Goal: Task Accomplishment & Management: Manage account settings

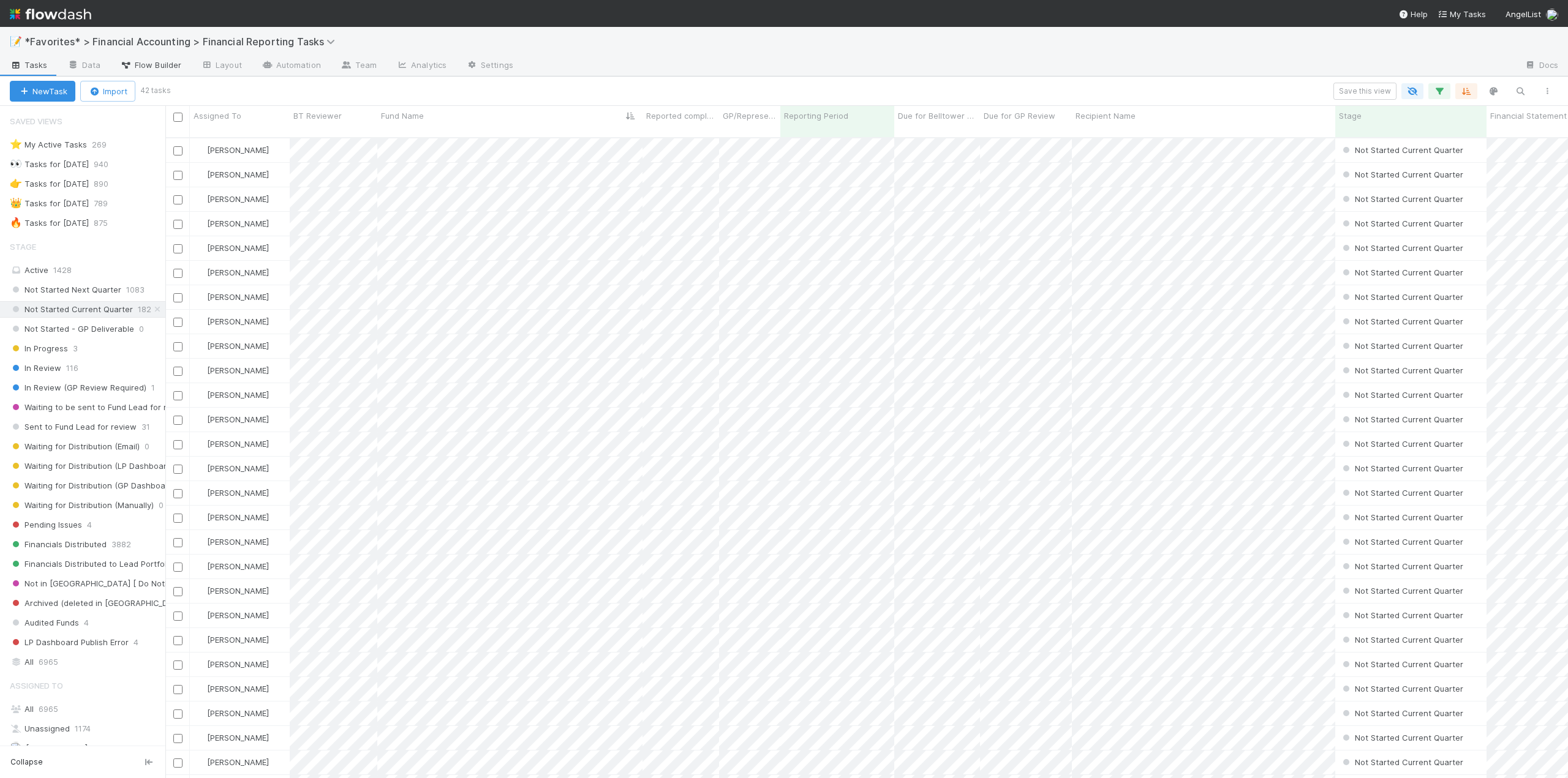
scroll to position [642, 1393]
click at [1525, 91] on icon "button" at bounding box center [1520, 90] width 12 height 11
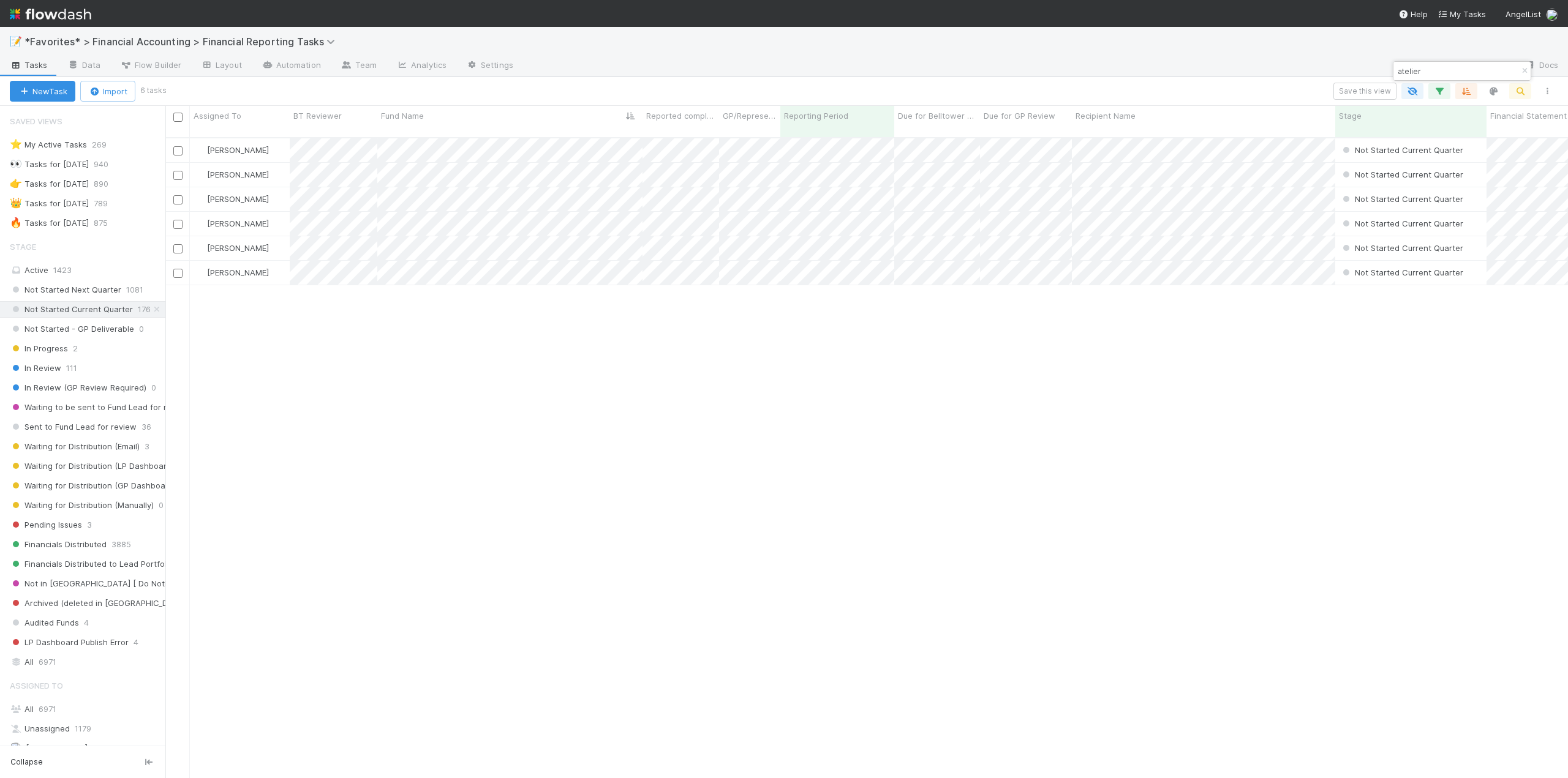
type input "atelier"
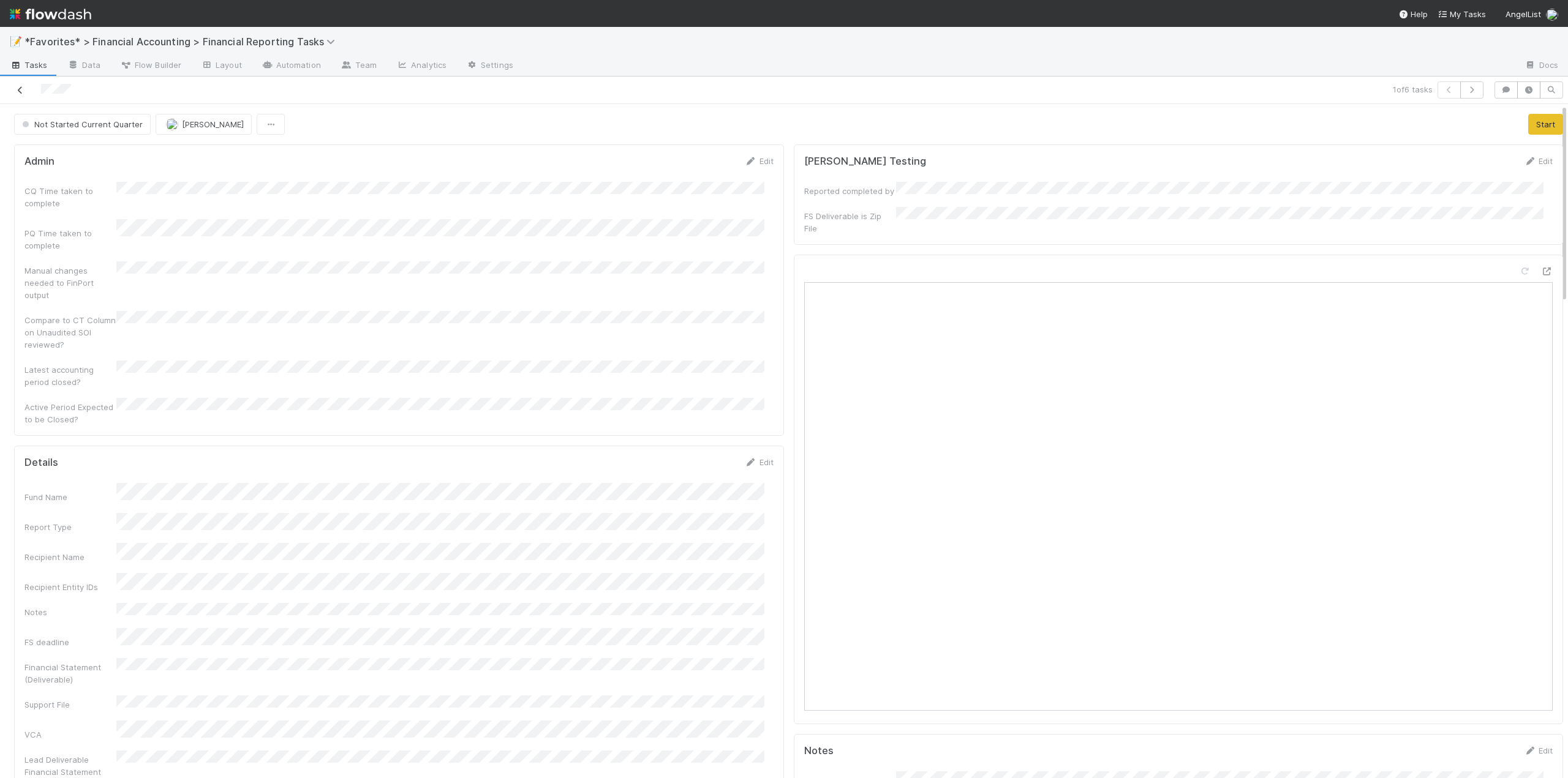
click at [20, 84] on link at bounding box center [20, 89] width 12 height 12
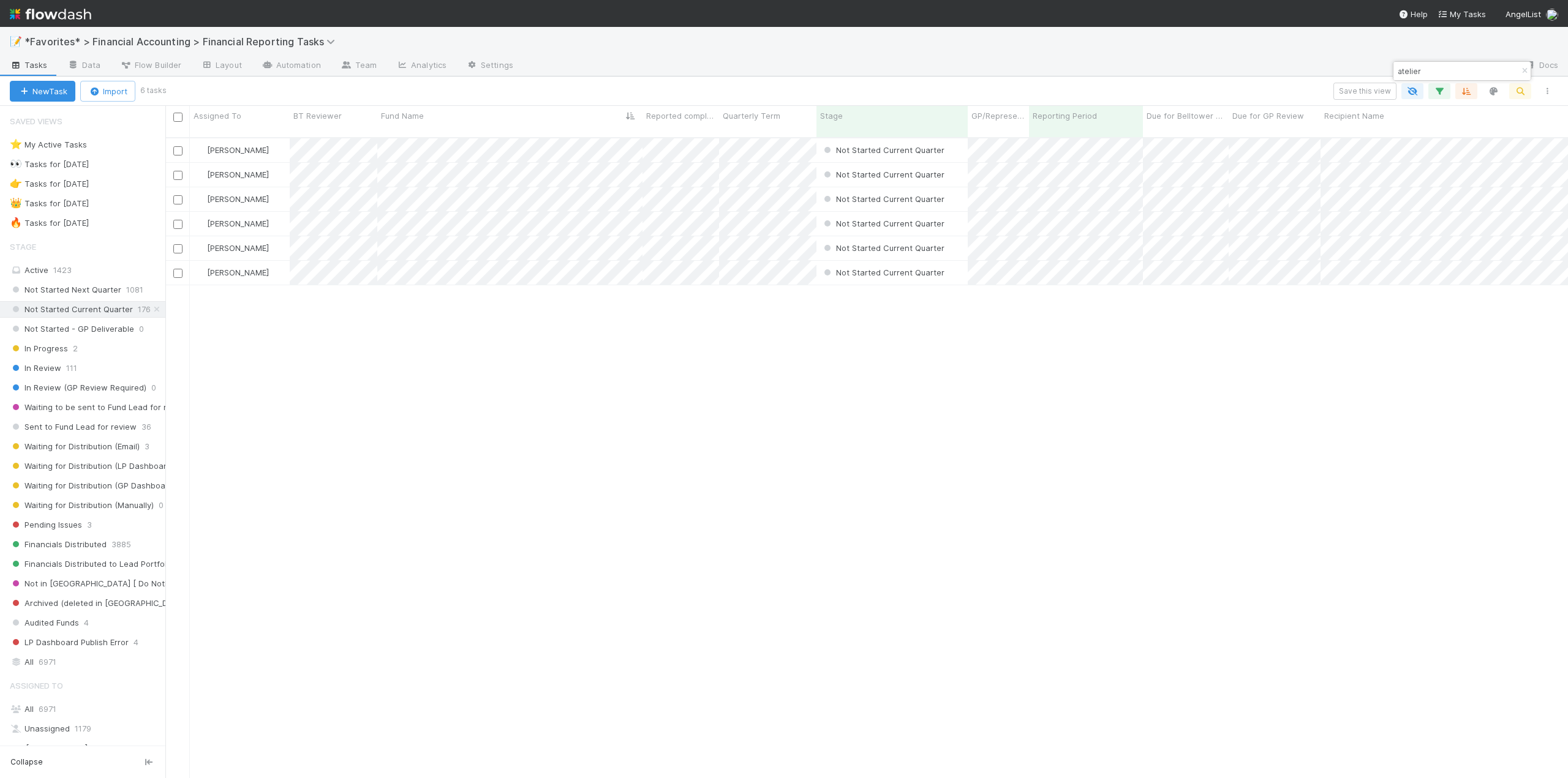
scroll to position [642, 1393]
click at [177, 115] on input "checkbox" at bounding box center [178, 117] width 10 height 10
checkbox input "true"
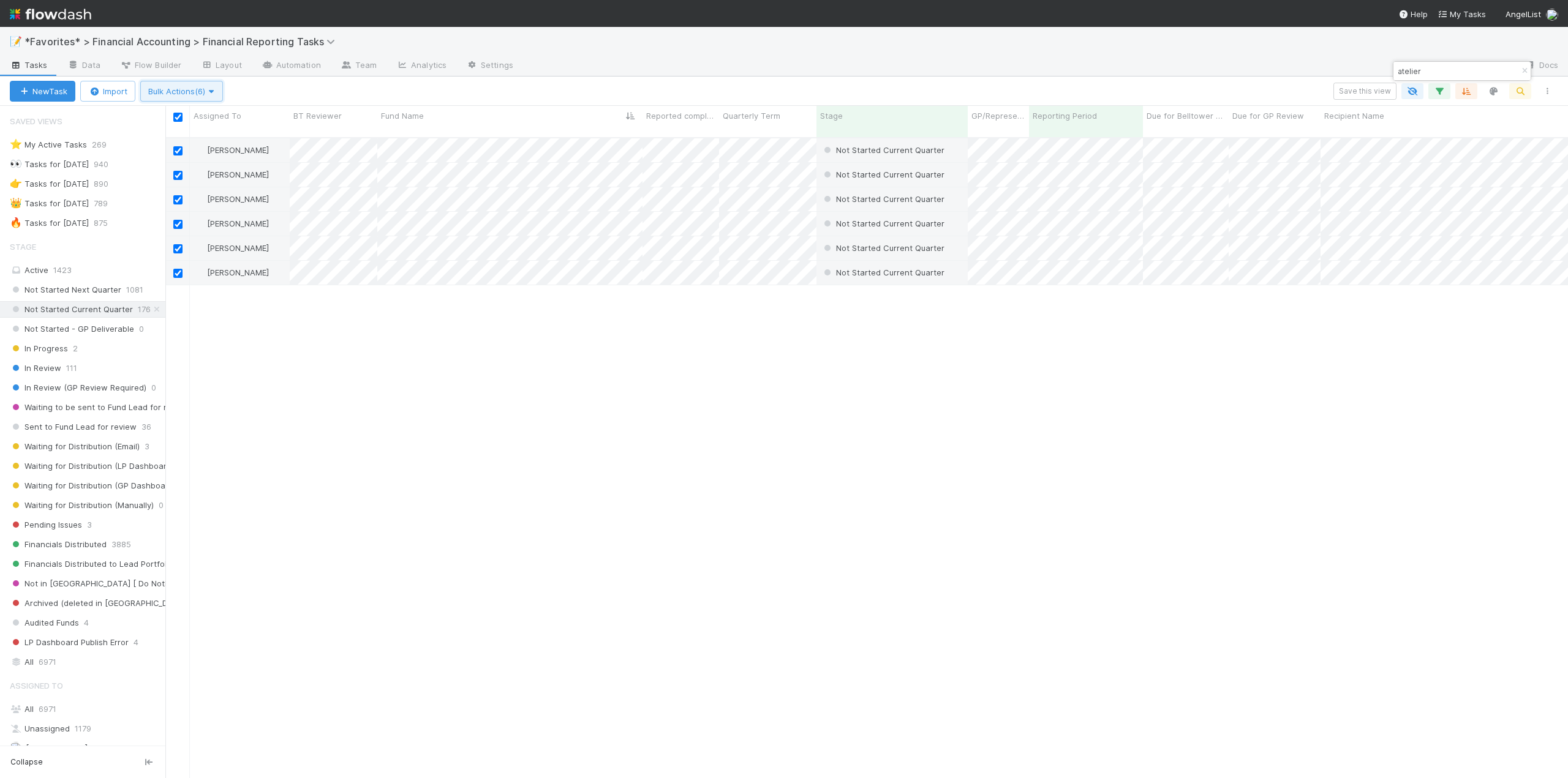
click at [217, 98] on button "Bulk Actions (6)" at bounding box center [182, 91] width 83 height 21
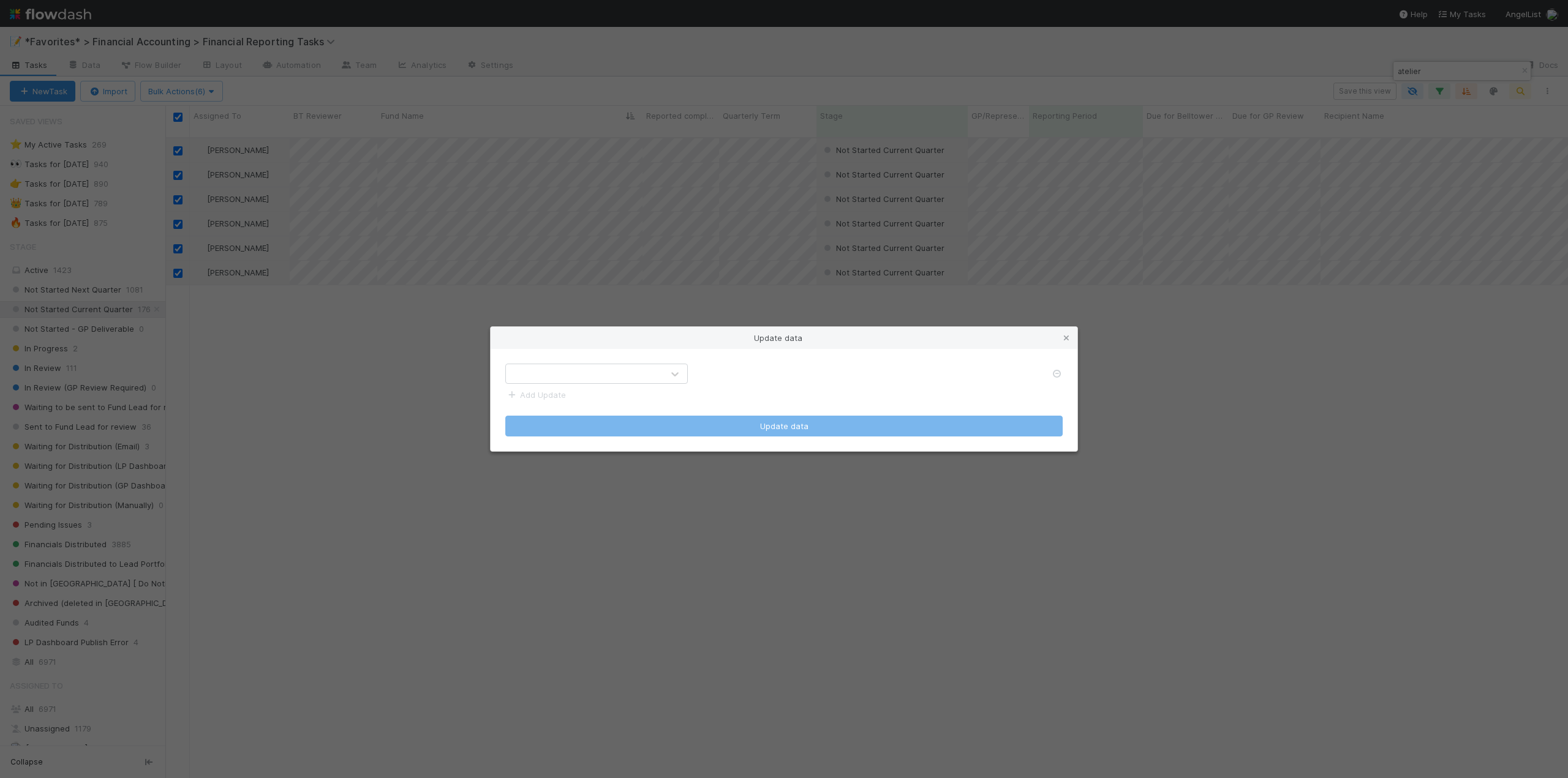
click at [591, 380] on div at bounding box center [584, 374] width 157 height 19
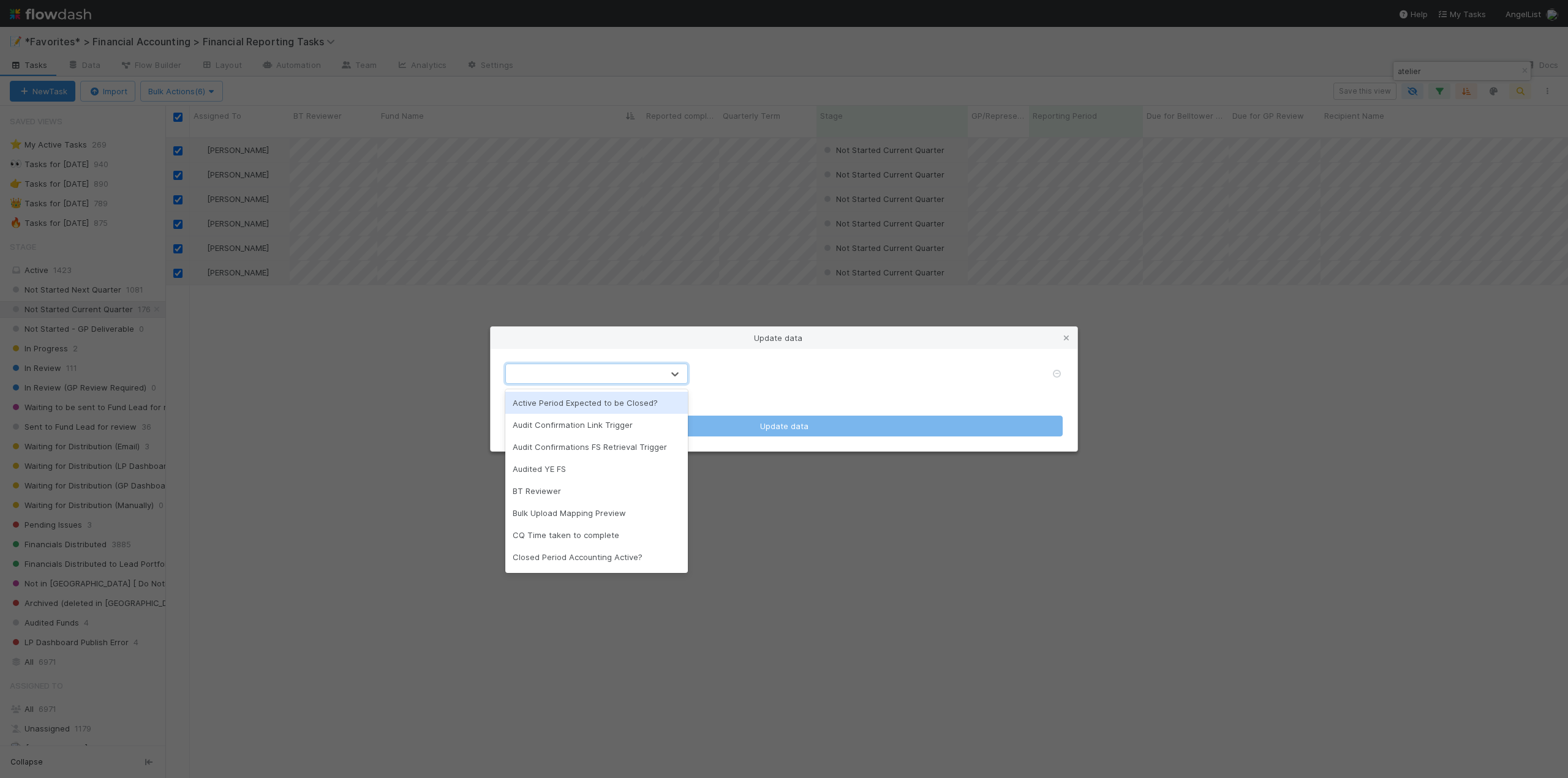
click at [580, 404] on div "Active Period Expected to be Closed?" at bounding box center [597, 402] width 183 height 22
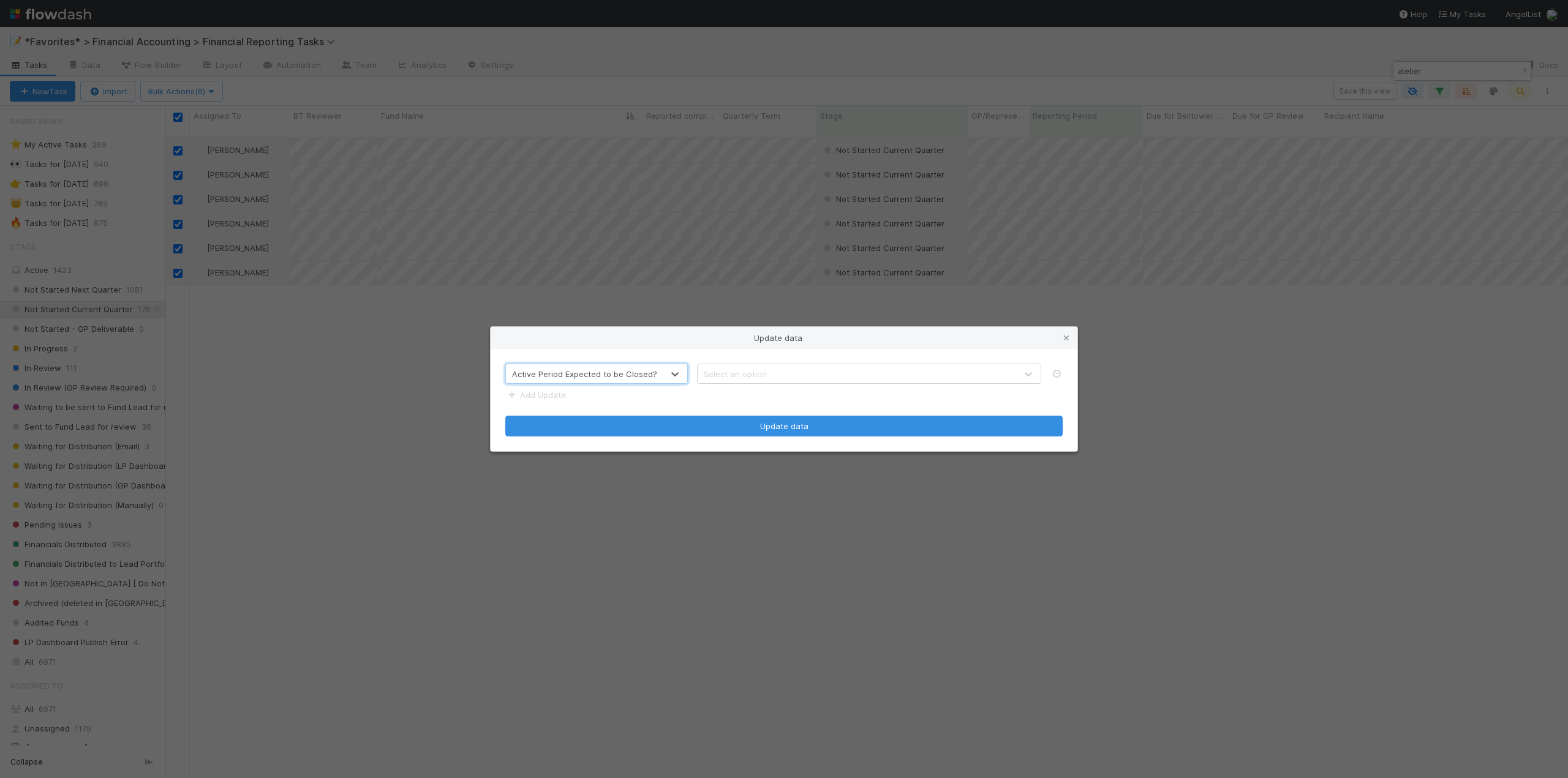
click at [738, 367] on div "Select an option" at bounding box center [857, 374] width 319 height 19
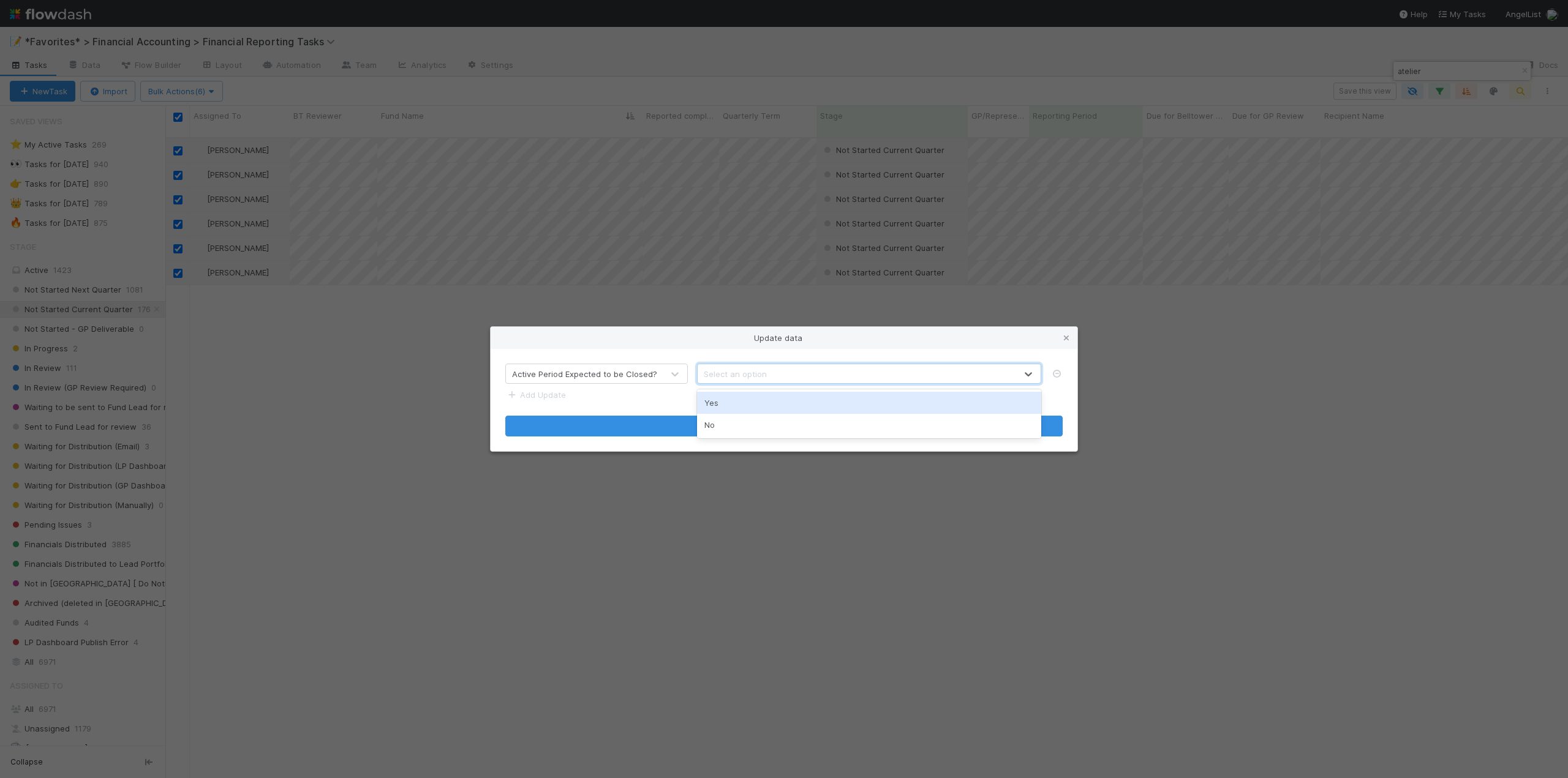
click at [717, 405] on div "Yes" at bounding box center [870, 402] width 344 height 22
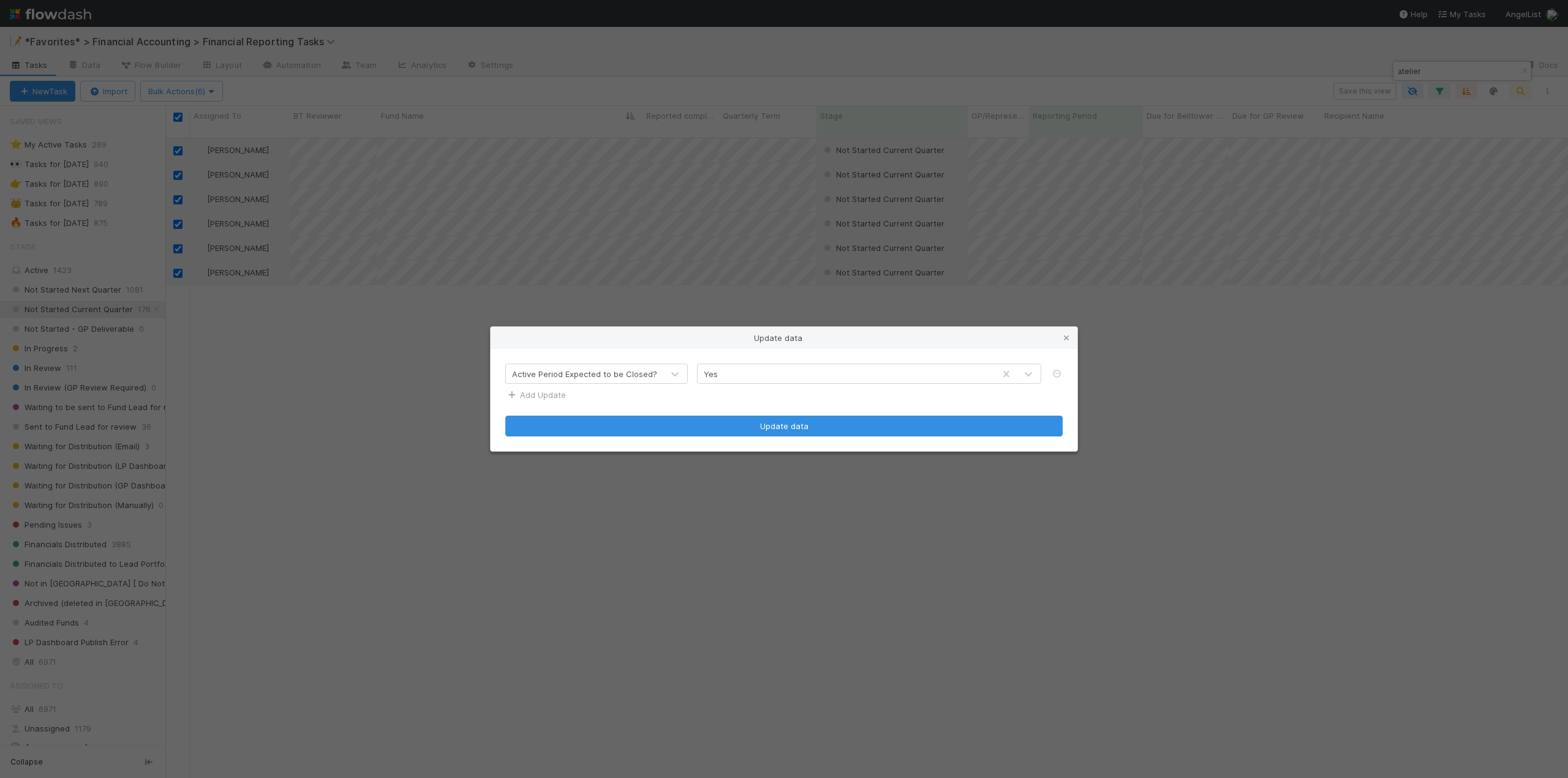
click at [552, 397] on link "Add Update" at bounding box center [535, 395] width 61 height 10
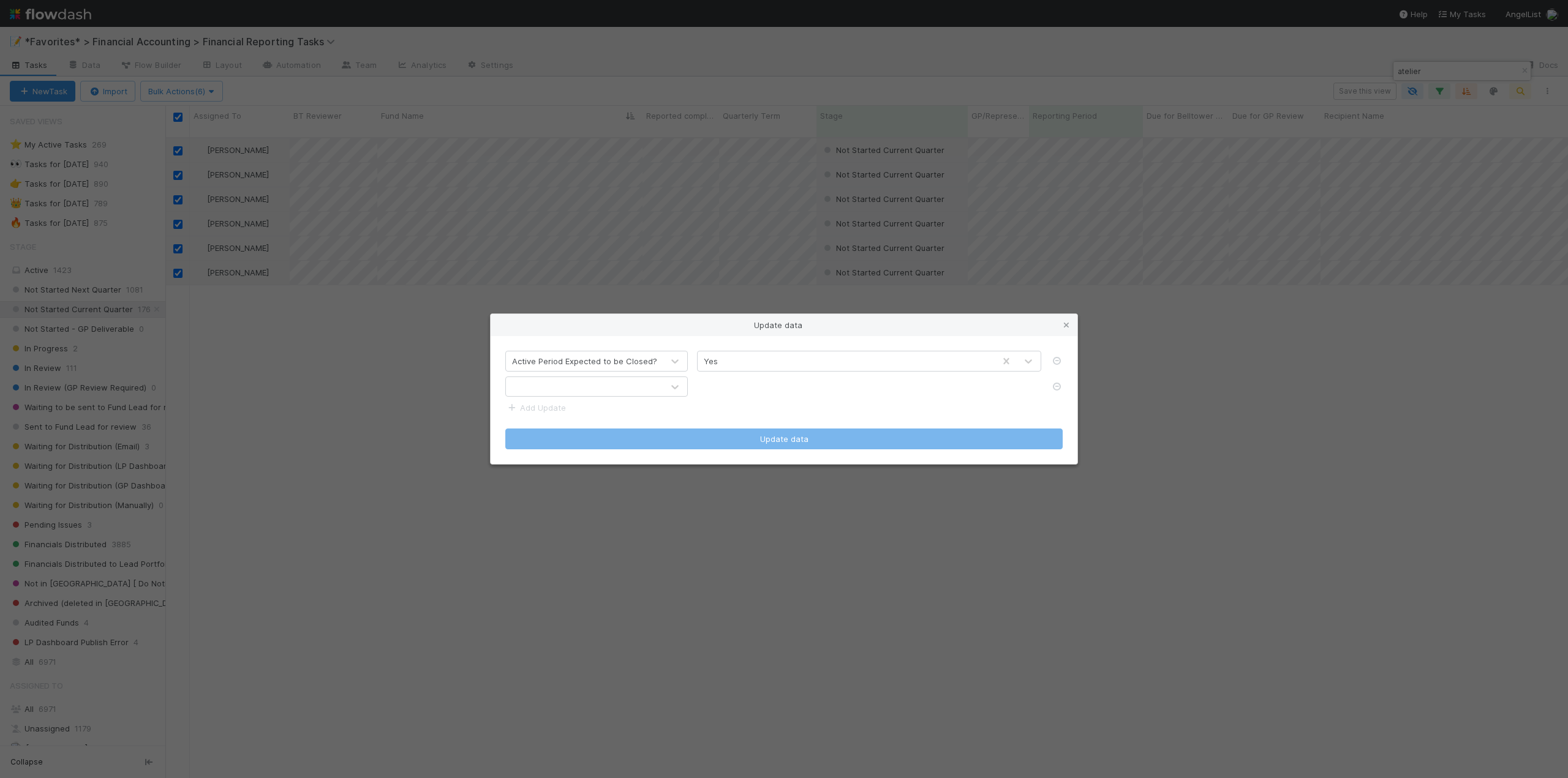
click at [566, 395] on div at bounding box center [584, 387] width 157 height 19
type input "lates"
click at [573, 417] on div "Latest accounting period closed?" at bounding box center [597, 415] width 183 height 22
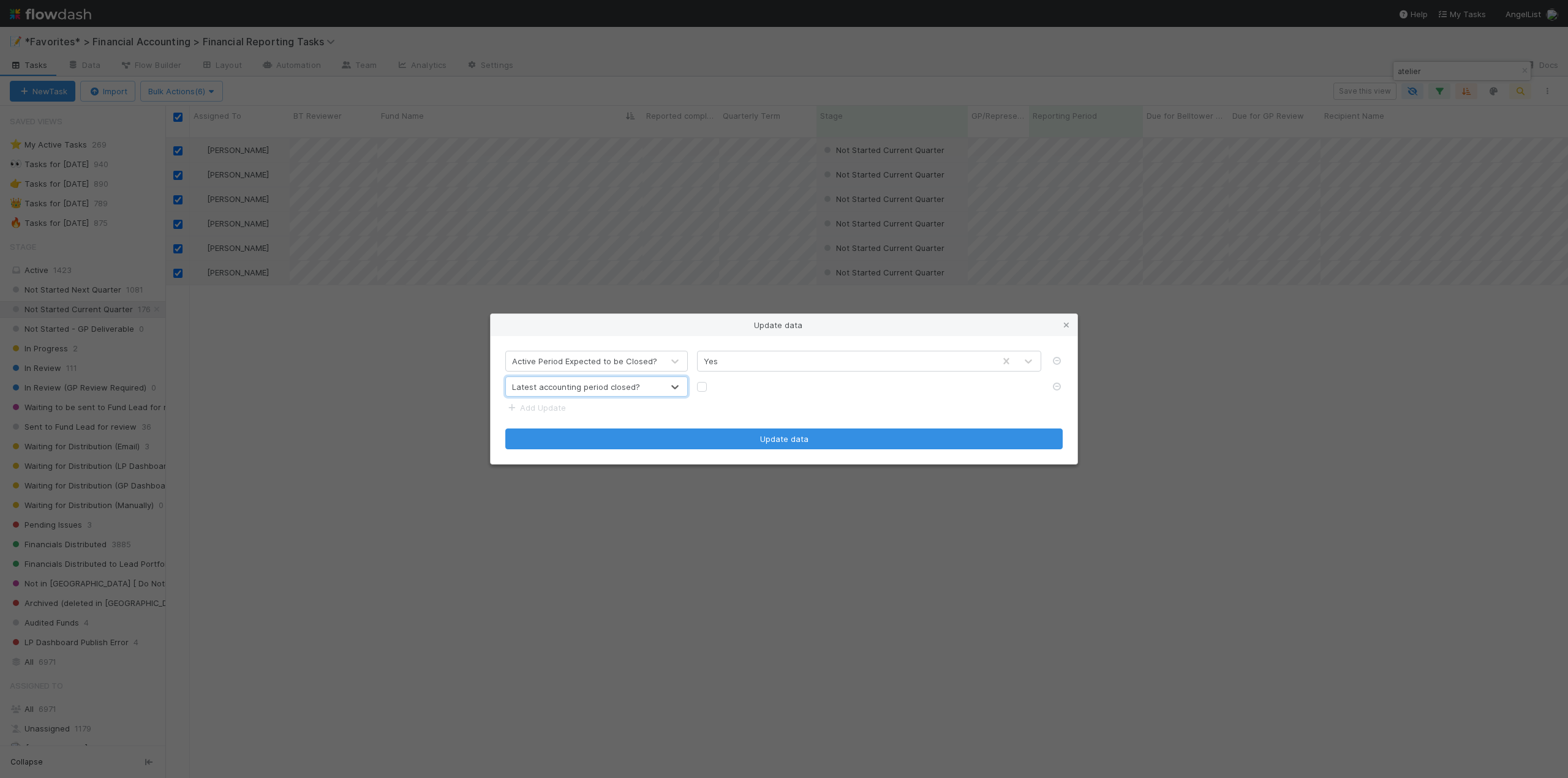
click at [712, 381] on label at bounding box center [712, 381] width 0 height 0
click at [702, 389] on input "checkbox" at bounding box center [702, 386] width 10 height 11
checkbox input "true"
click at [545, 406] on link "Add Update" at bounding box center [535, 408] width 61 height 10
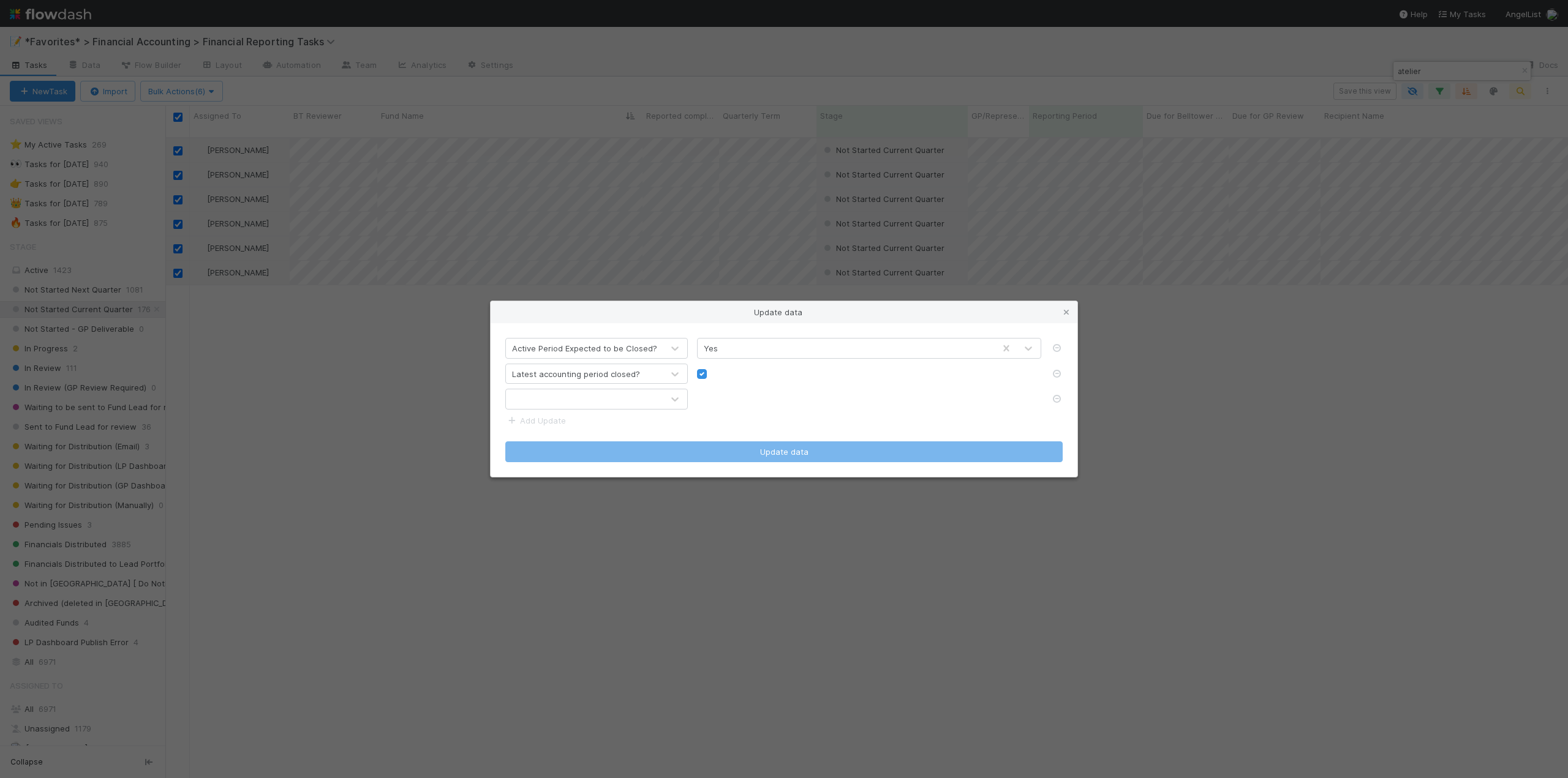
click at [558, 398] on div at bounding box center [584, 399] width 157 height 19
type input "compare"
click at [590, 433] on div "Compare to CT Column on Unaudited SOI reviewed?" at bounding box center [597, 435] width 183 height 35
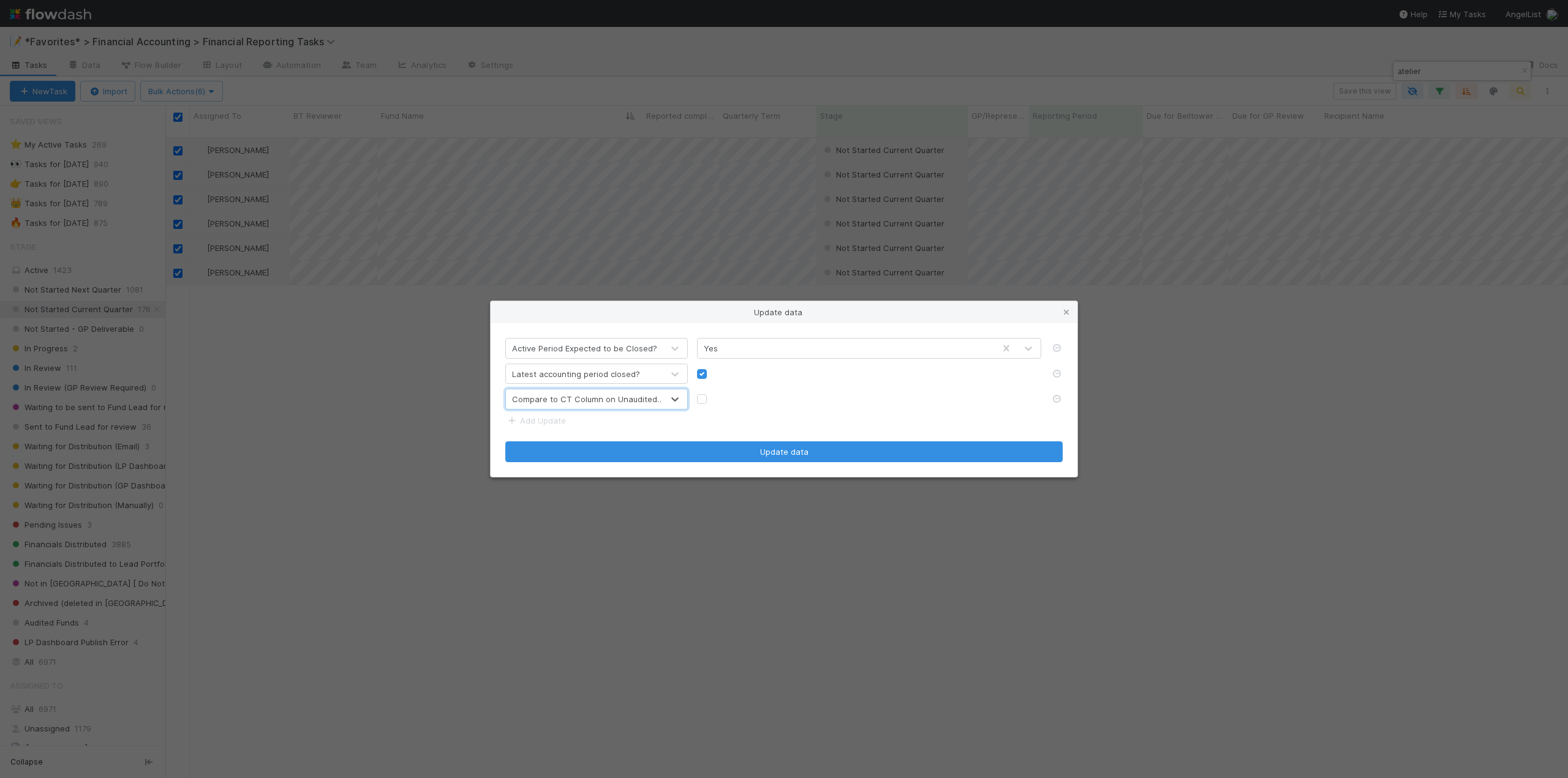
click at [712, 393] on label at bounding box center [712, 393] width 0 height 0
click at [703, 401] on input "checkbox" at bounding box center [702, 398] width 10 height 11
checkbox input "true"
click at [554, 418] on link "Add Update" at bounding box center [535, 421] width 61 height 10
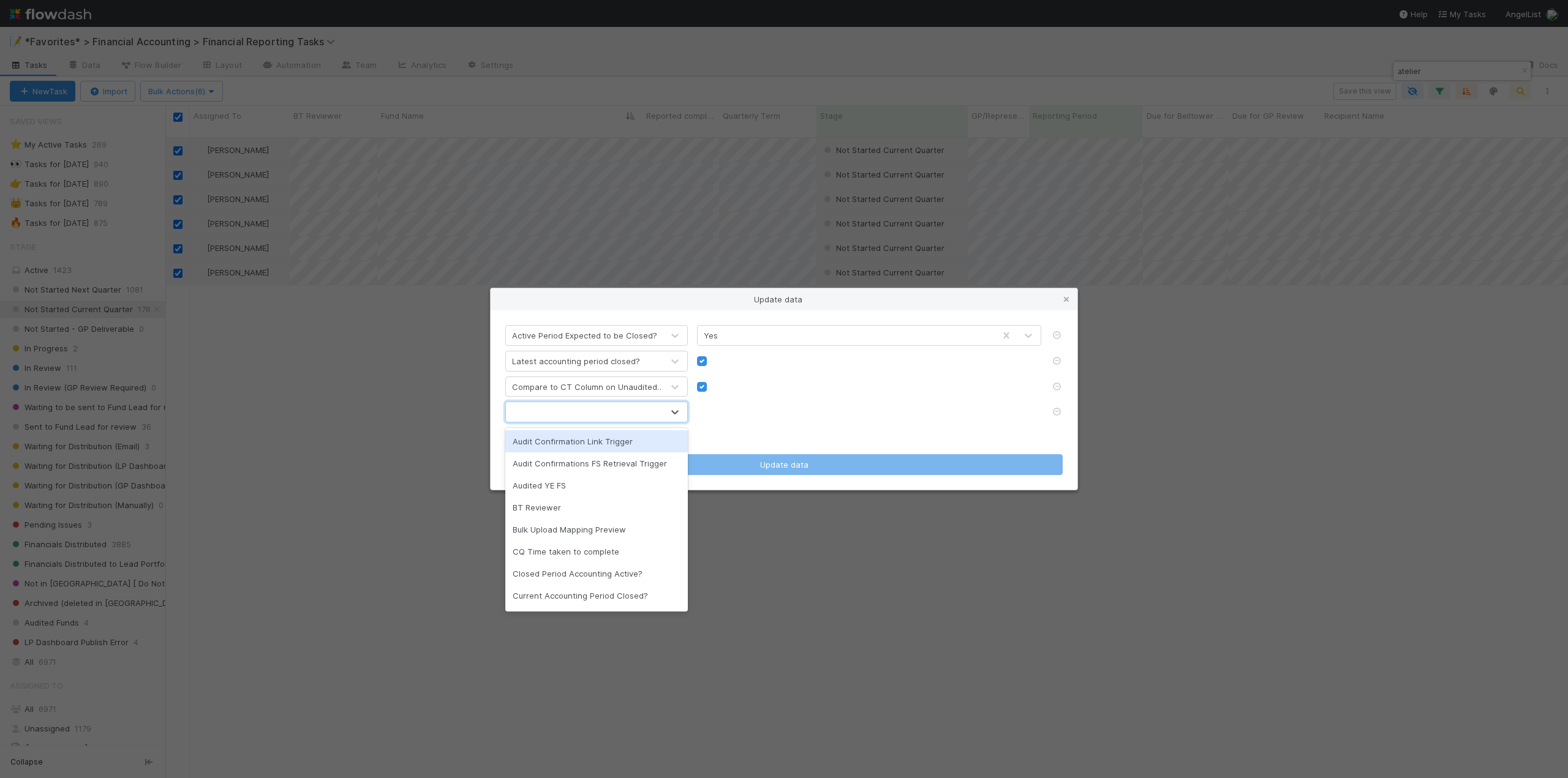
click at [551, 421] on div at bounding box center [584, 412] width 157 height 19
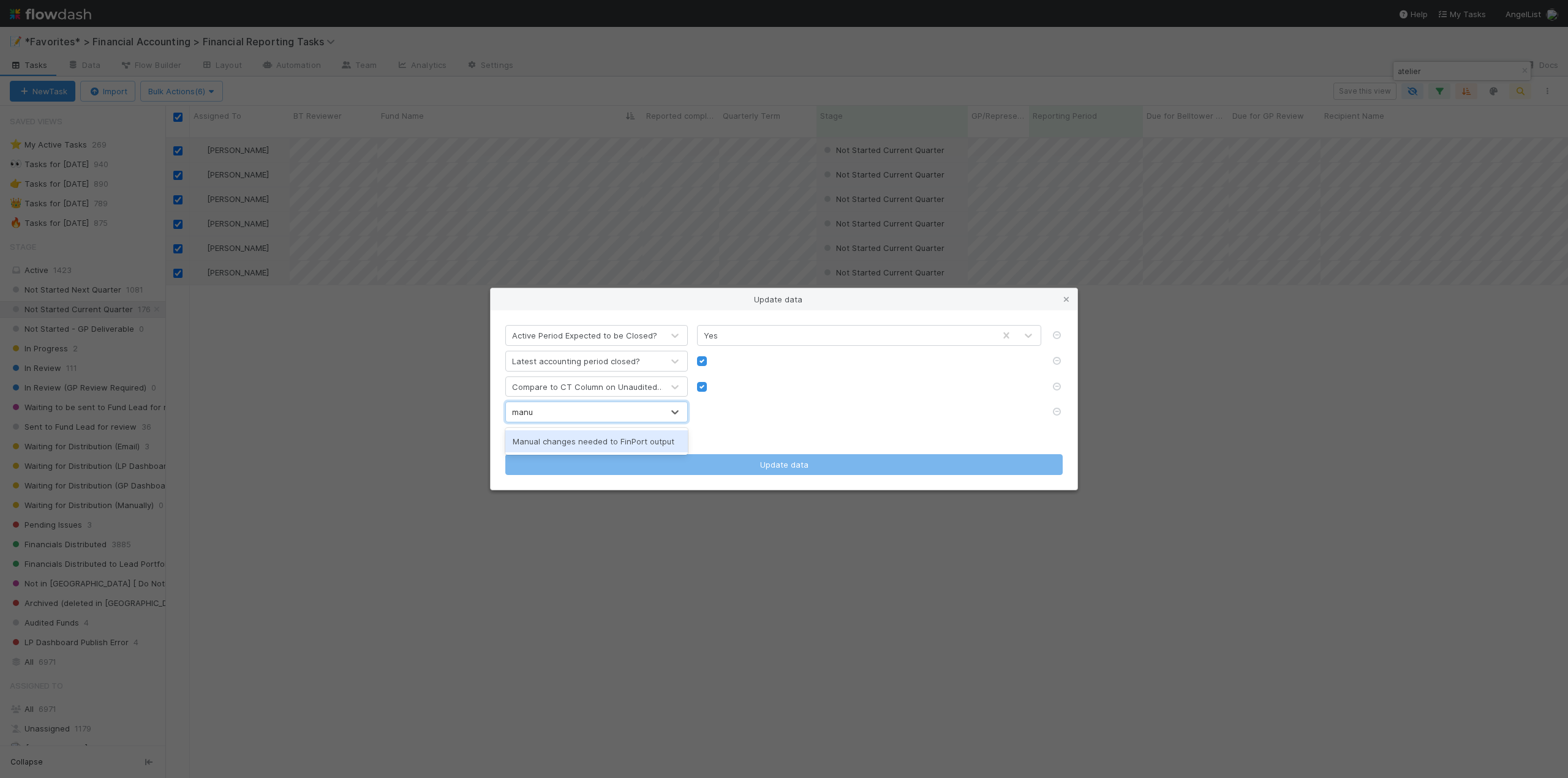
type input "manua"
click at [564, 442] on div "Manual changes needed to FinPort output" at bounding box center [597, 441] width 183 height 22
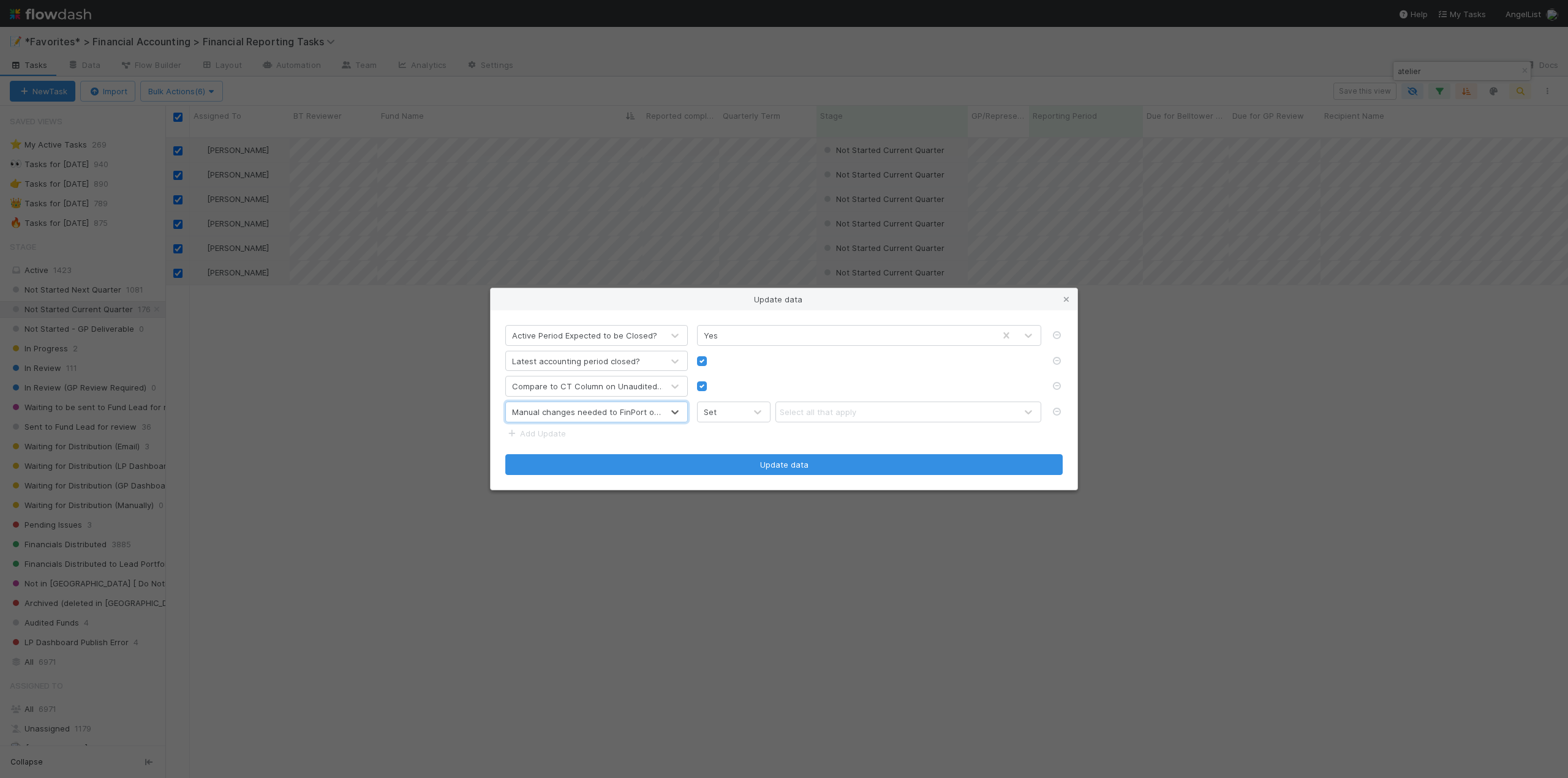
click at [825, 415] on div "Select all that apply" at bounding box center [819, 412] width 77 height 12
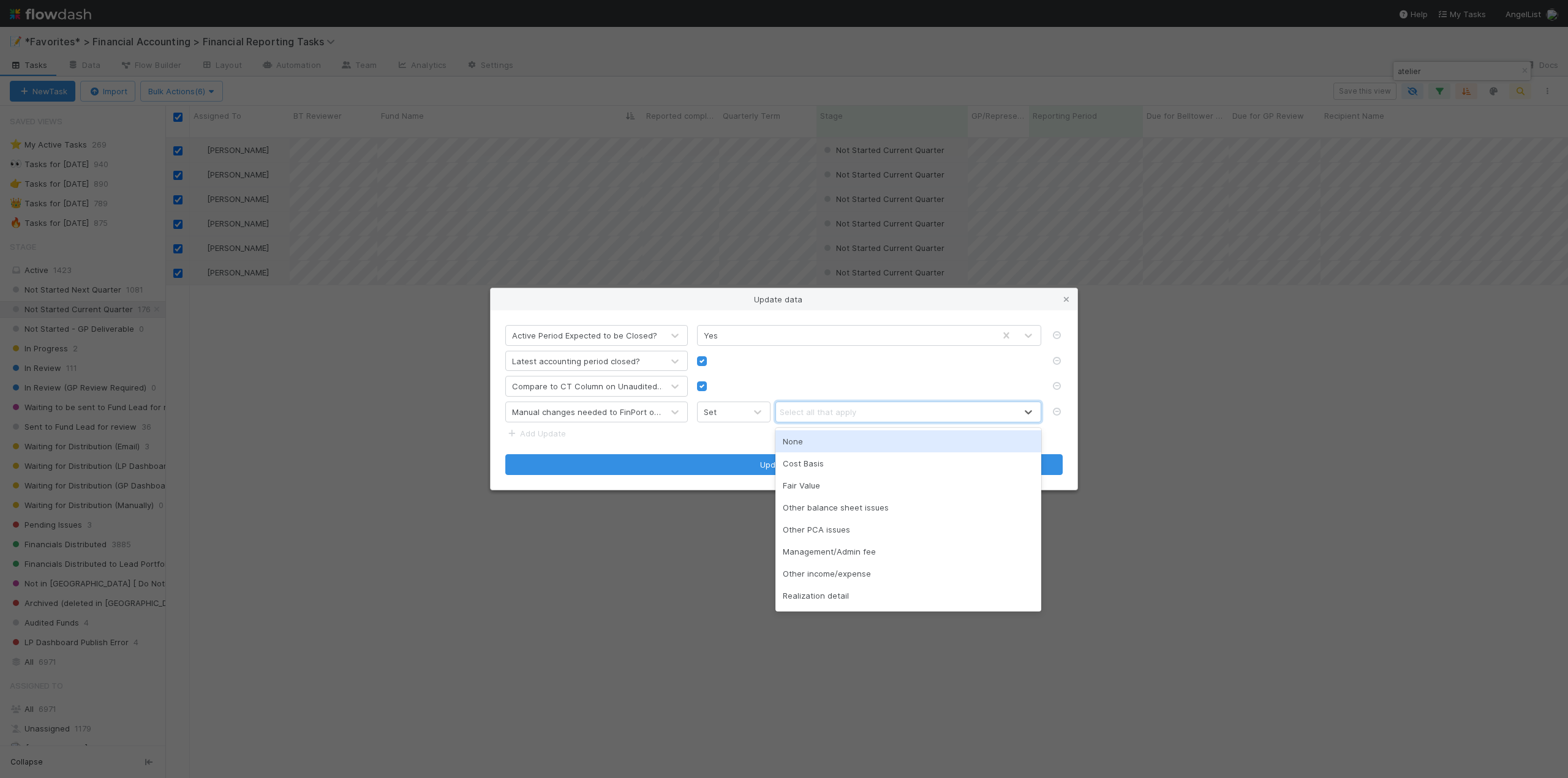
click at [817, 444] on div "None" at bounding box center [908, 441] width 266 height 22
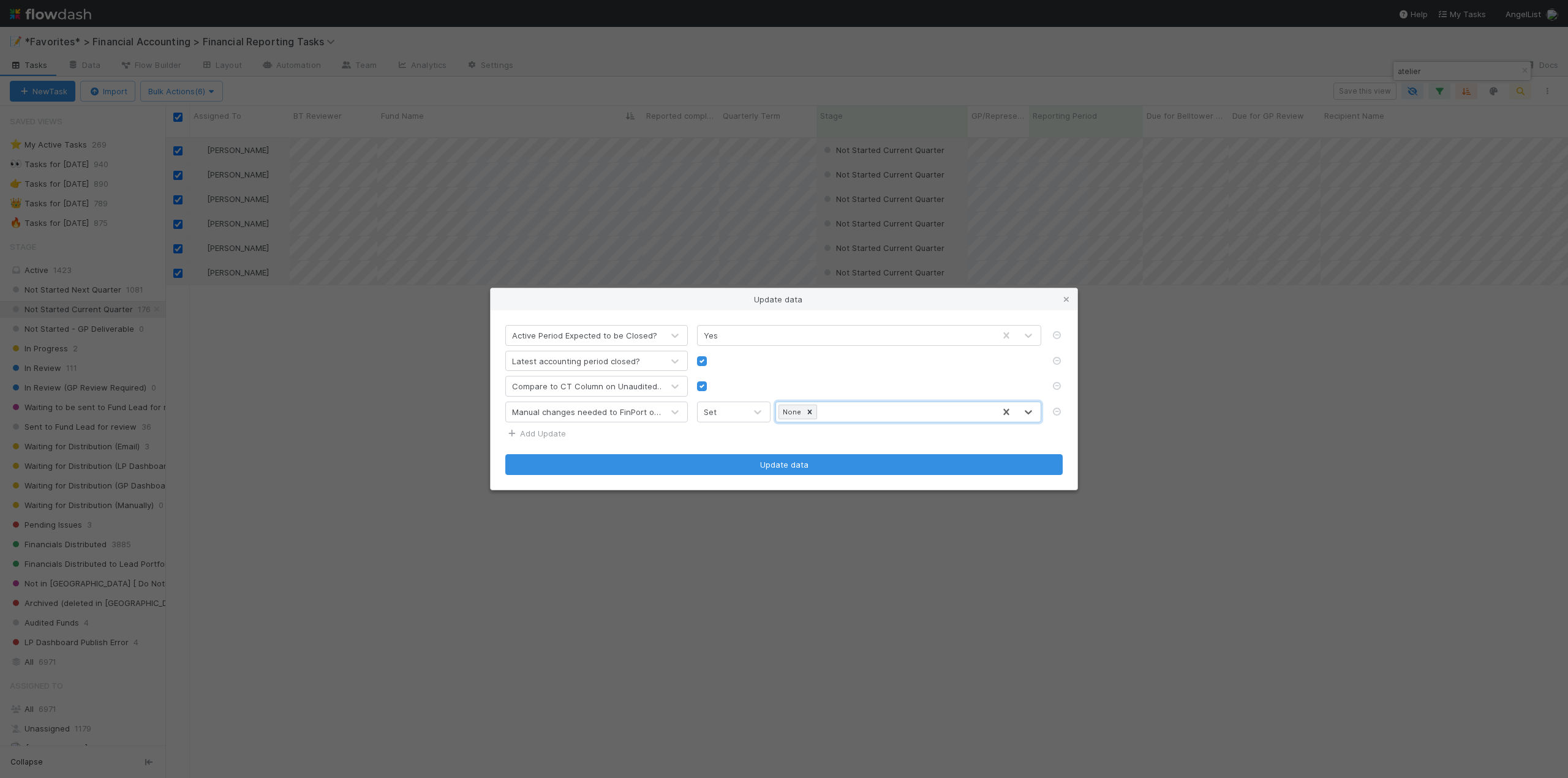
click at [537, 438] on link "Add Update" at bounding box center [535, 433] width 61 height 10
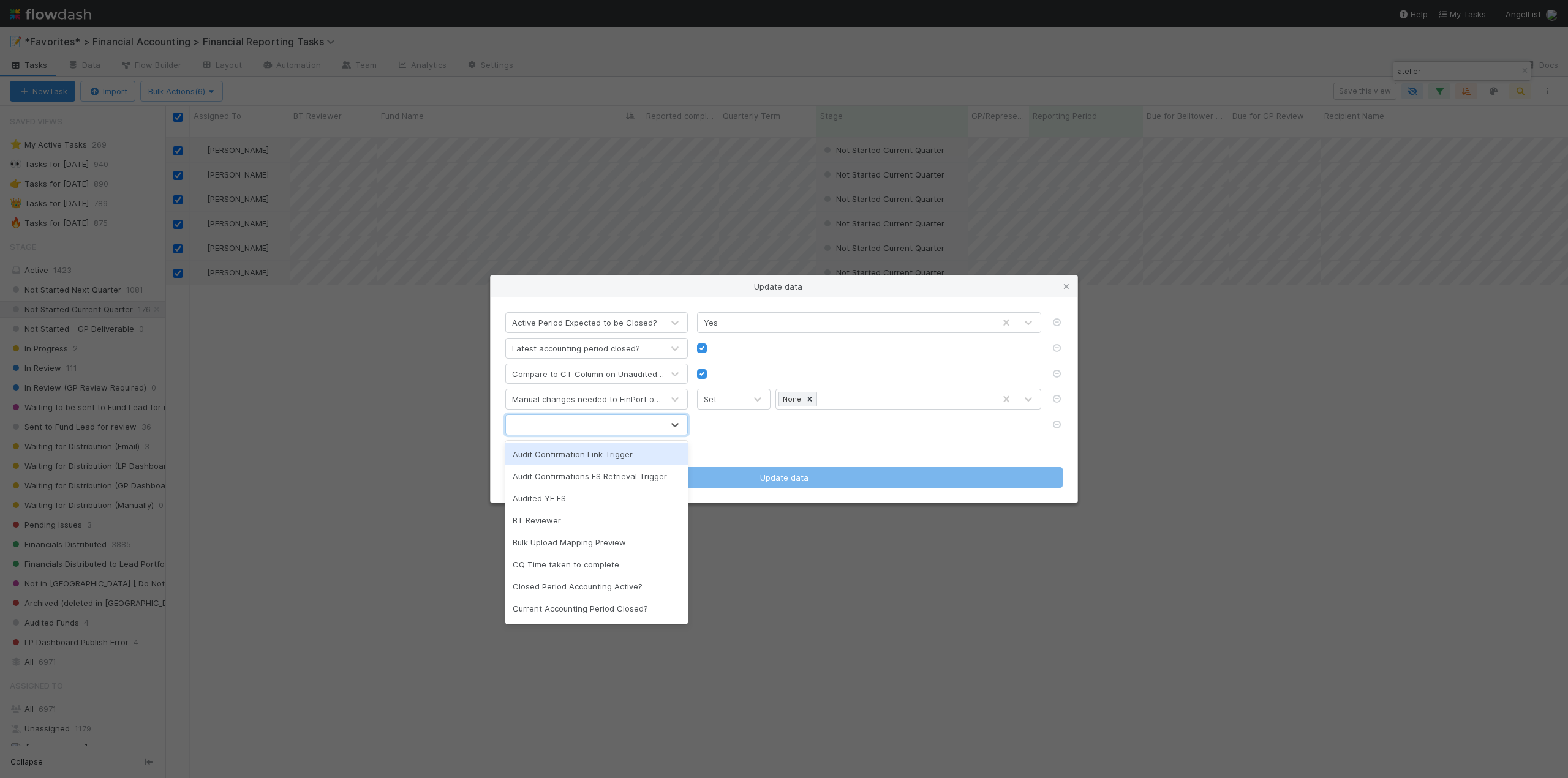
click at [544, 423] on div at bounding box center [584, 425] width 157 height 19
type input "cq"
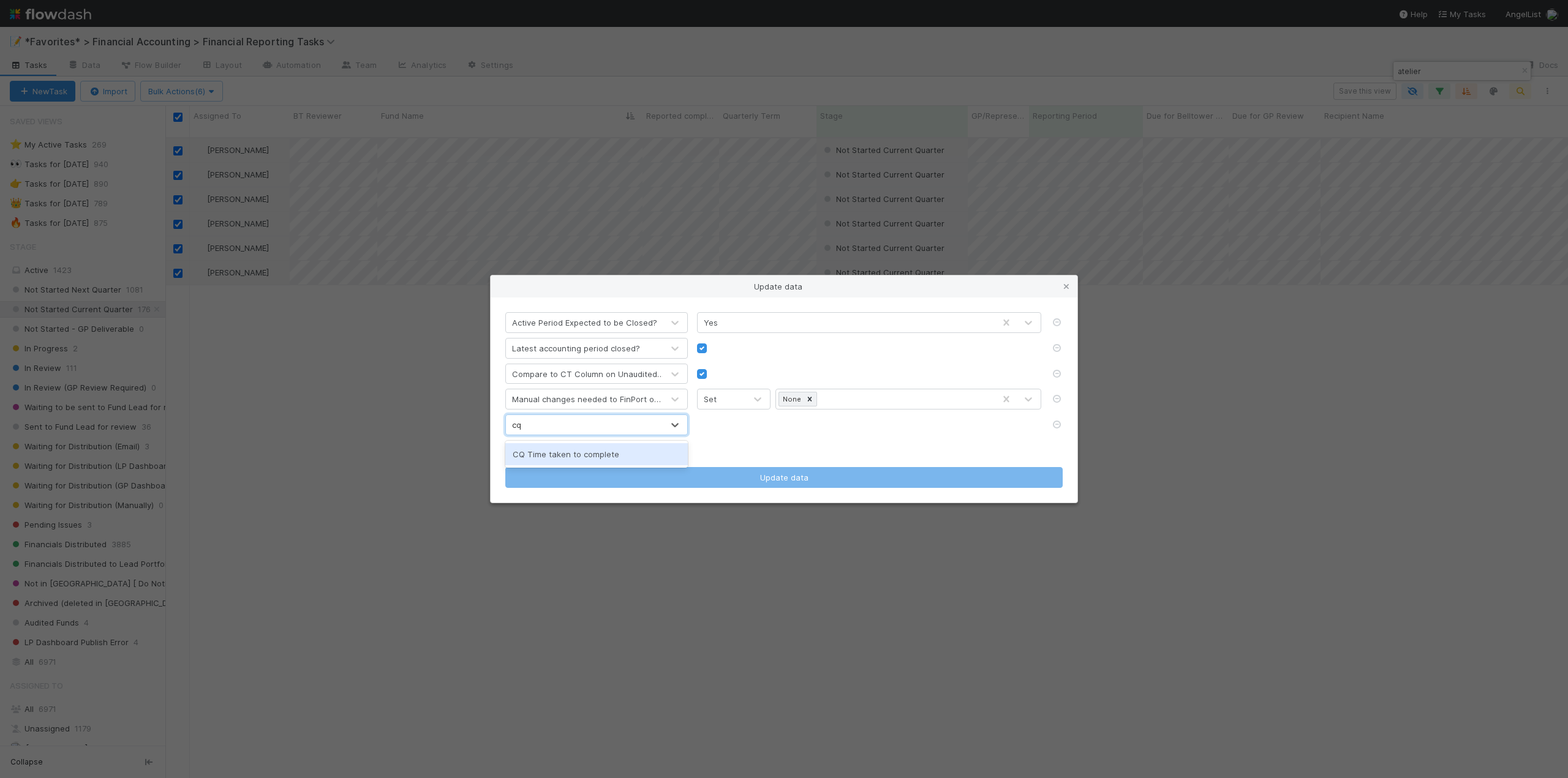
click at [576, 460] on div "CQ Time taken to complete" at bounding box center [597, 454] width 183 height 22
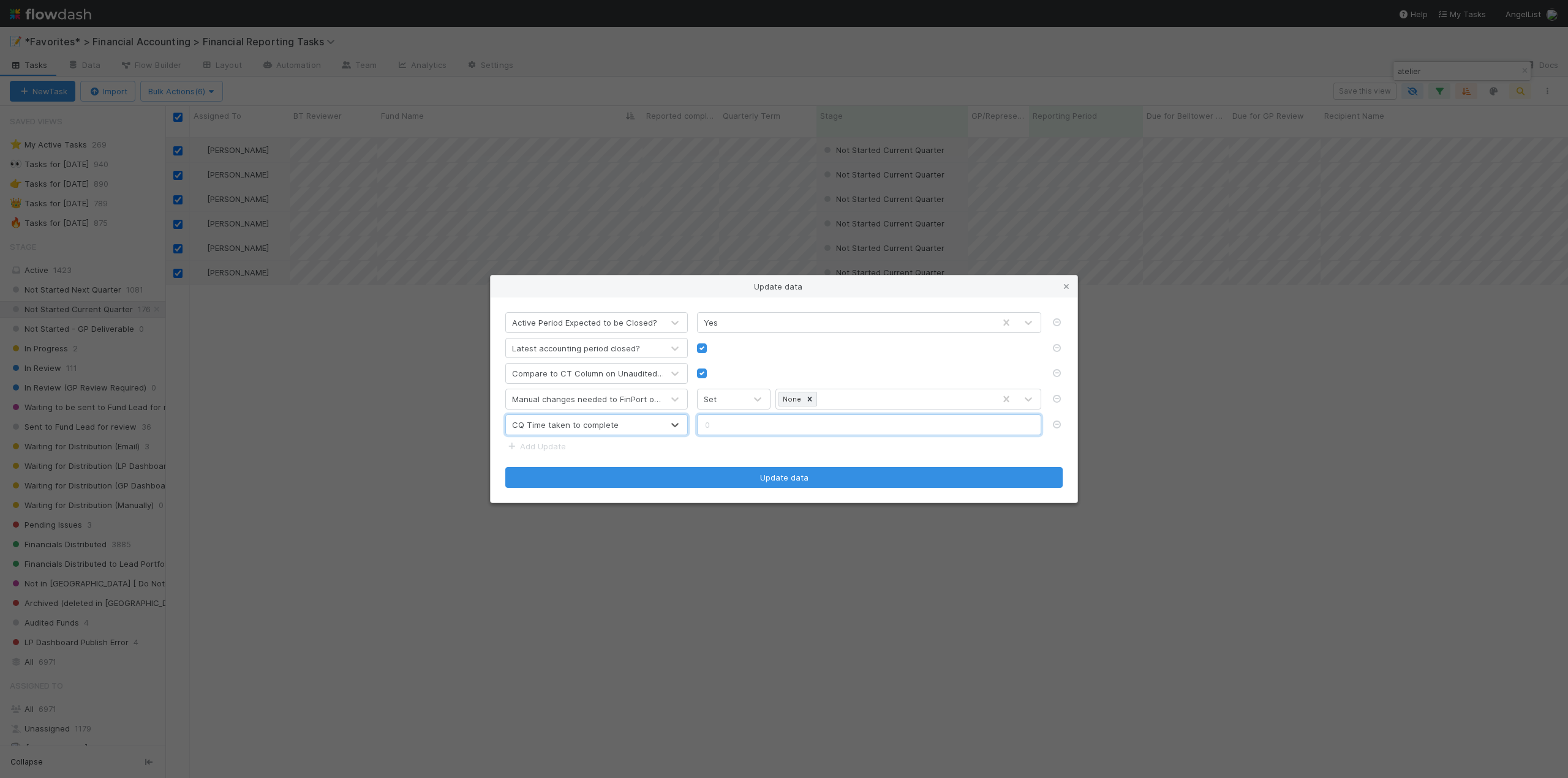
click at [707, 428] on input "text" at bounding box center [870, 425] width 344 height 21
type input "3"
click at [548, 447] on link "Add Update" at bounding box center [535, 447] width 61 height 10
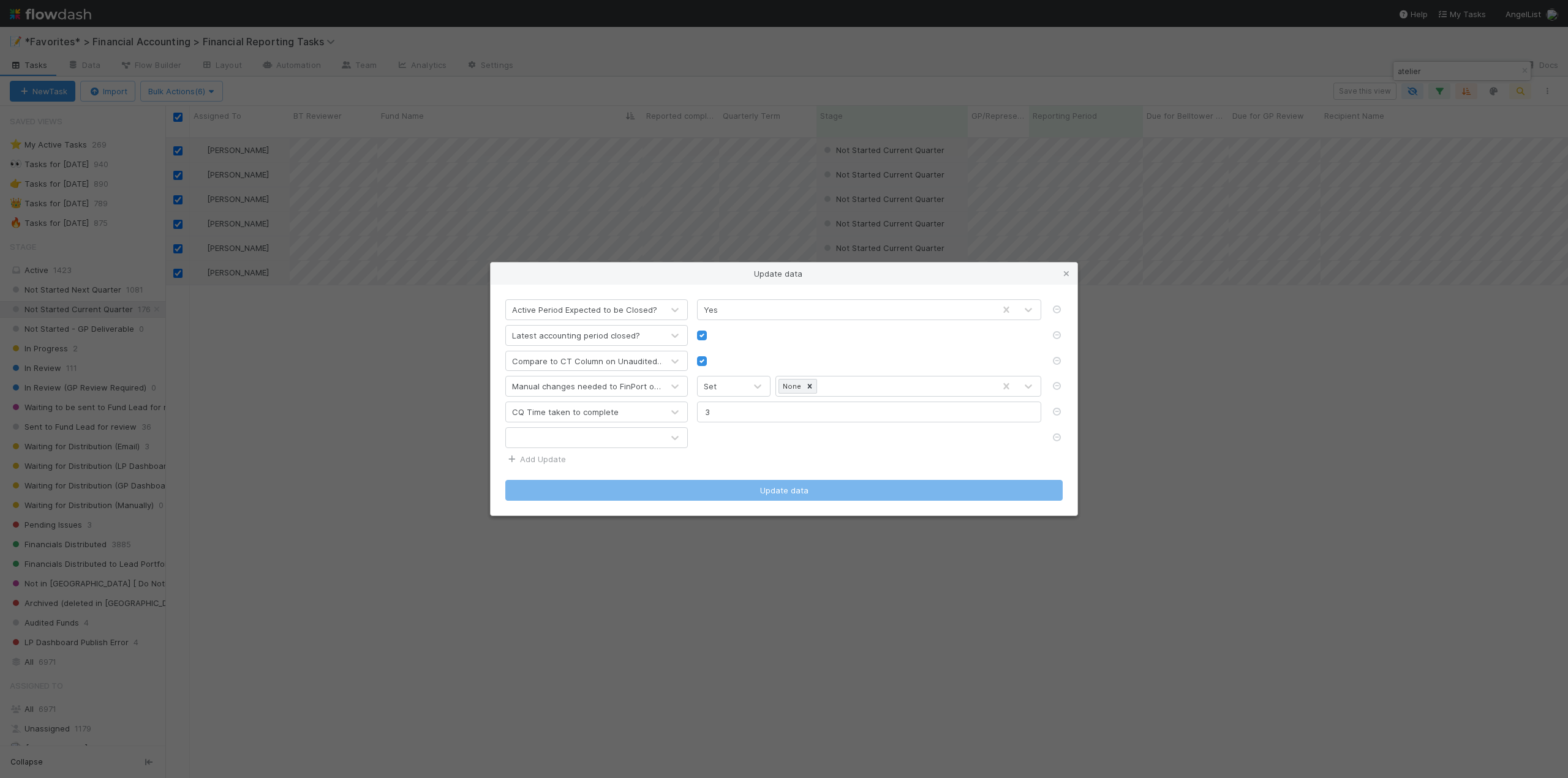
click at [548, 447] on div at bounding box center [584, 438] width 157 height 19
type input "supp"
click at [518, 489] on div "Support File" at bounding box center [597, 489] width 183 height 22
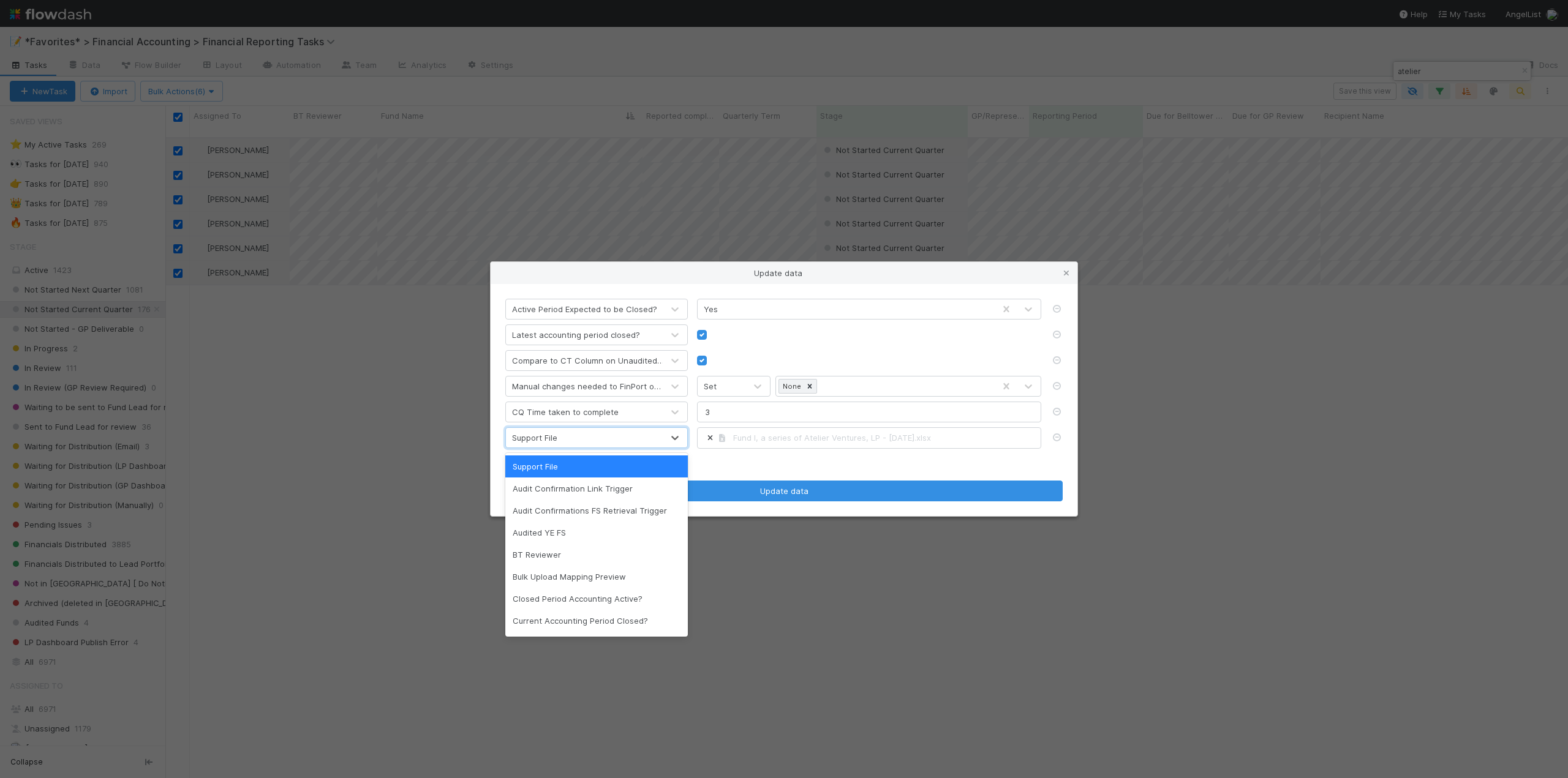
click at [783, 462] on form "Active Period Expected to be Closed? Yes Latest accounting period closed? Compa…" at bounding box center [784, 400] width 557 height 202
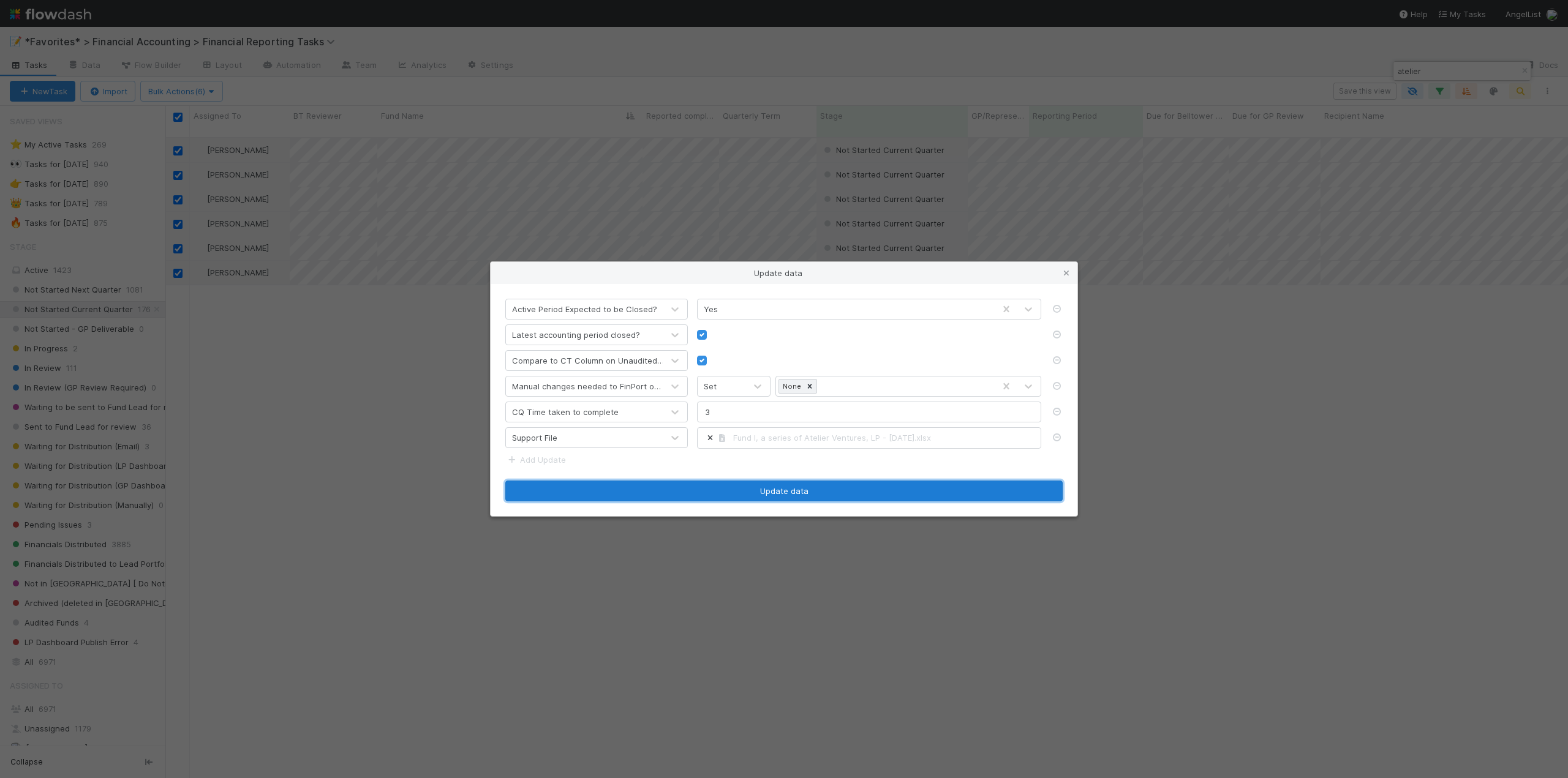
click at [780, 491] on button "Update data" at bounding box center [784, 491] width 557 height 21
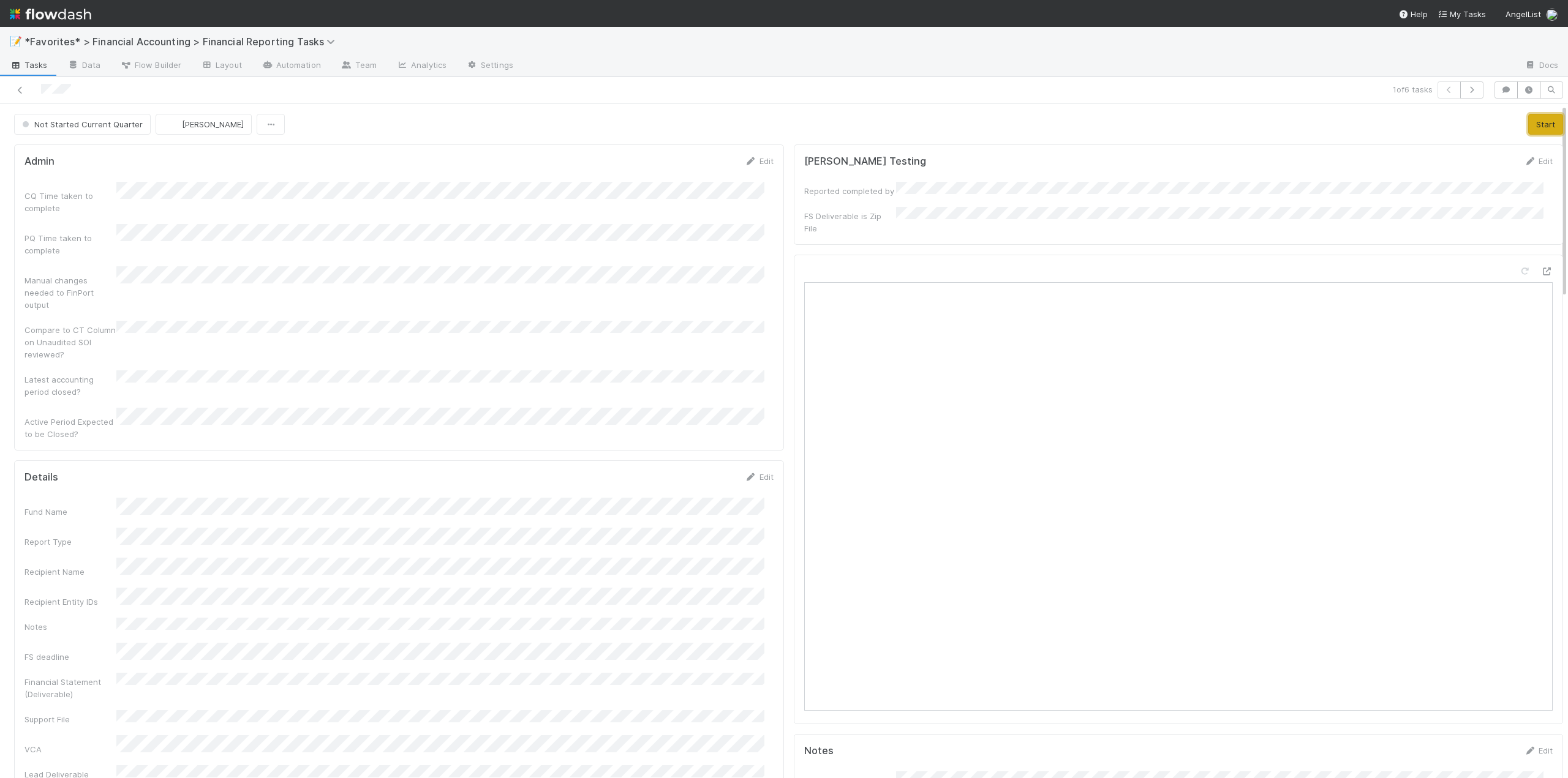
click at [1529, 127] on button "Start" at bounding box center [1546, 125] width 35 height 21
click at [756, 473] on link "Edit" at bounding box center [759, 477] width 29 height 10
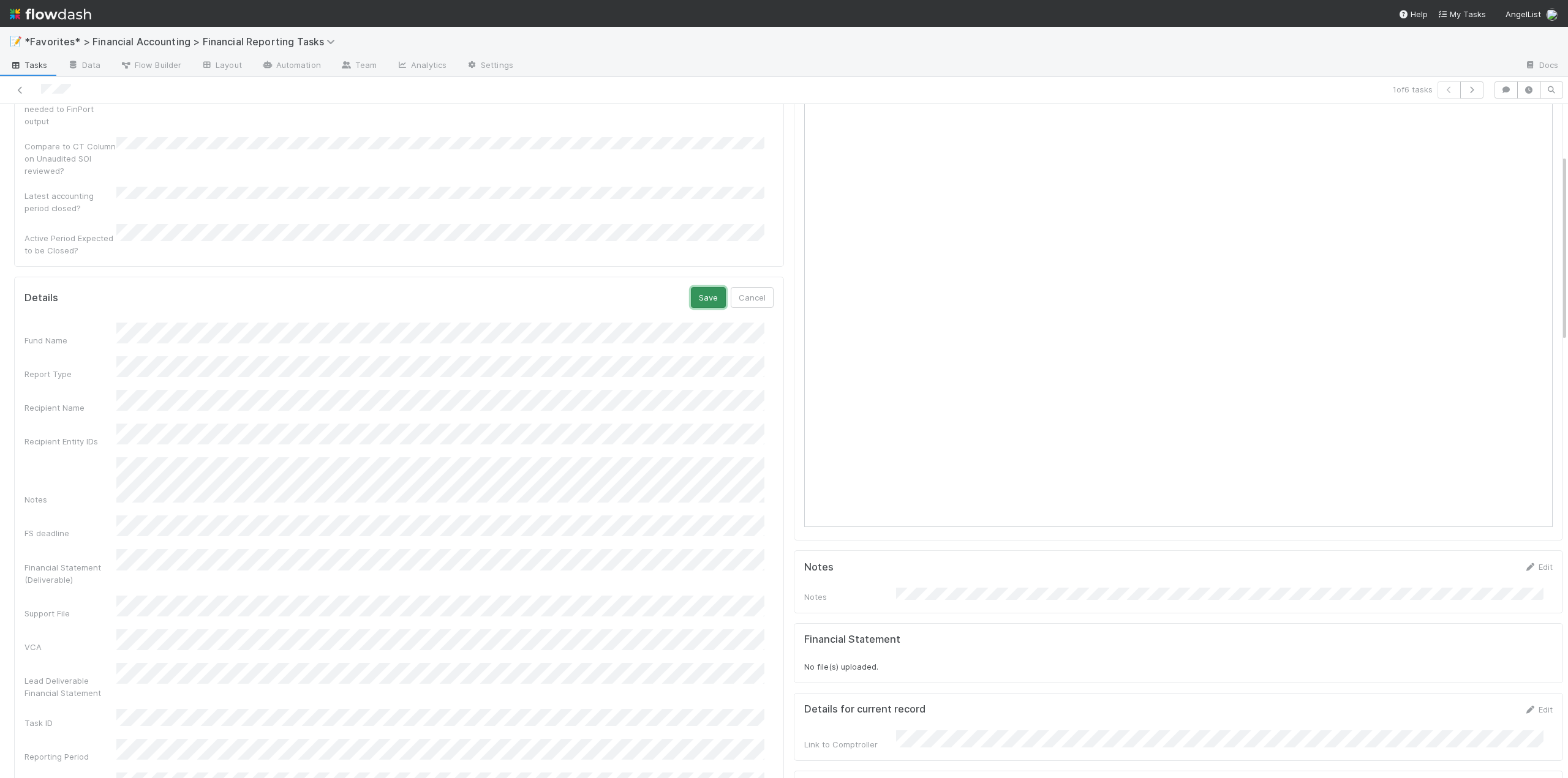
click at [694, 287] on button "Save" at bounding box center [708, 298] width 35 height 21
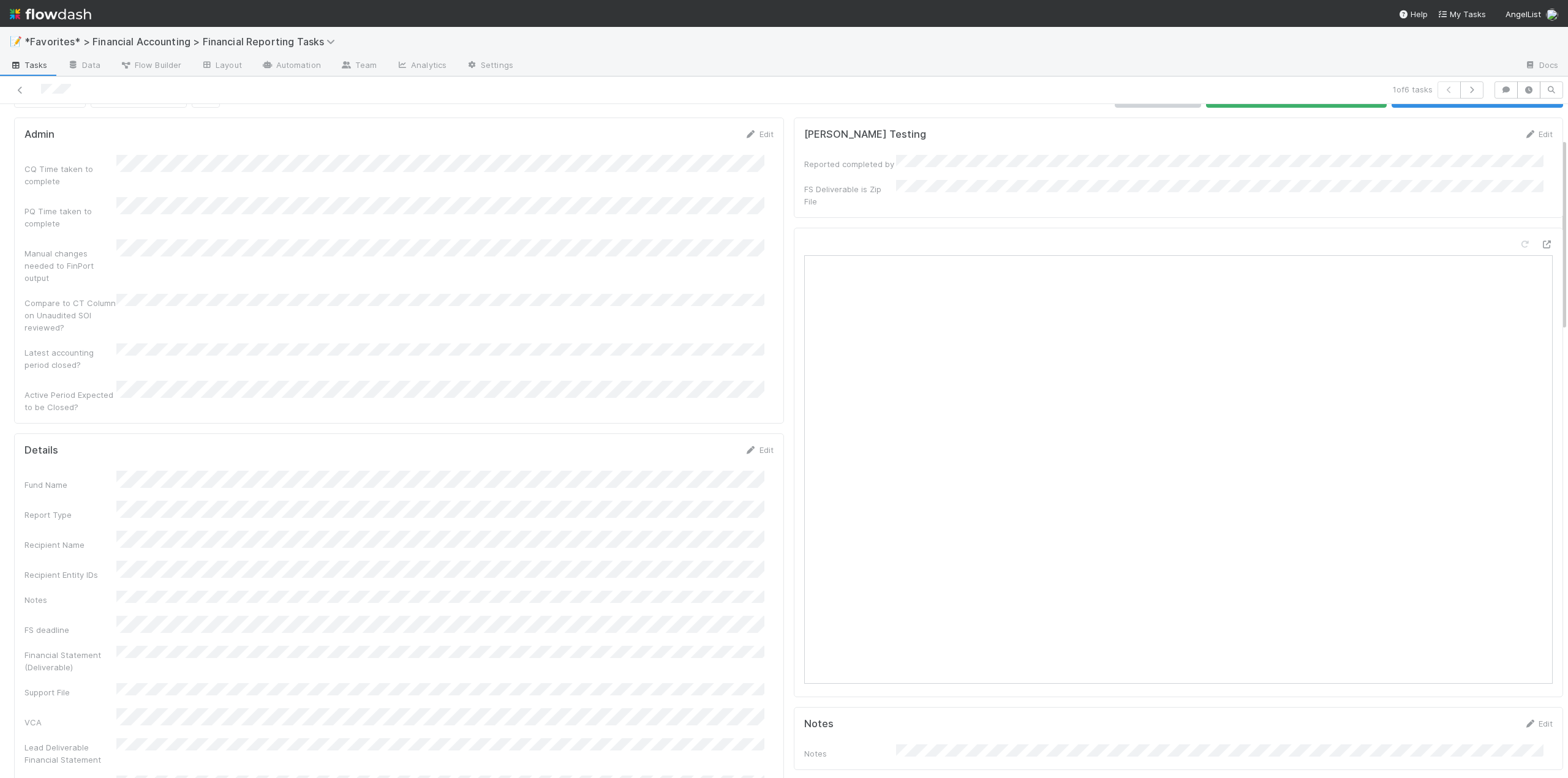
scroll to position [0, 0]
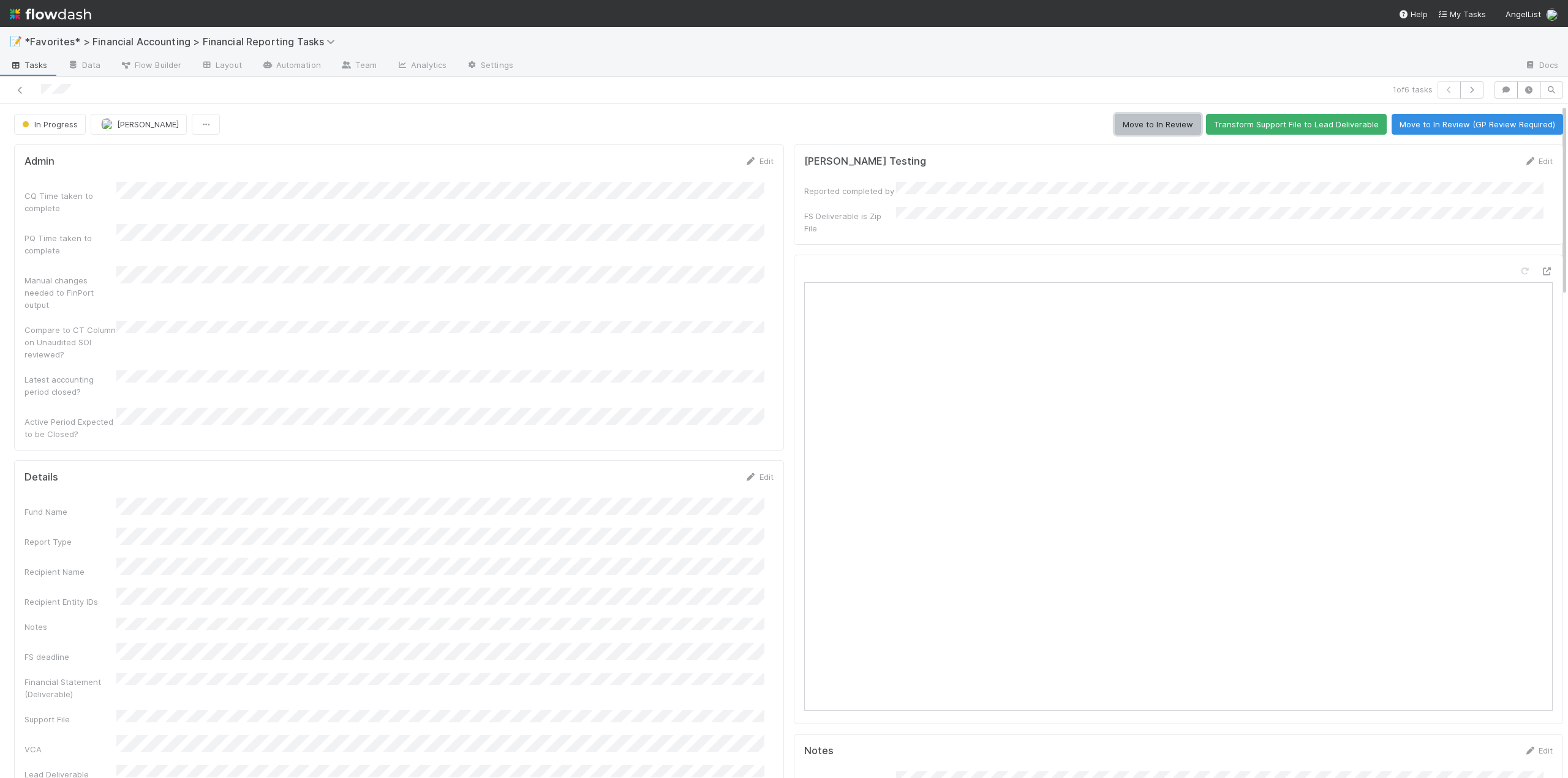
click at [1155, 124] on button "Move to In Review" at bounding box center [1158, 125] width 86 height 21
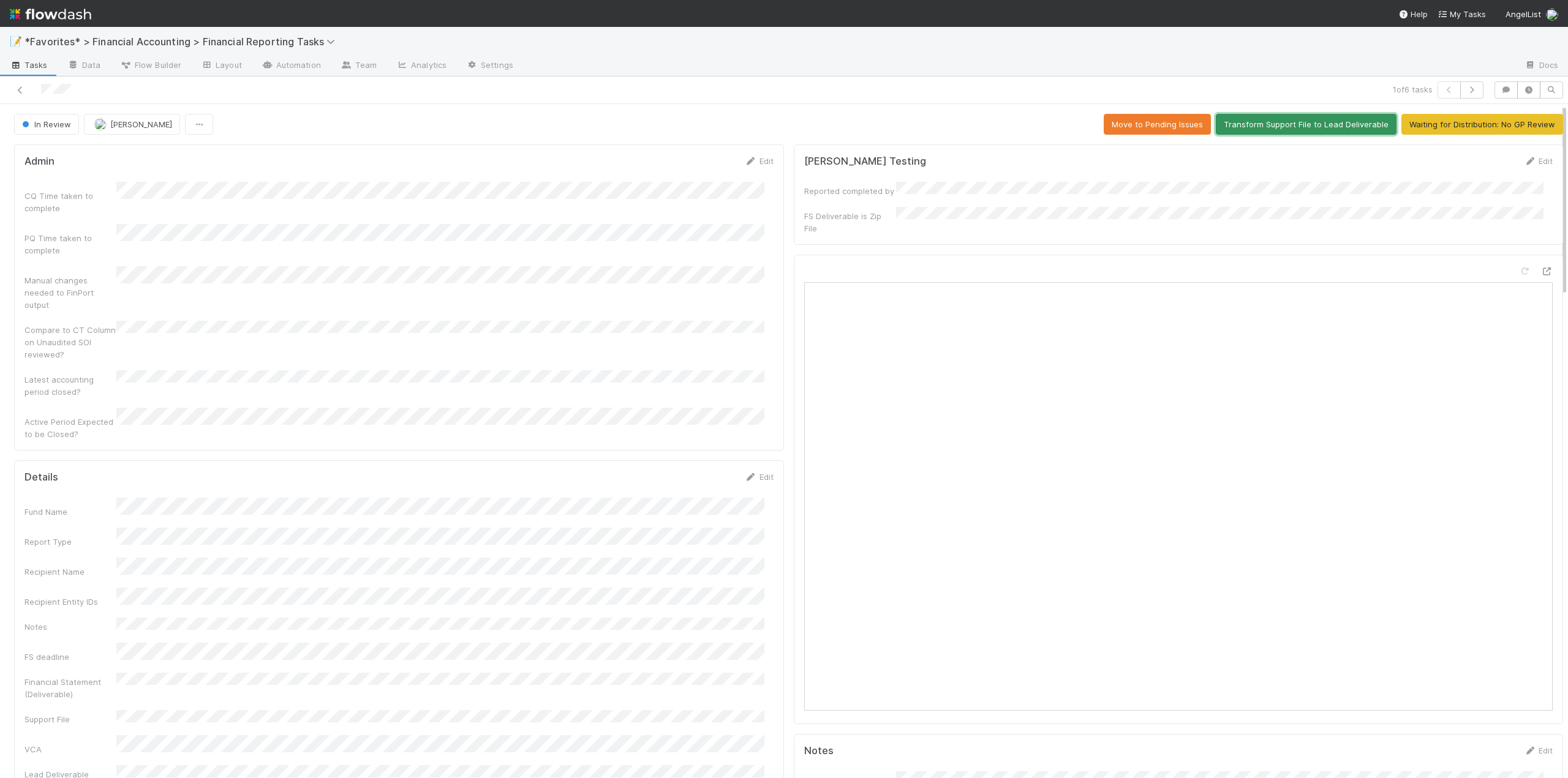
click at [1277, 125] on button "Transform Support File to Lead Deliverable" at bounding box center [1307, 125] width 181 height 21
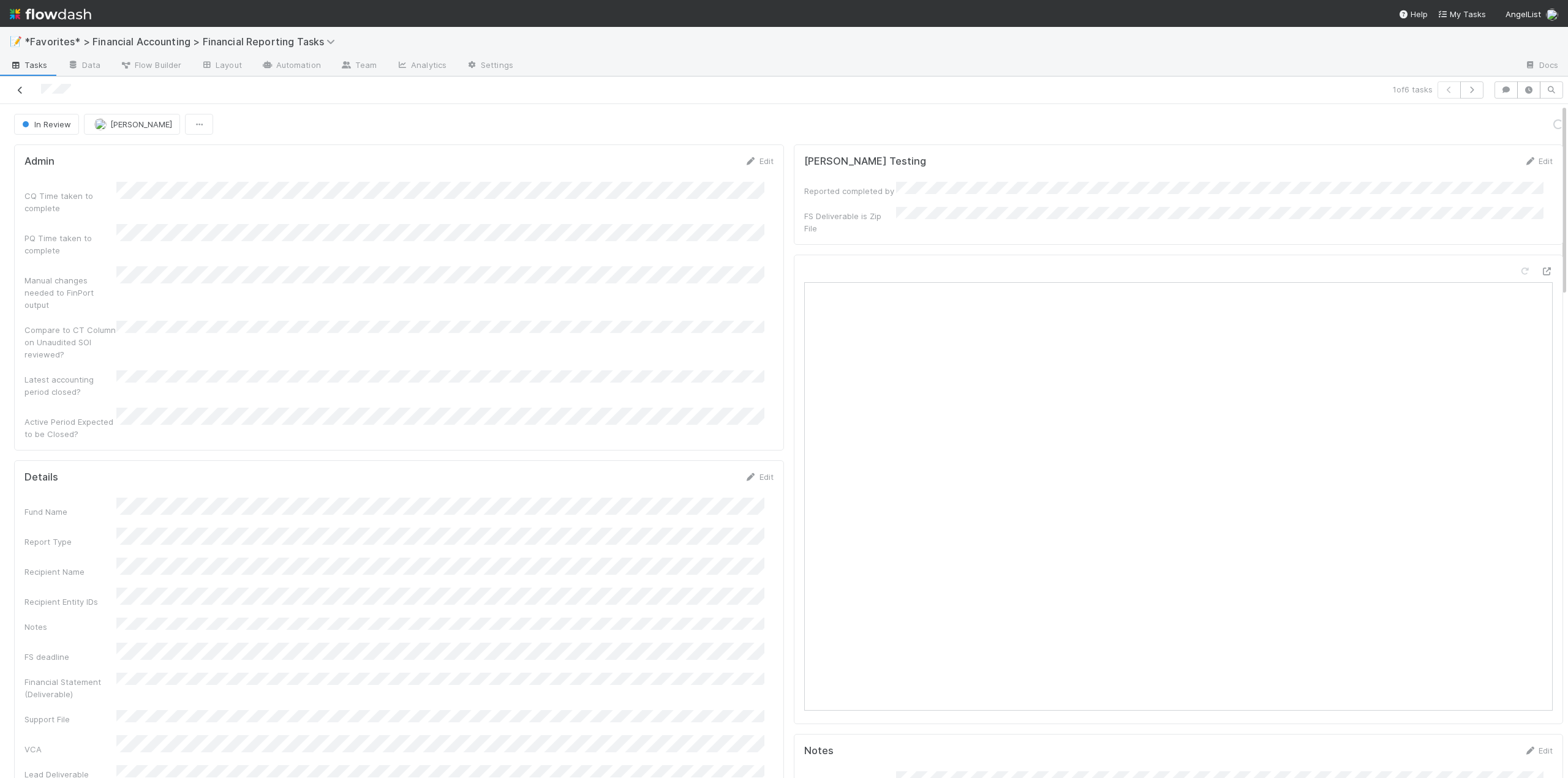
click at [18, 87] on icon at bounding box center [20, 90] width 12 height 8
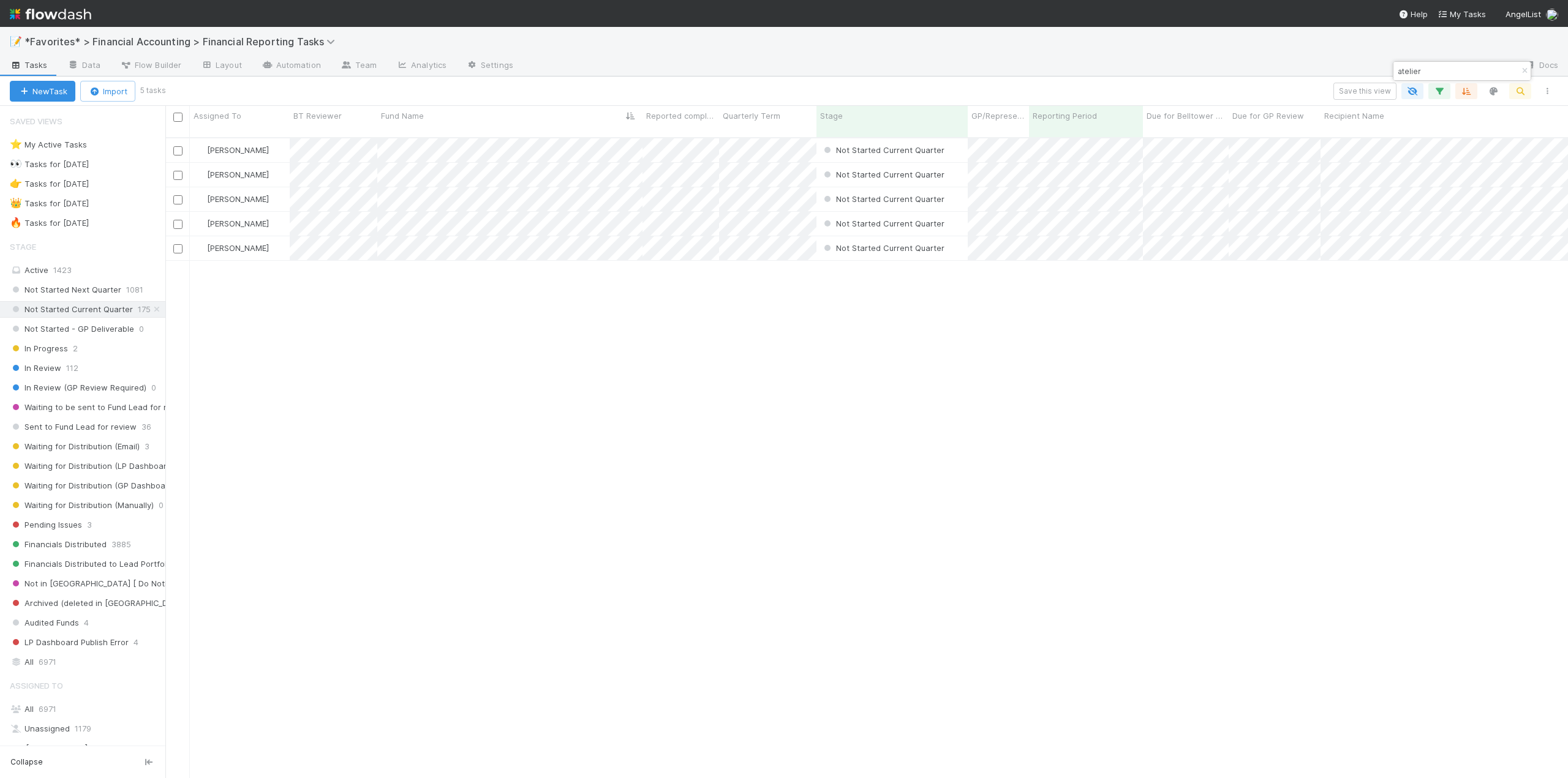
scroll to position [642, 1393]
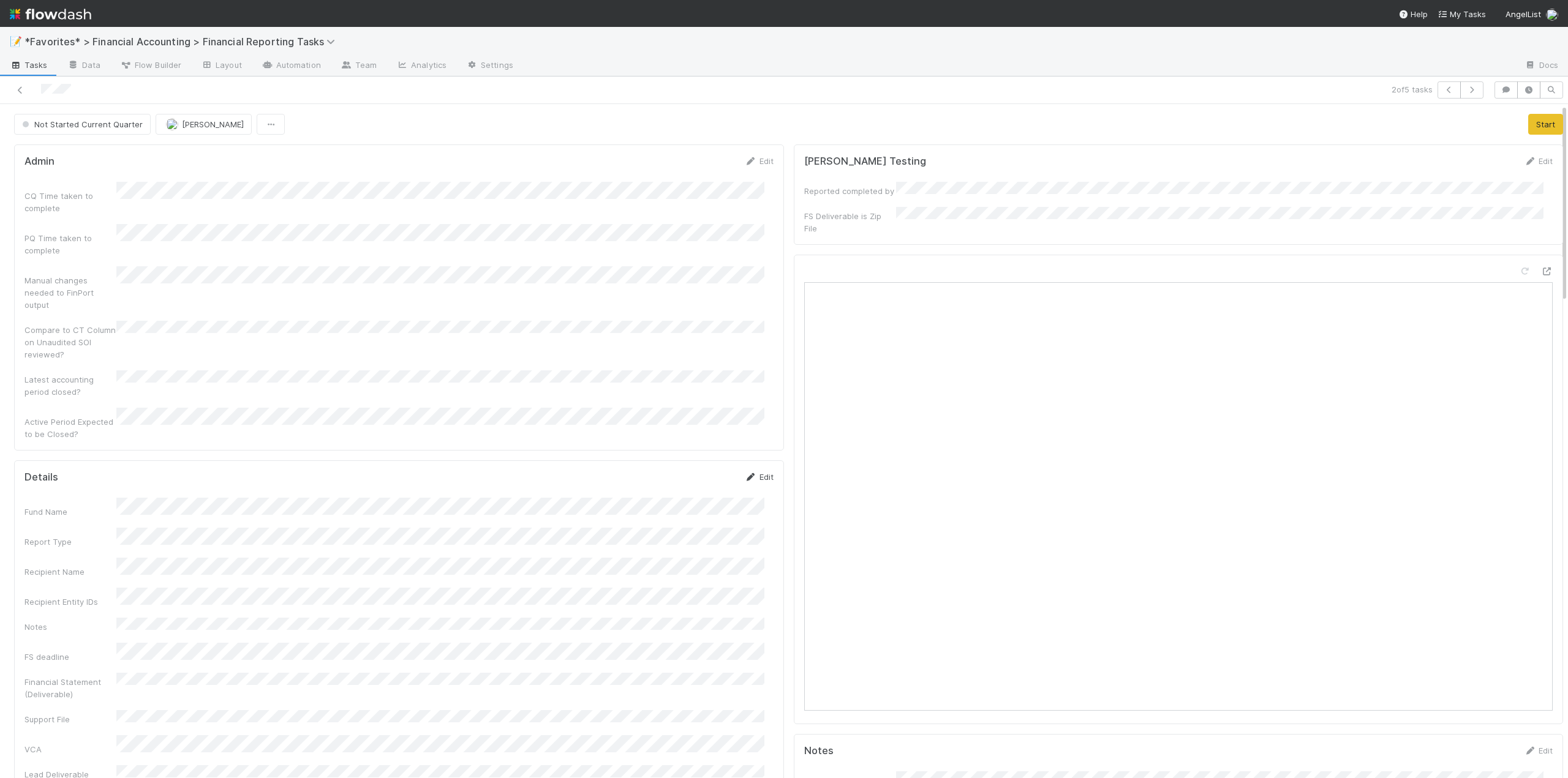
click at [755, 473] on link "Edit" at bounding box center [759, 477] width 29 height 10
click at [704, 471] on button "Save" at bounding box center [708, 481] width 35 height 21
drag, startPoint x: 1530, startPoint y: 134, endPoint x: 1524, endPoint y: 137, distance: 6.7
click at [1529, 124] on button "Start" at bounding box center [1546, 125] width 35 height 21
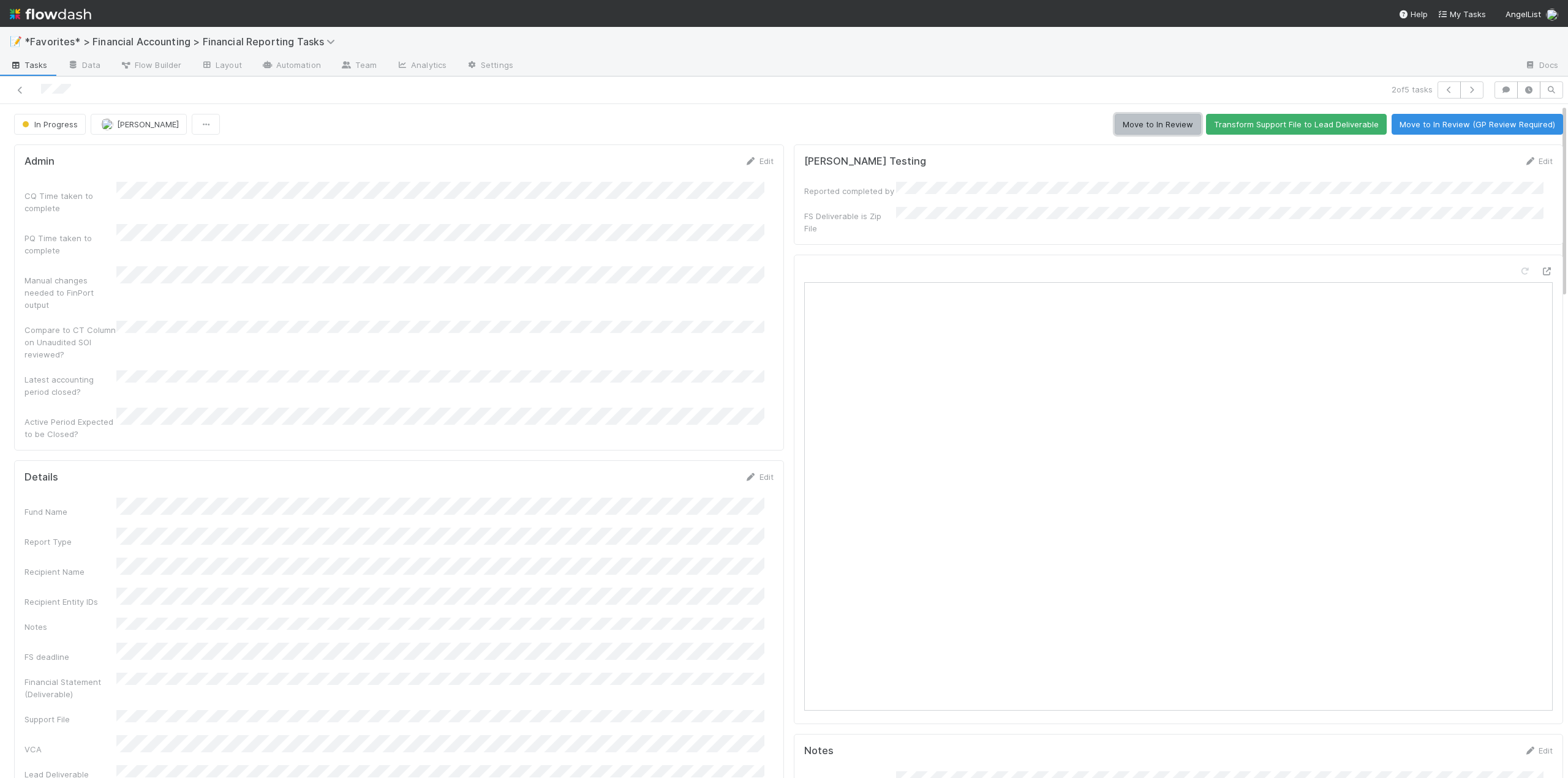
click at [1148, 124] on button "Move to In Review" at bounding box center [1158, 125] width 86 height 21
click at [19, 87] on icon at bounding box center [20, 90] width 12 height 8
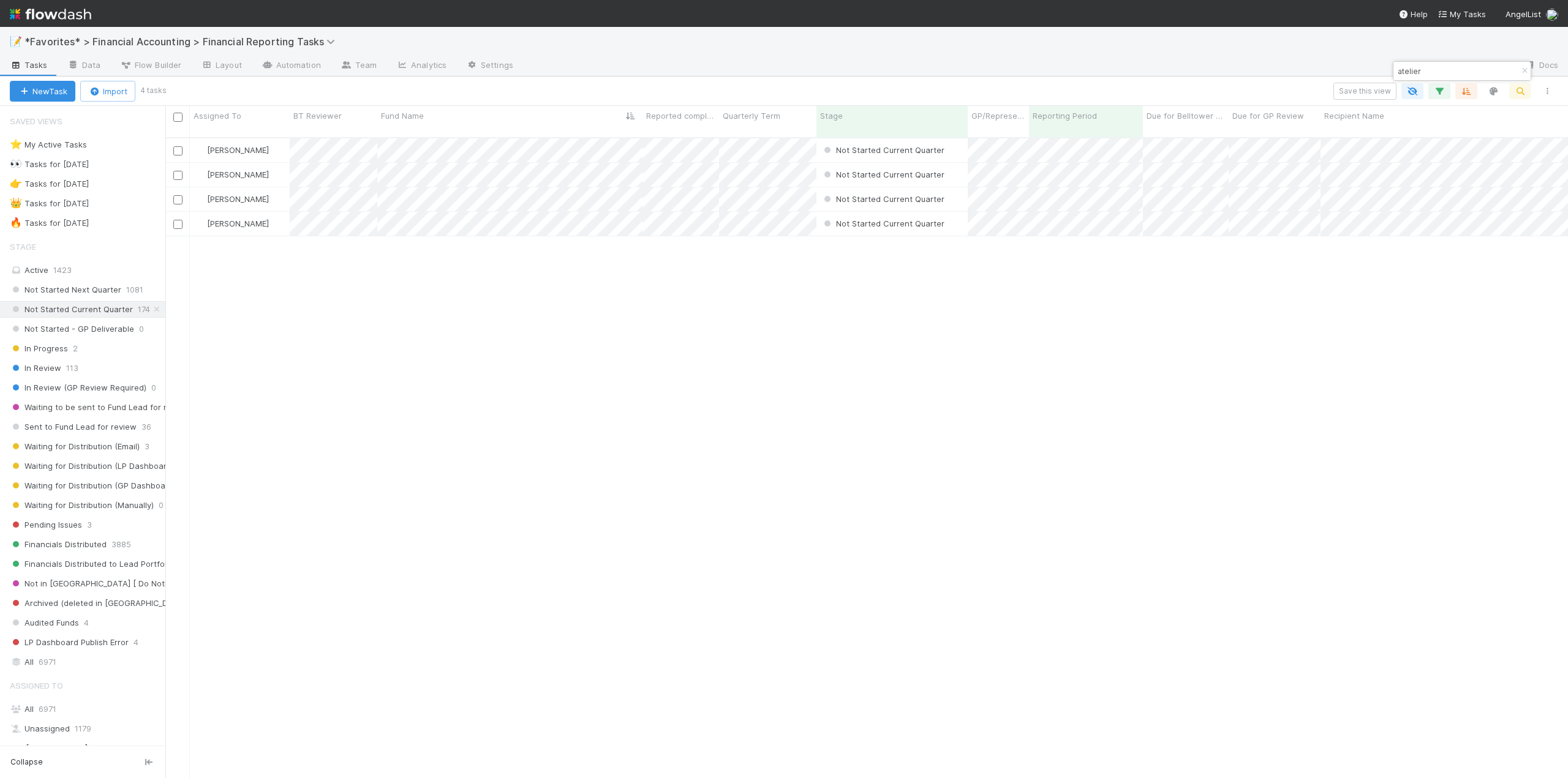
scroll to position [642, 1393]
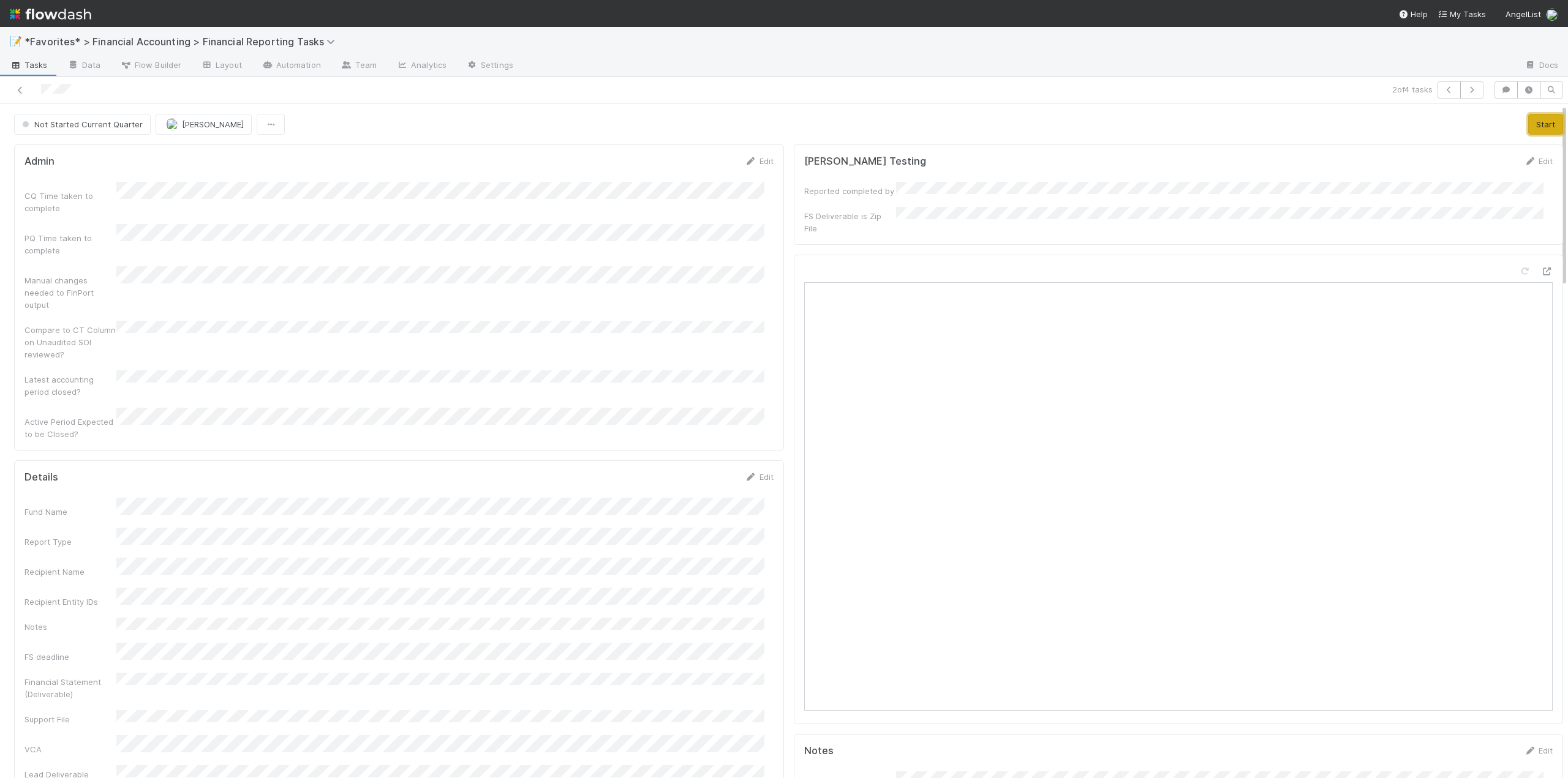
click at [1536, 127] on button "Start" at bounding box center [1546, 125] width 35 height 21
click at [758, 473] on link "Edit" at bounding box center [759, 477] width 29 height 10
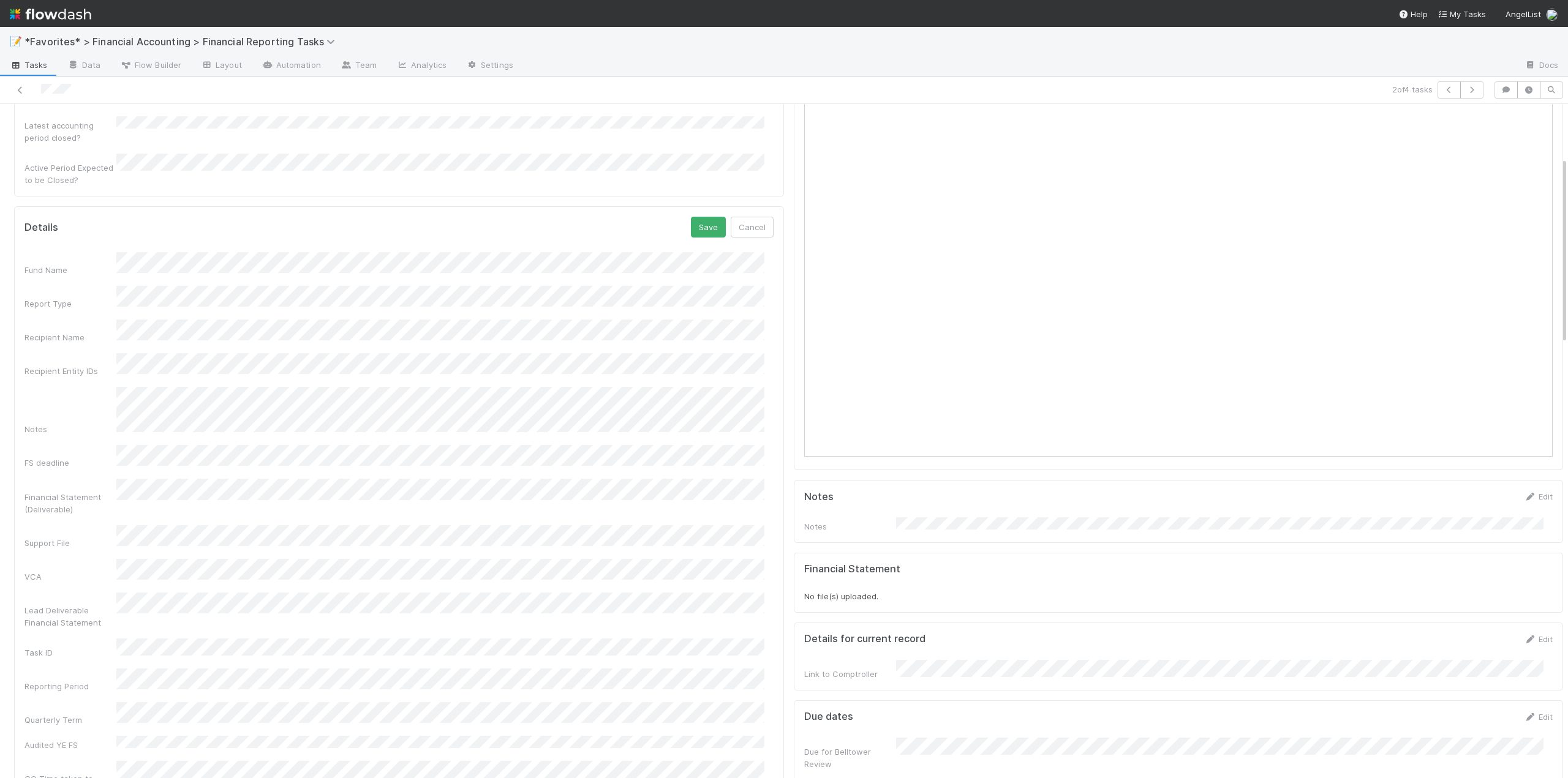
scroll to position [183, 0]
click at [701, 287] on button "Save" at bounding box center [708, 298] width 35 height 21
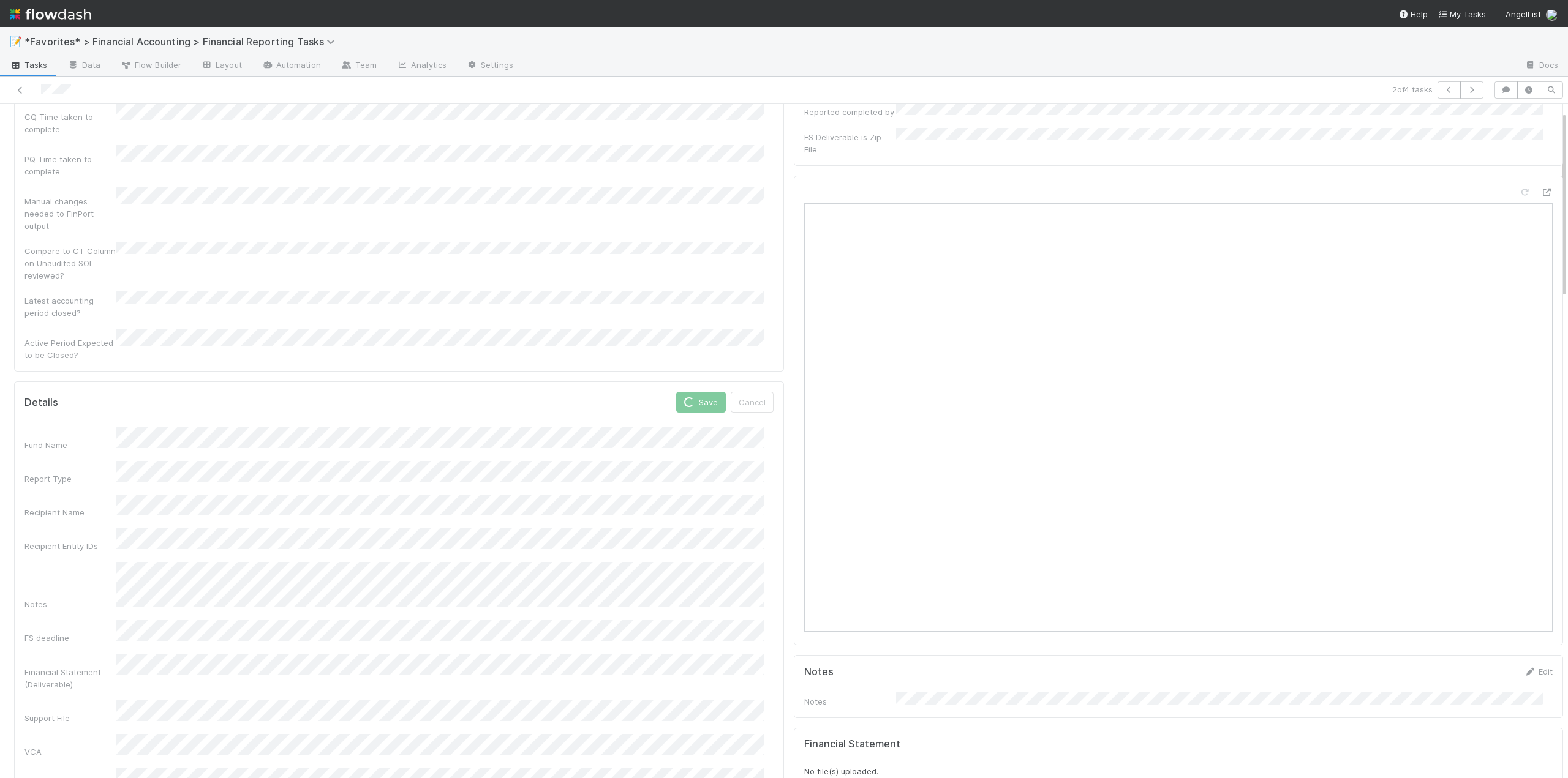
scroll to position [0, 0]
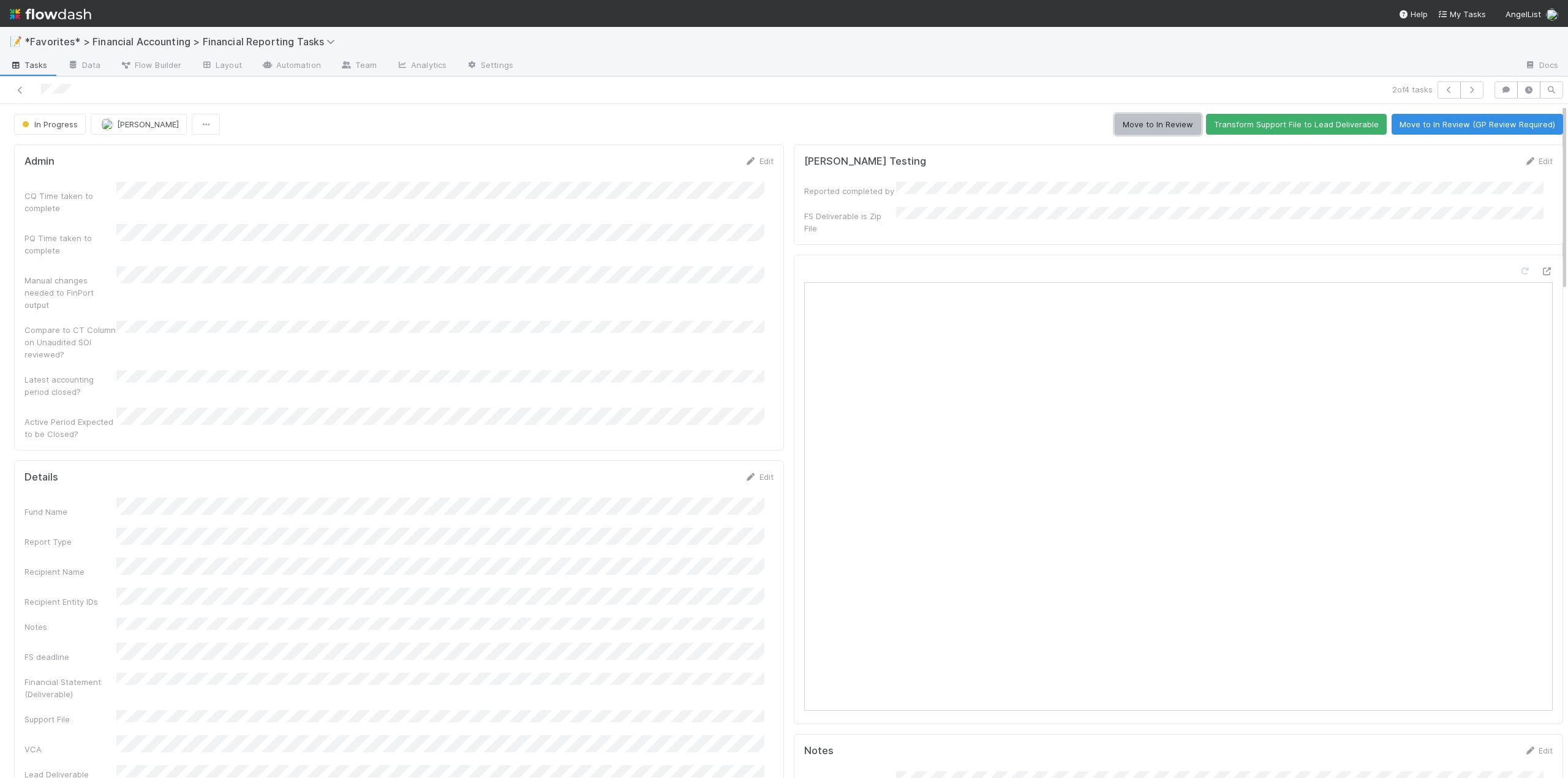
click at [1120, 128] on button "Move to In Review" at bounding box center [1158, 125] width 86 height 21
click at [22, 85] on link at bounding box center [20, 89] width 12 height 12
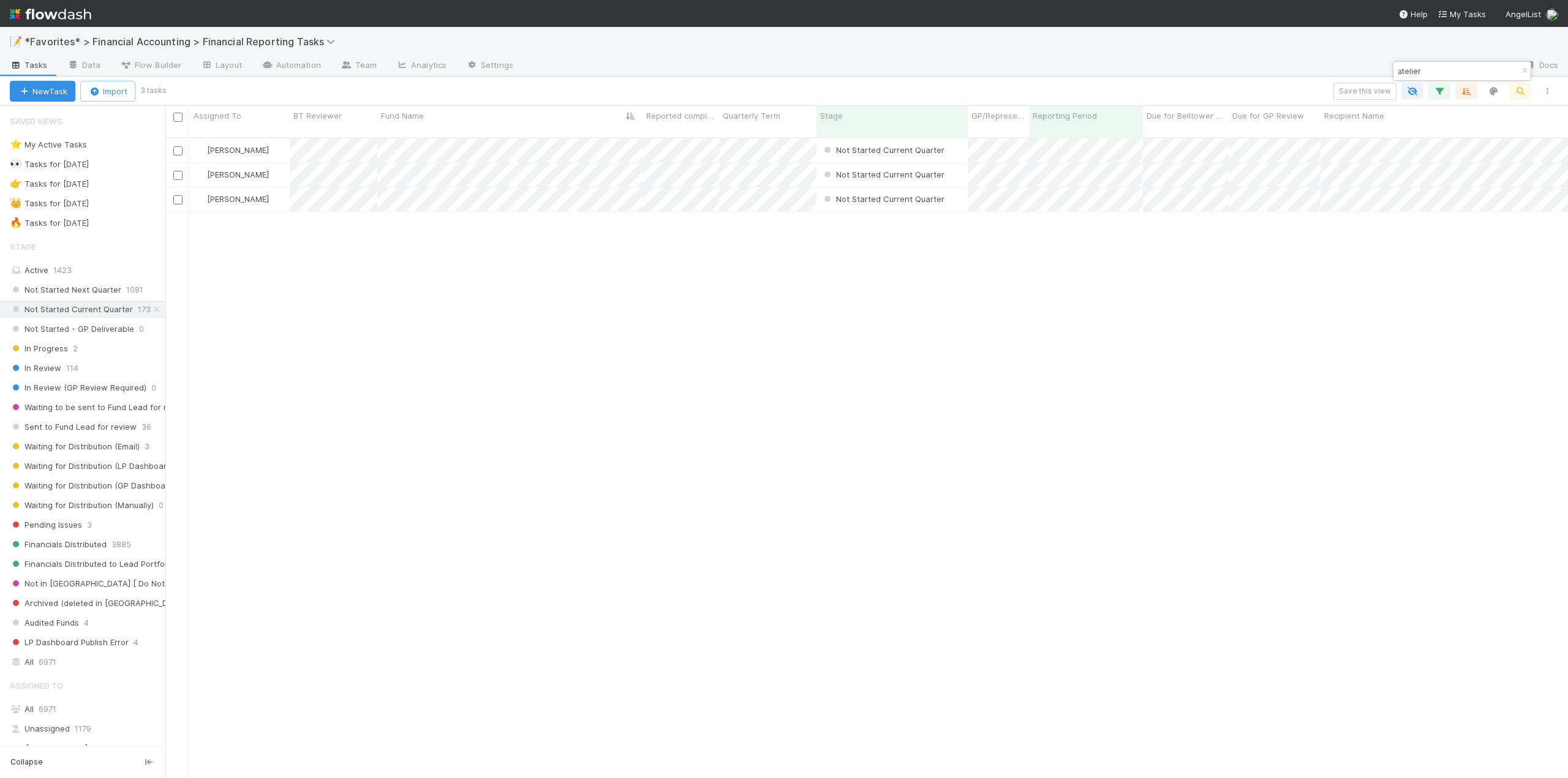
scroll to position [642, 1393]
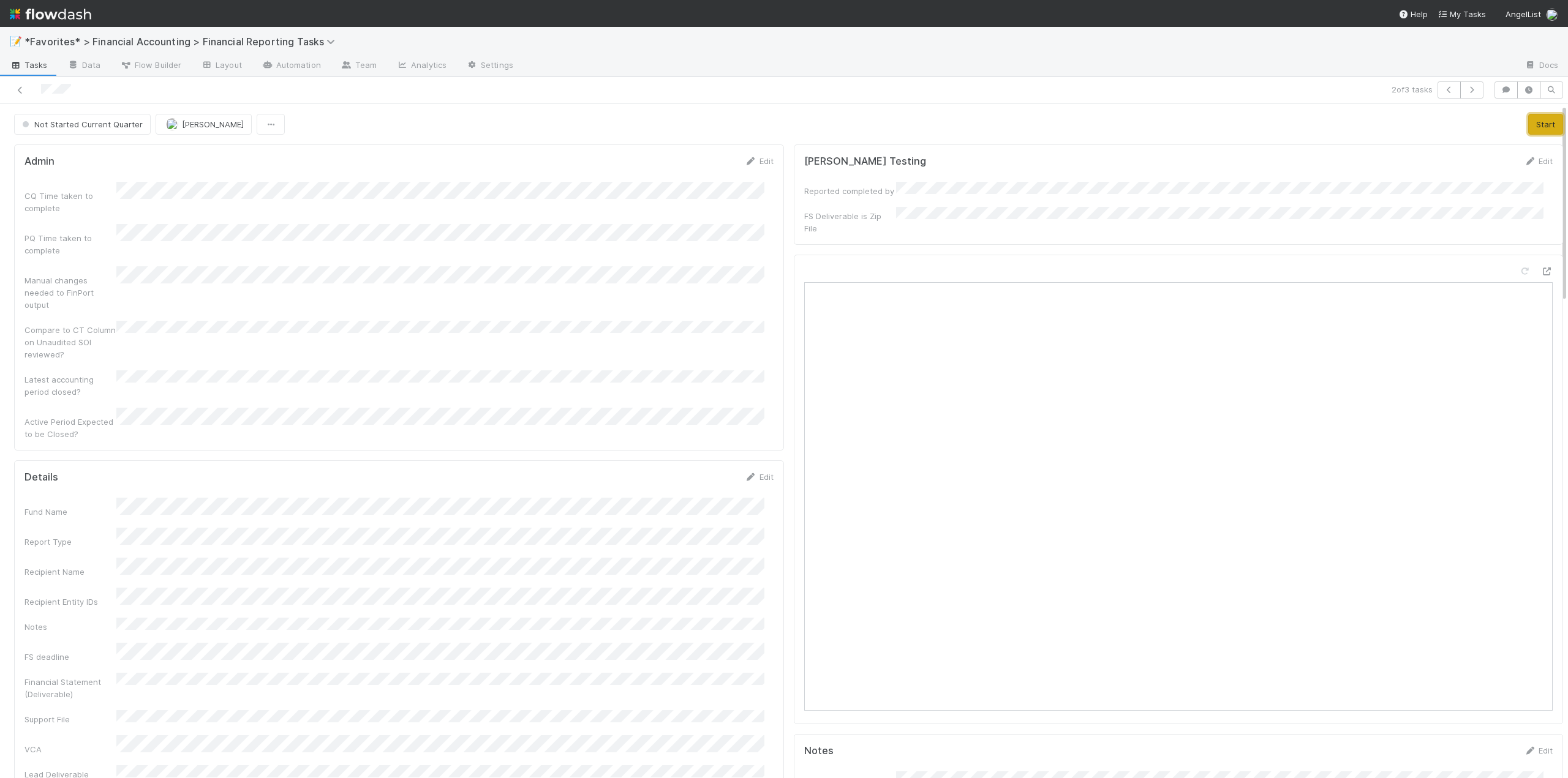
click at [1529, 128] on button "Start" at bounding box center [1546, 125] width 35 height 21
click at [758, 473] on link "Edit" at bounding box center [759, 477] width 29 height 10
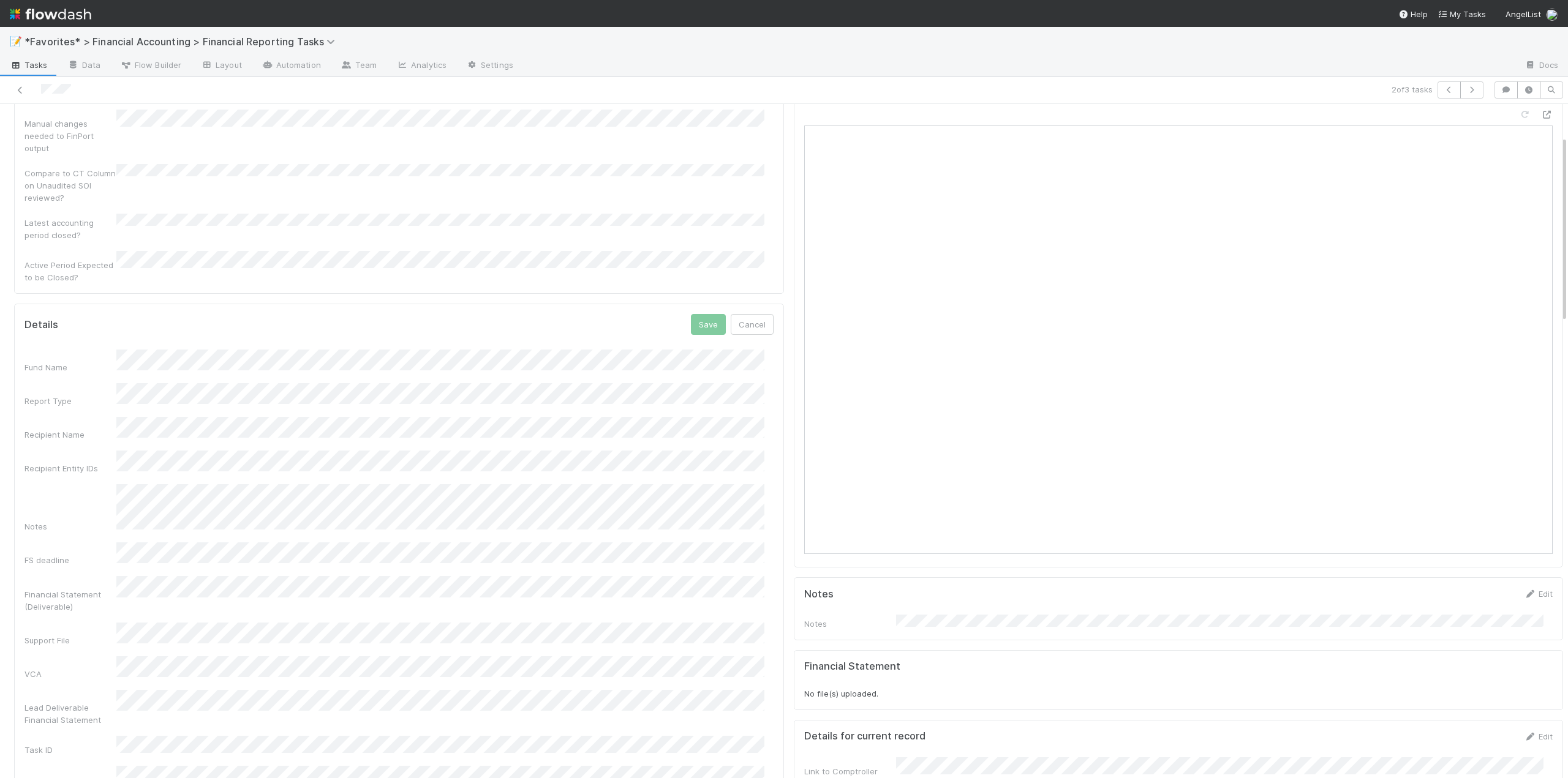
scroll to position [245, 0]
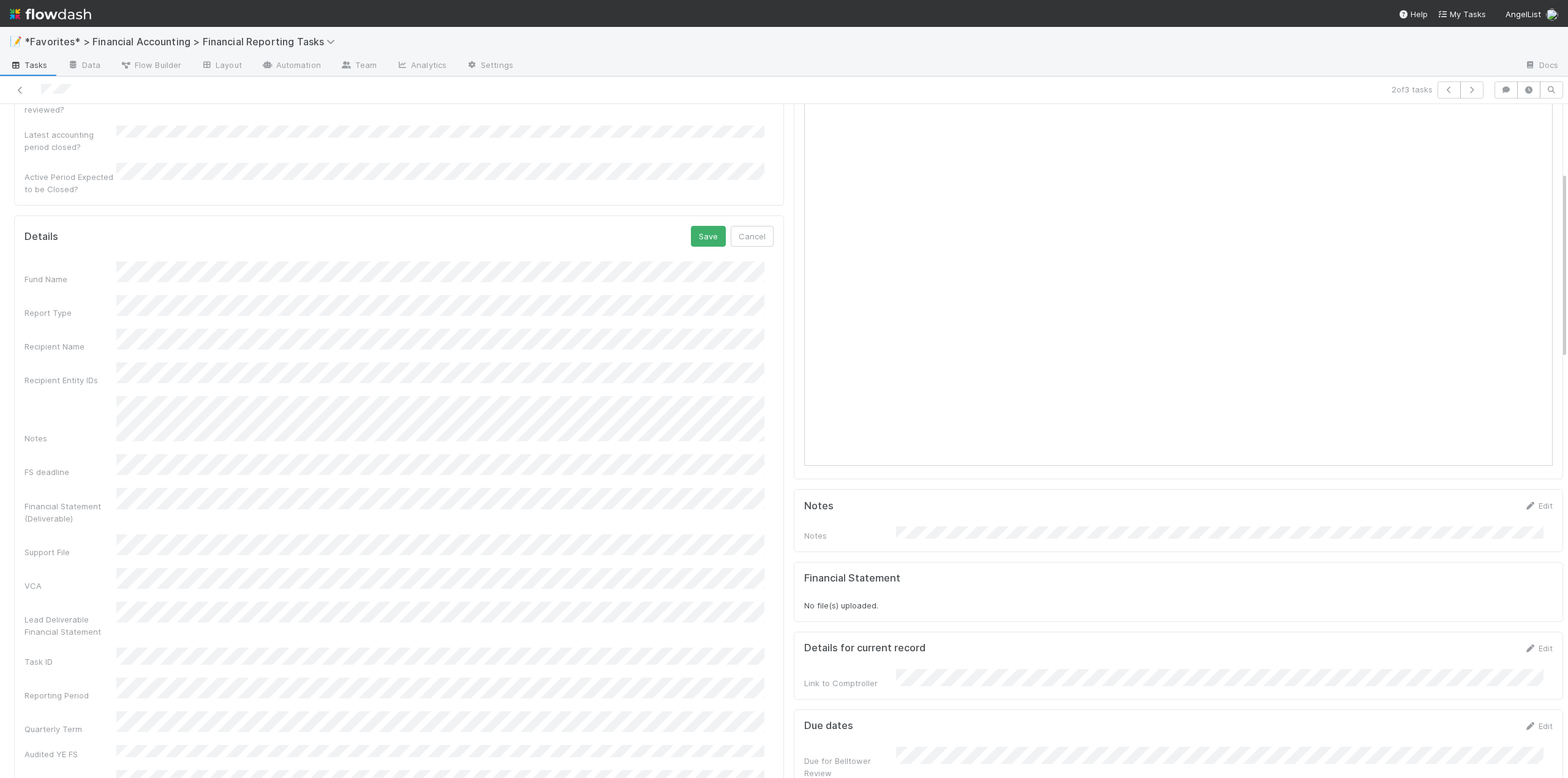
click at [697, 226] on button "Save" at bounding box center [708, 236] width 35 height 21
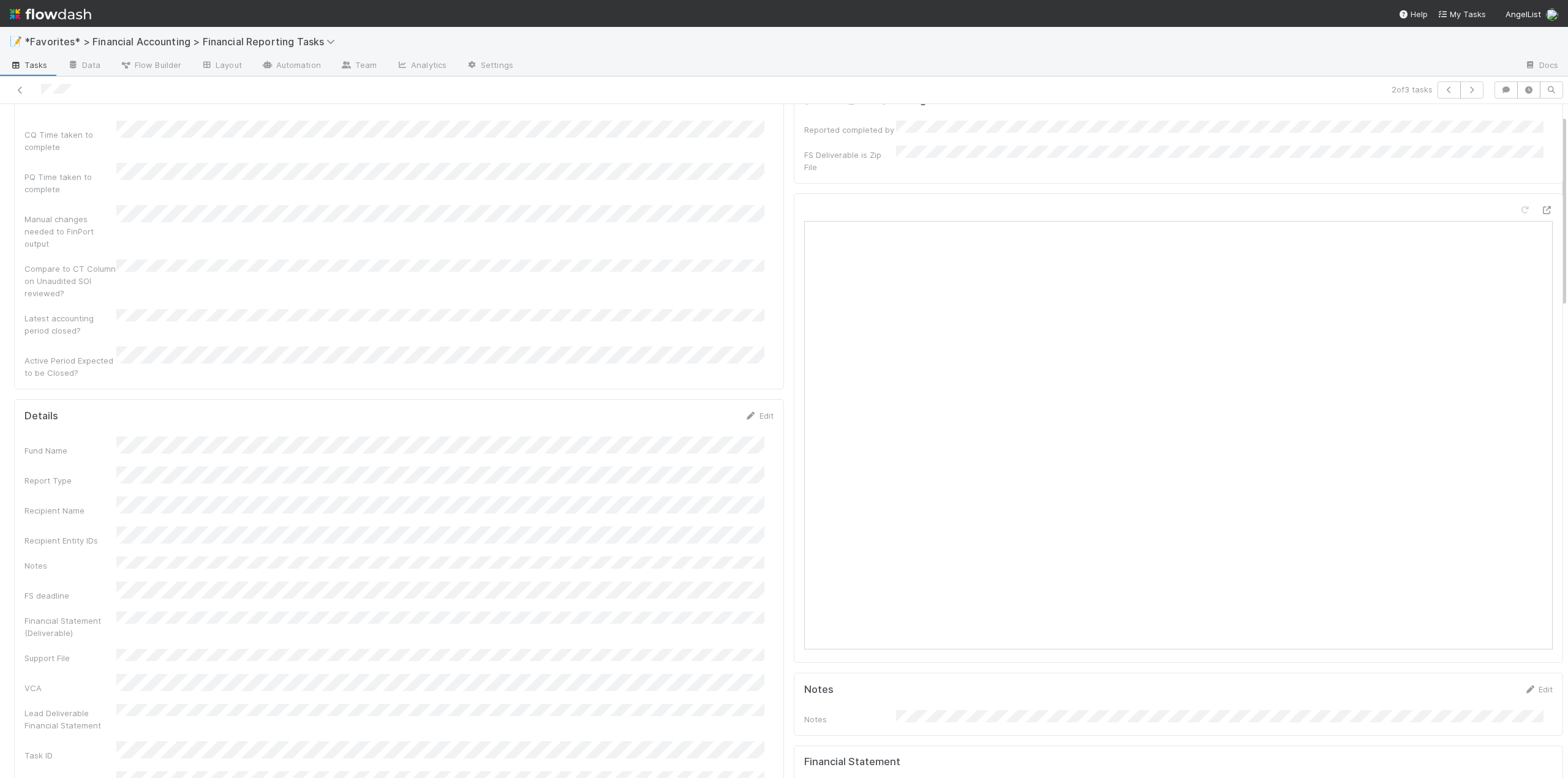
scroll to position [0, 0]
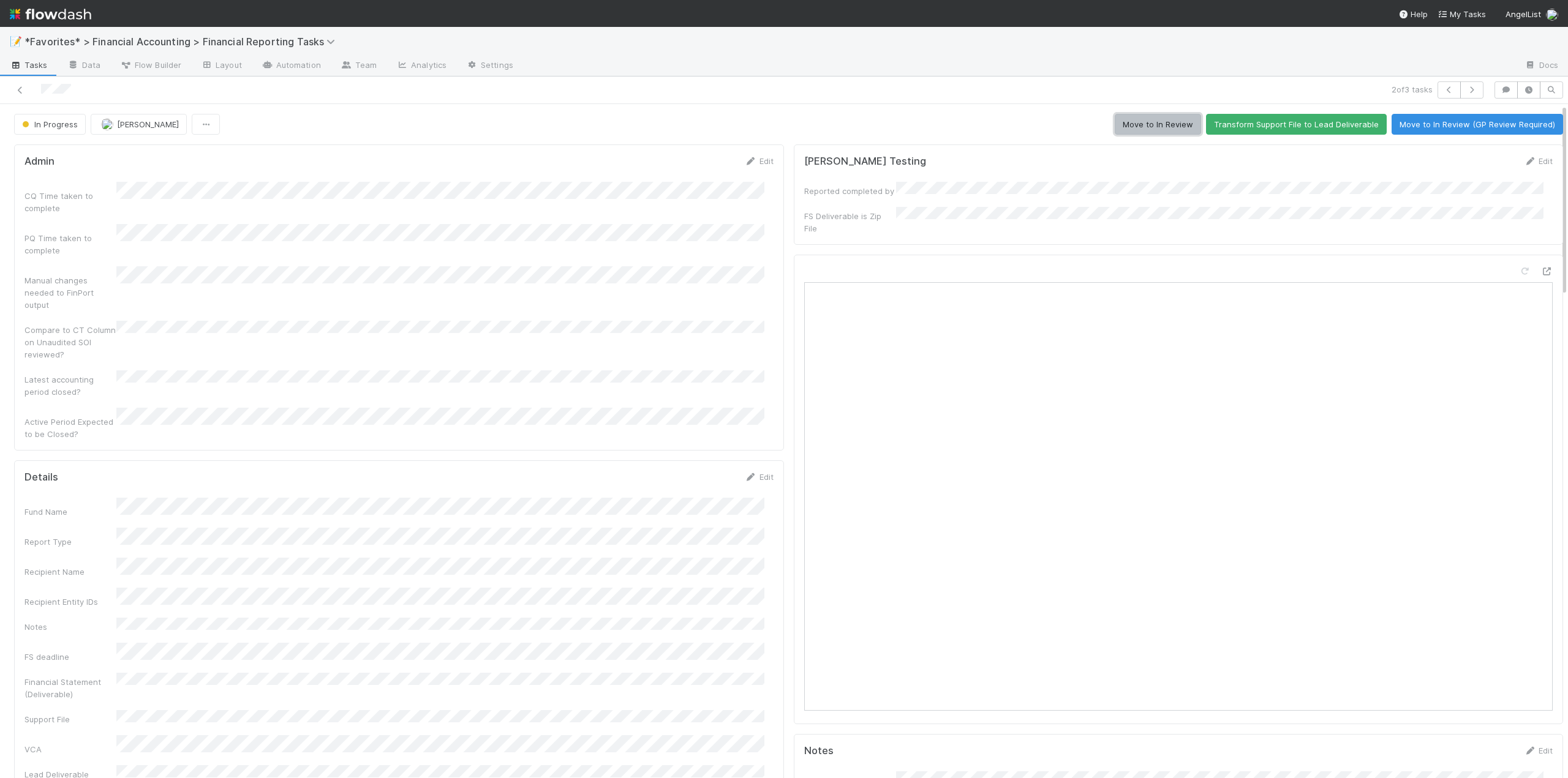
click at [1132, 132] on button "Move to In Review" at bounding box center [1158, 125] width 86 height 21
click at [16, 89] on icon at bounding box center [20, 90] width 12 height 8
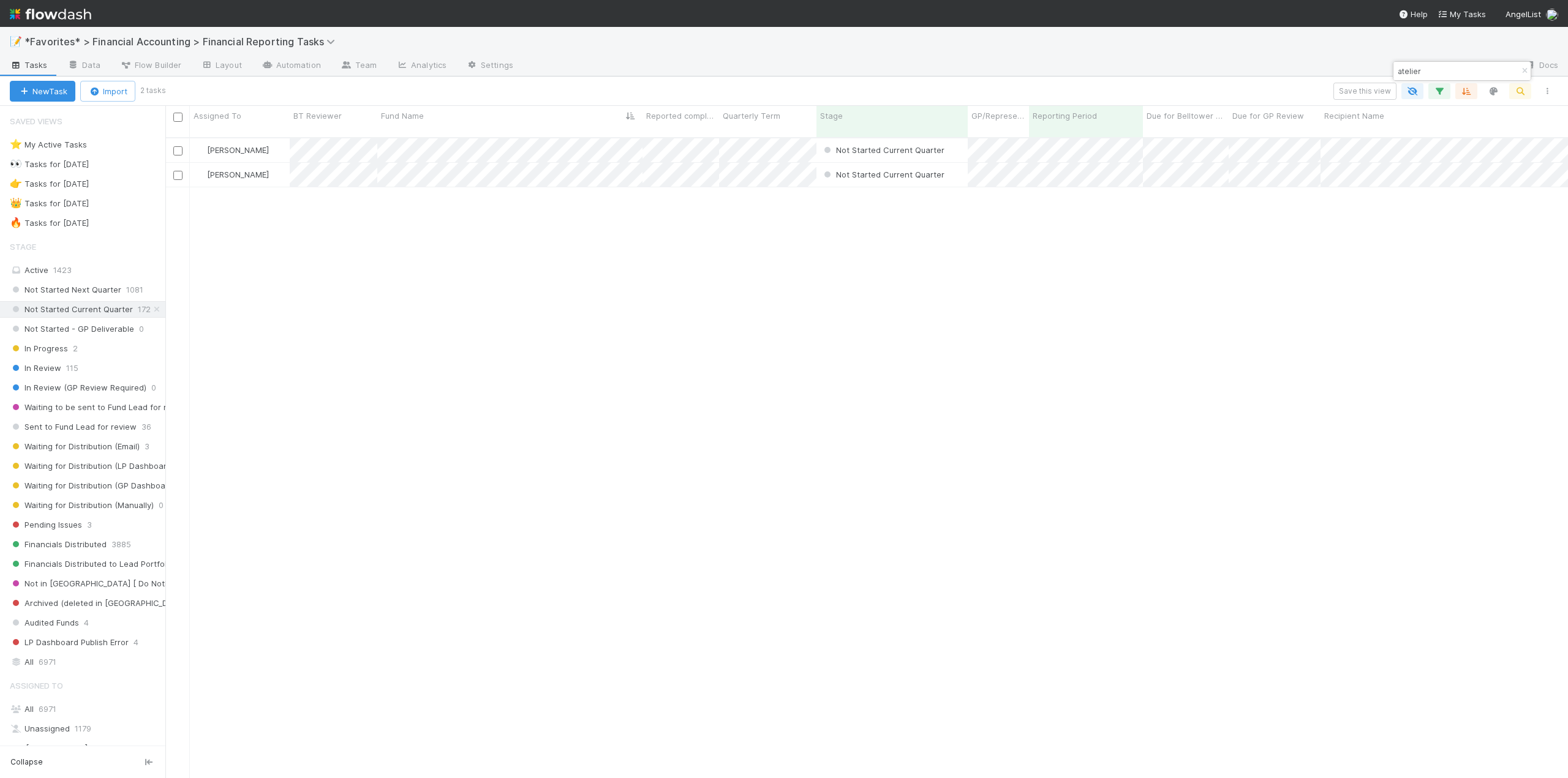
scroll to position [642, 1393]
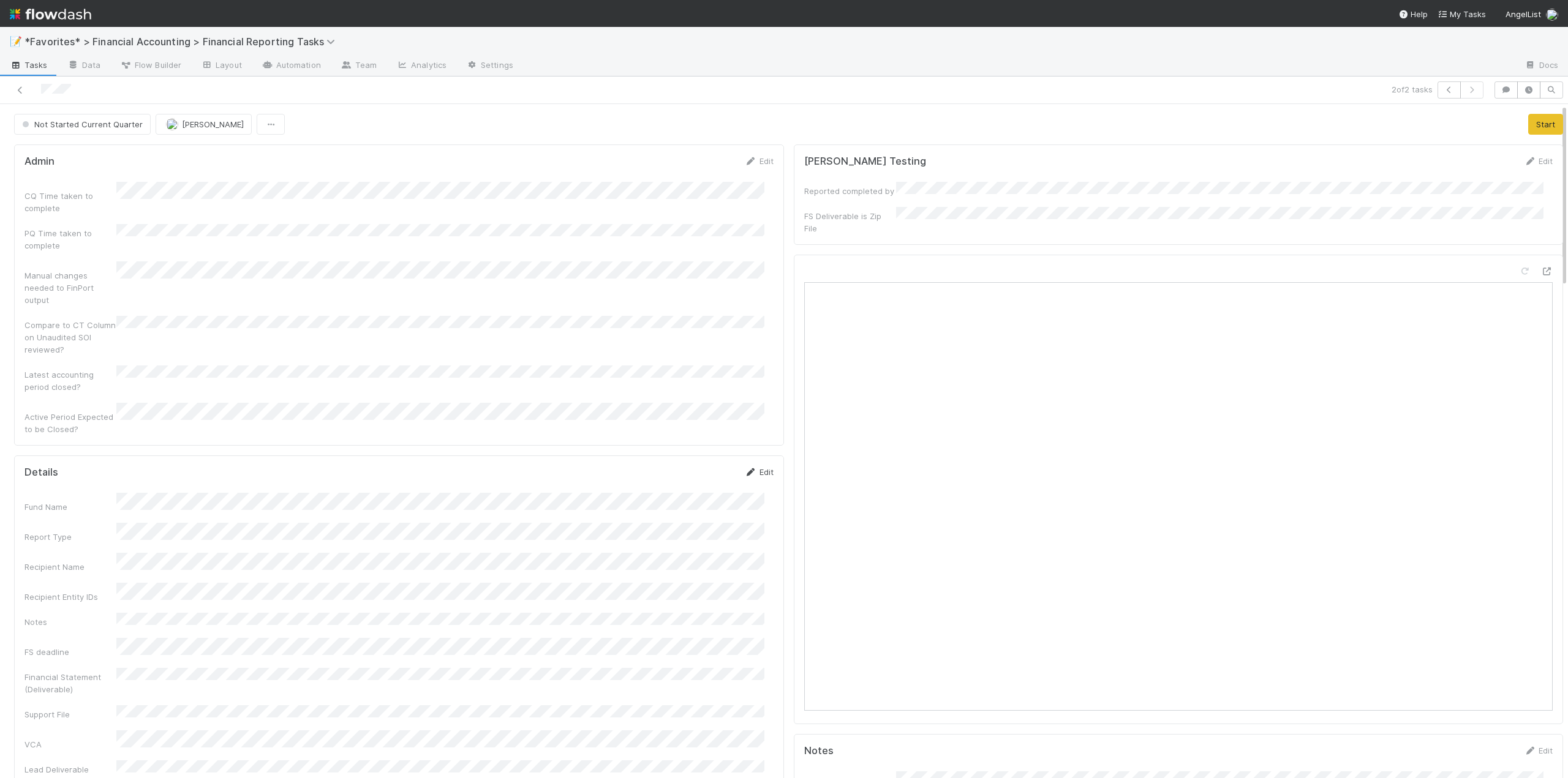
click at [760, 467] on link "Edit" at bounding box center [759, 472] width 29 height 10
click at [698, 466] on button "Save" at bounding box center [708, 476] width 35 height 21
click at [1530, 133] on button "Start" at bounding box center [1546, 125] width 35 height 21
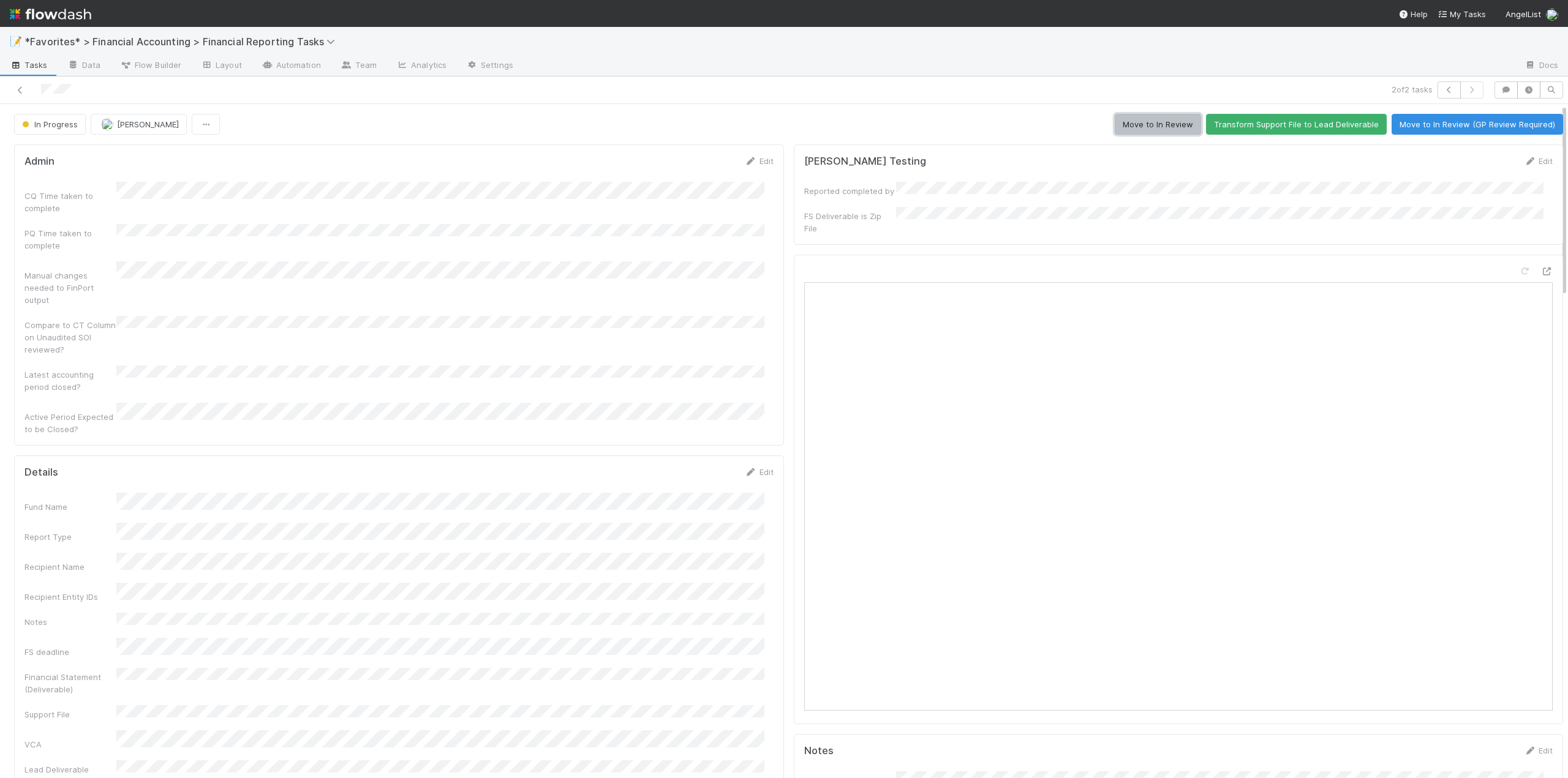
click at [1141, 123] on button "Move to In Review" at bounding box center [1158, 125] width 86 height 21
click at [20, 94] on link at bounding box center [20, 89] width 12 height 12
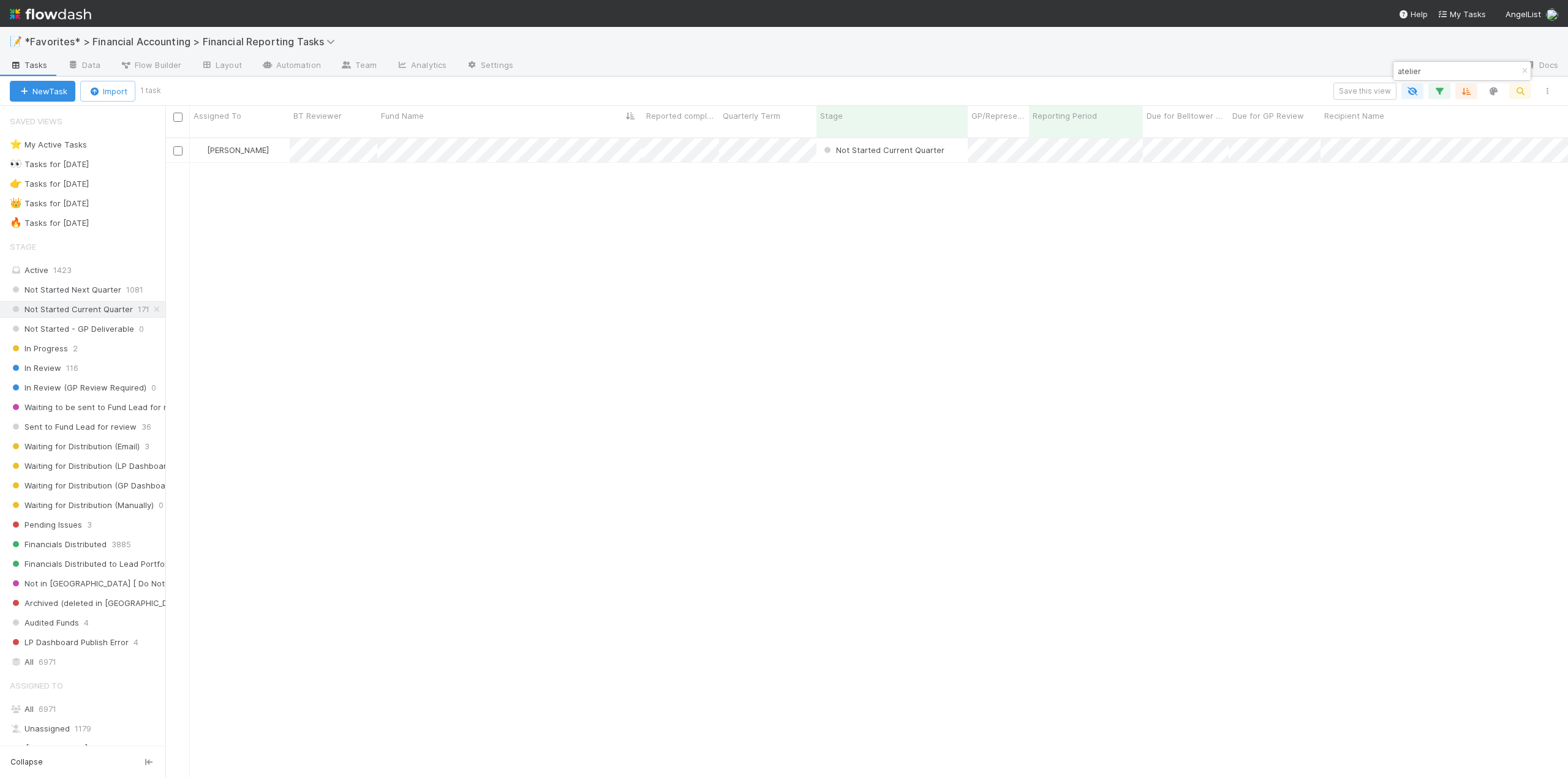
scroll to position [642, 1393]
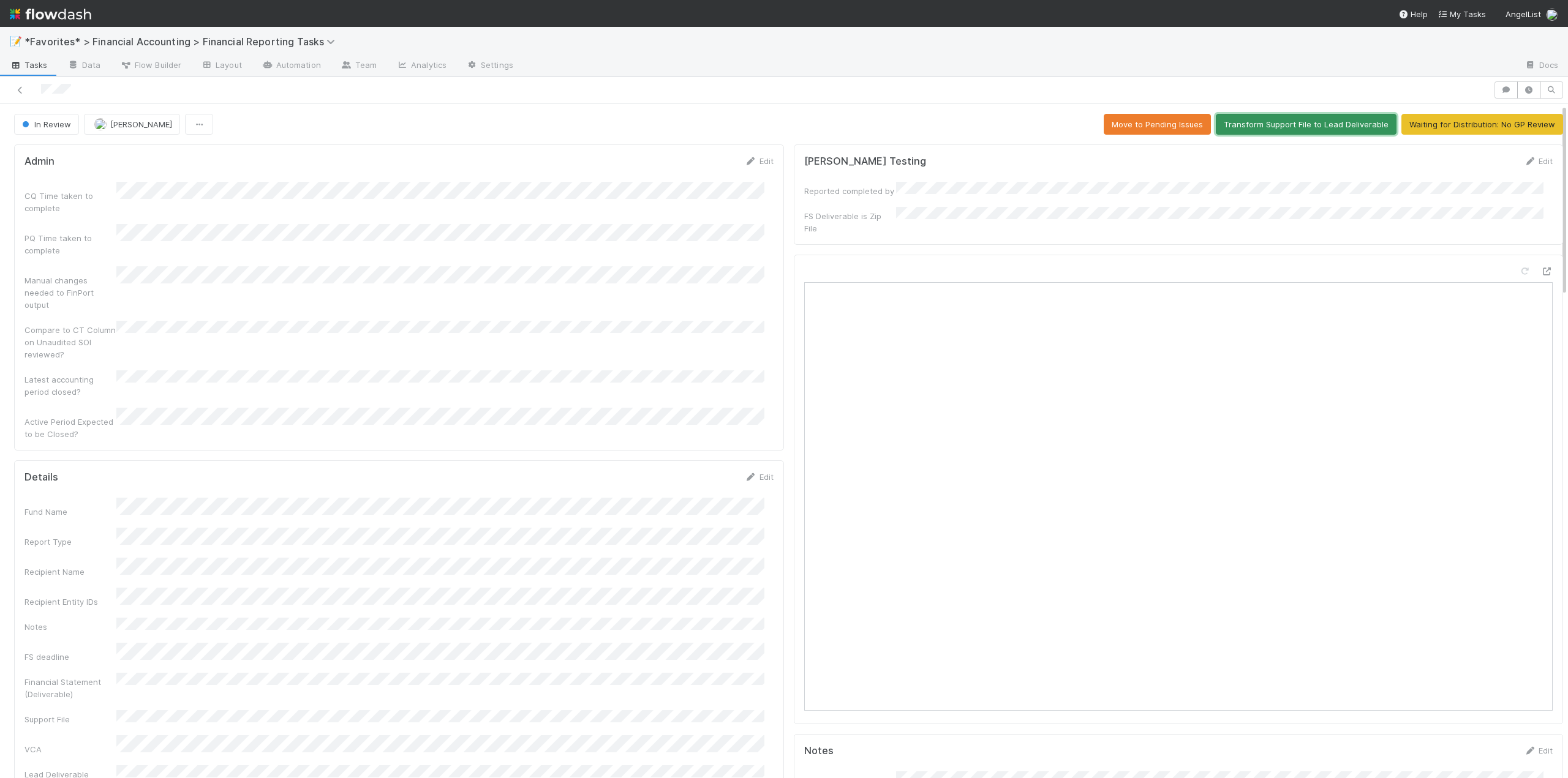
click at [1272, 119] on button "Transform Support File to Lead Deliverable" at bounding box center [1307, 125] width 181 height 21
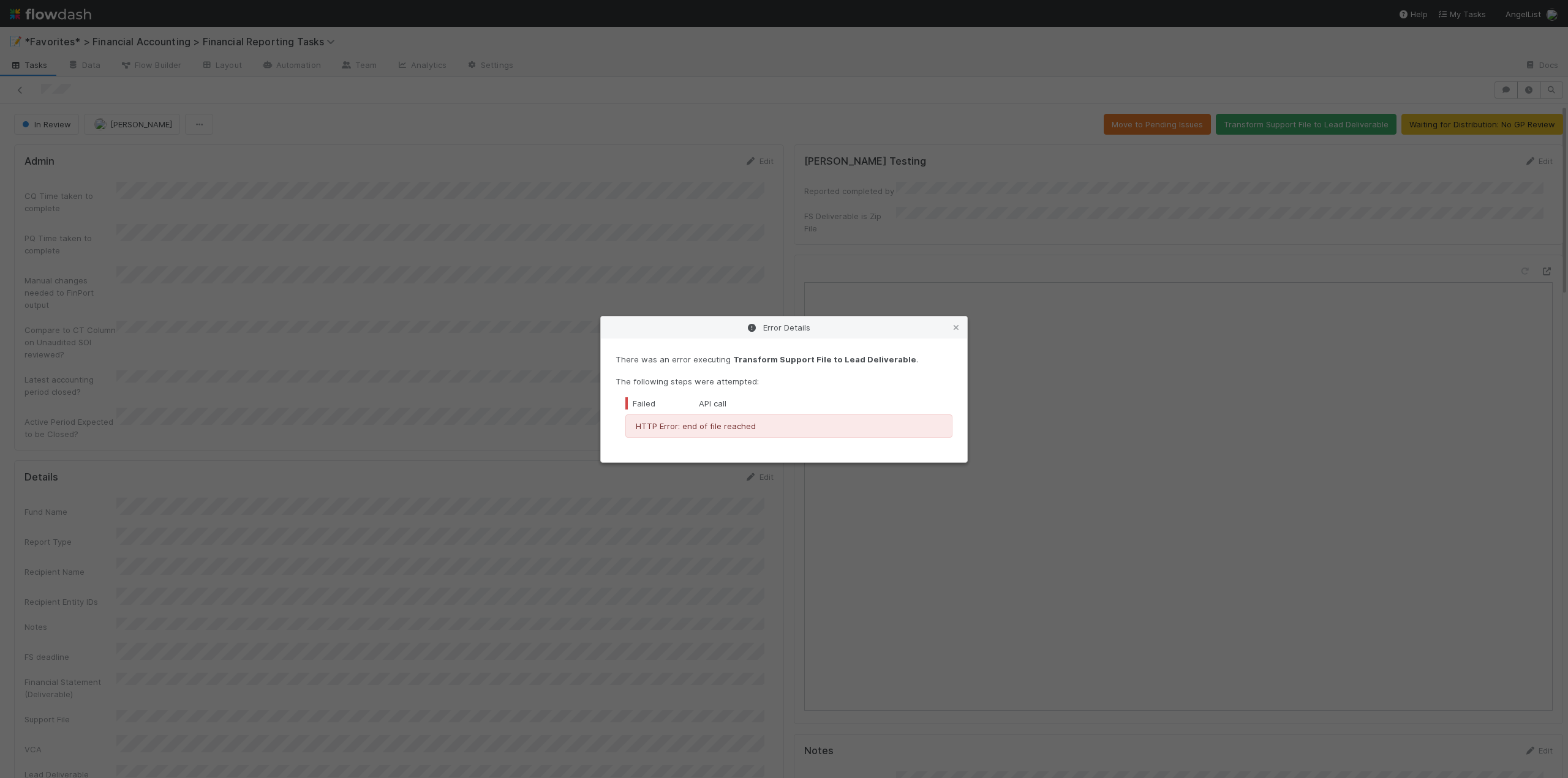
click at [553, 193] on div "Error Details There was an error executing Transform Support File to Lead Deliv…" at bounding box center [784, 389] width 1568 height 778
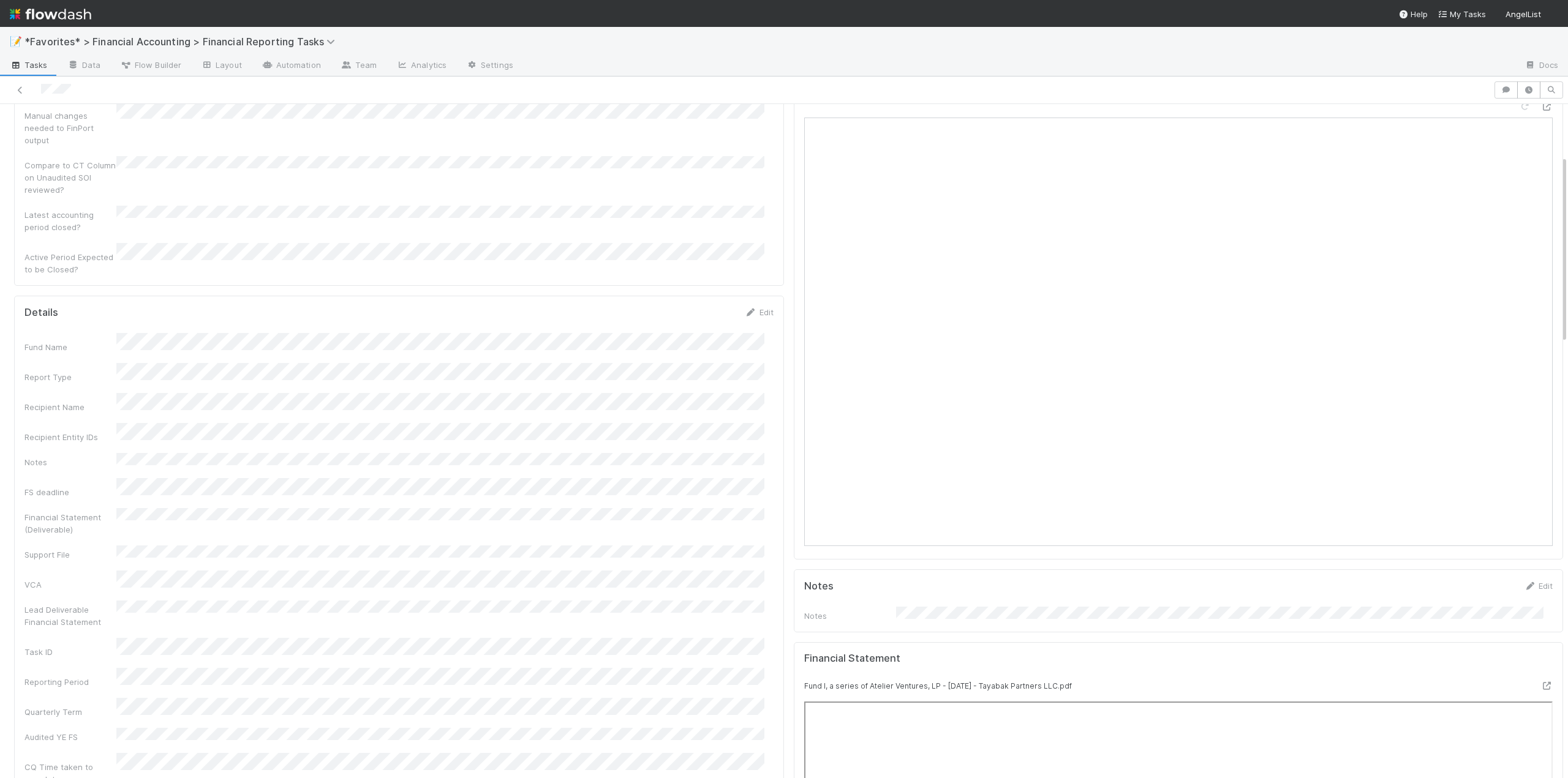
scroll to position [183, 0]
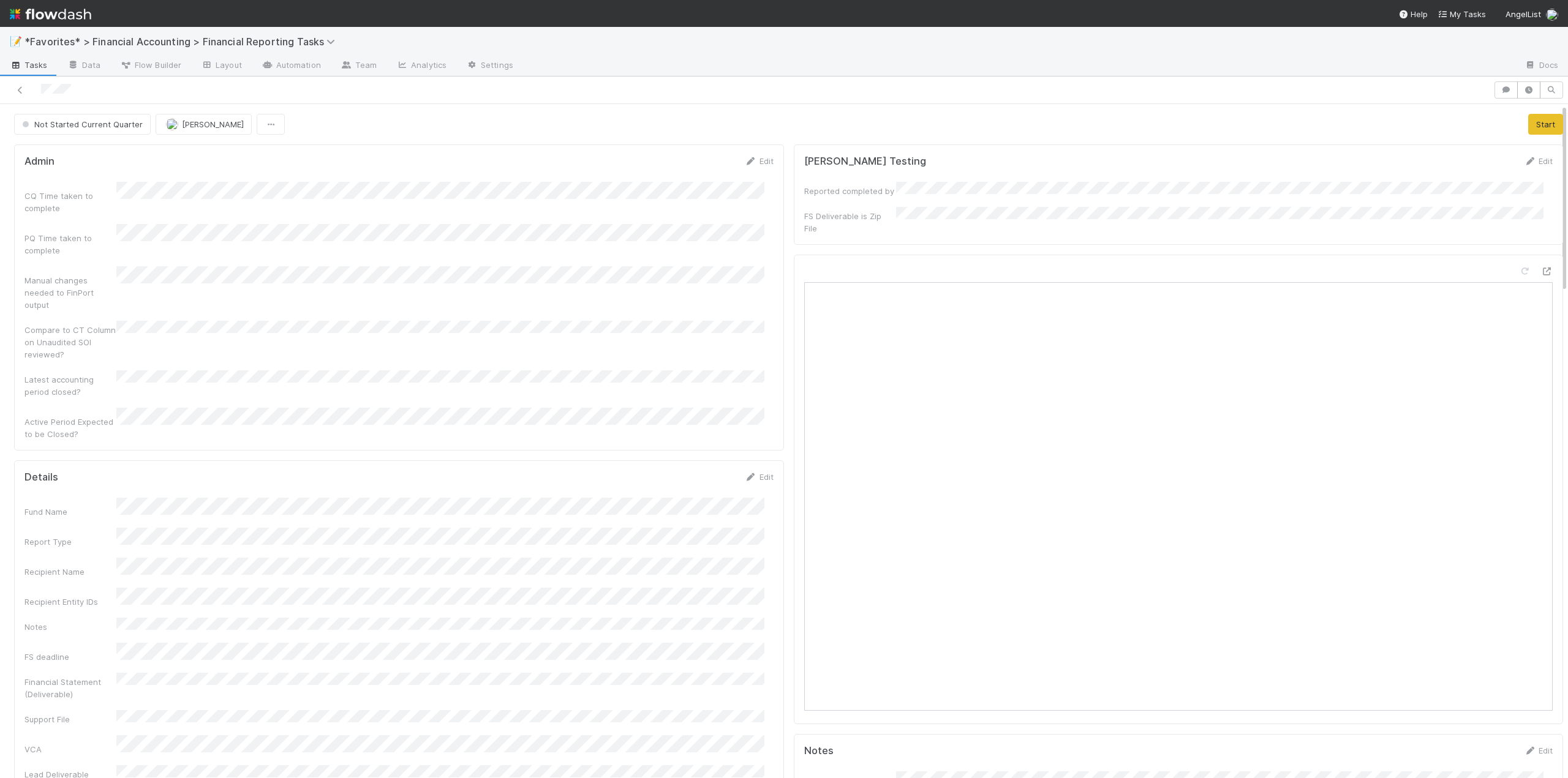
click at [1529, 127] on button "Start" at bounding box center [1546, 125] width 35 height 21
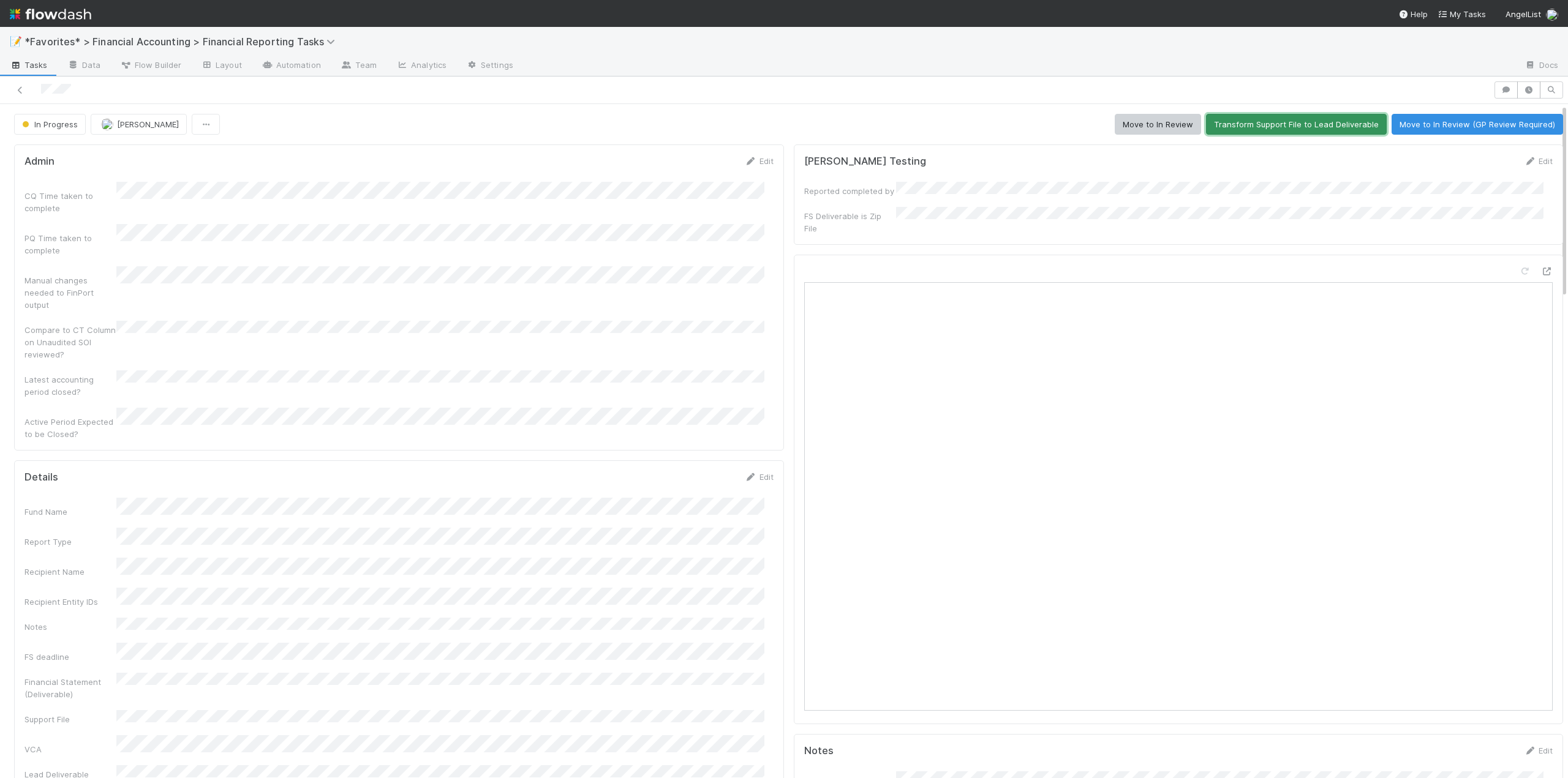
click at [1260, 121] on button "Transform Support File to Lead Deliverable" at bounding box center [1296, 125] width 181 height 21
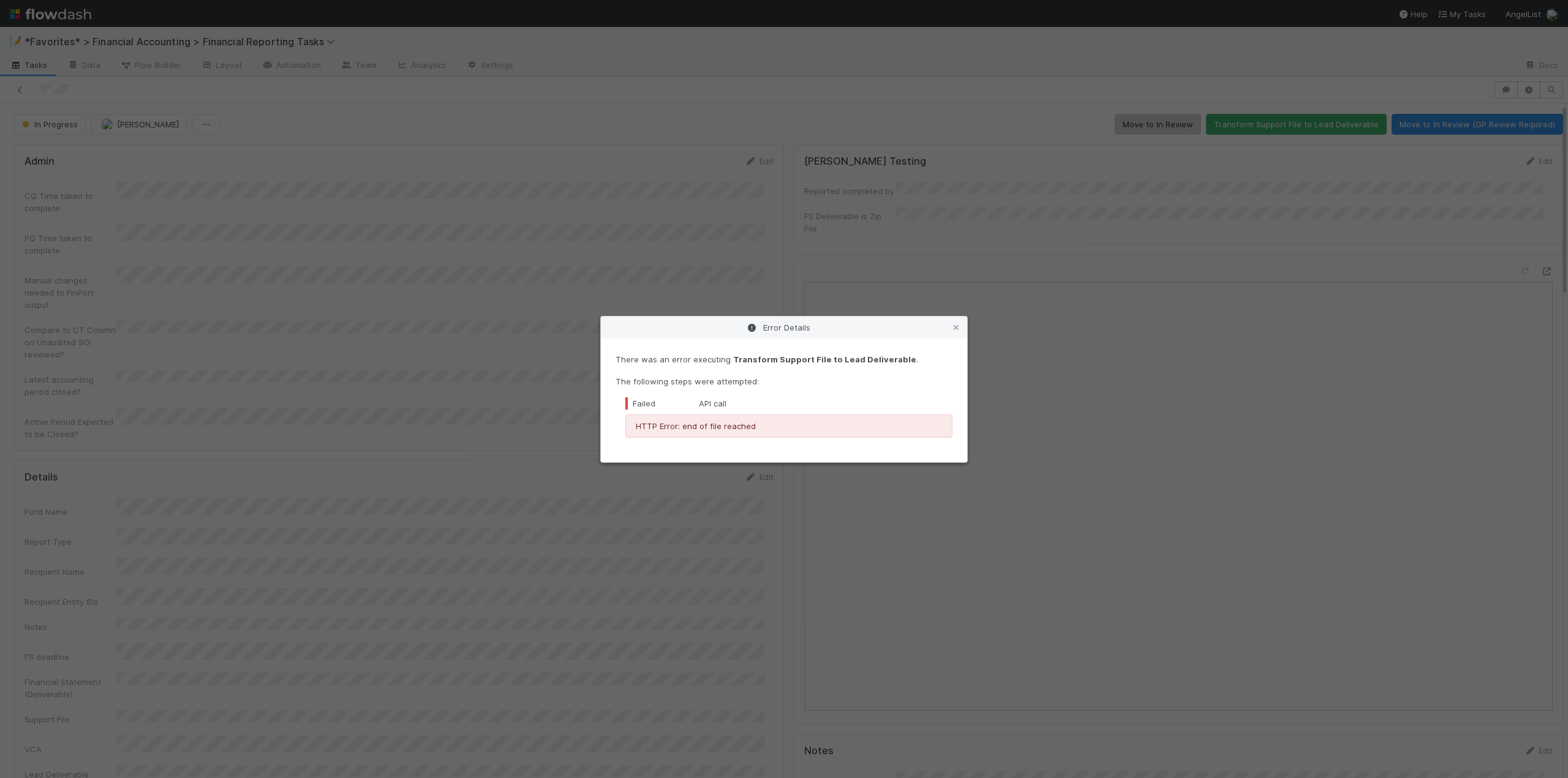
click at [589, 265] on div "Error Details There was an error executing Transform Support File to Lead Deliv…" at bounding box center [784, 389] width 1568 height 778
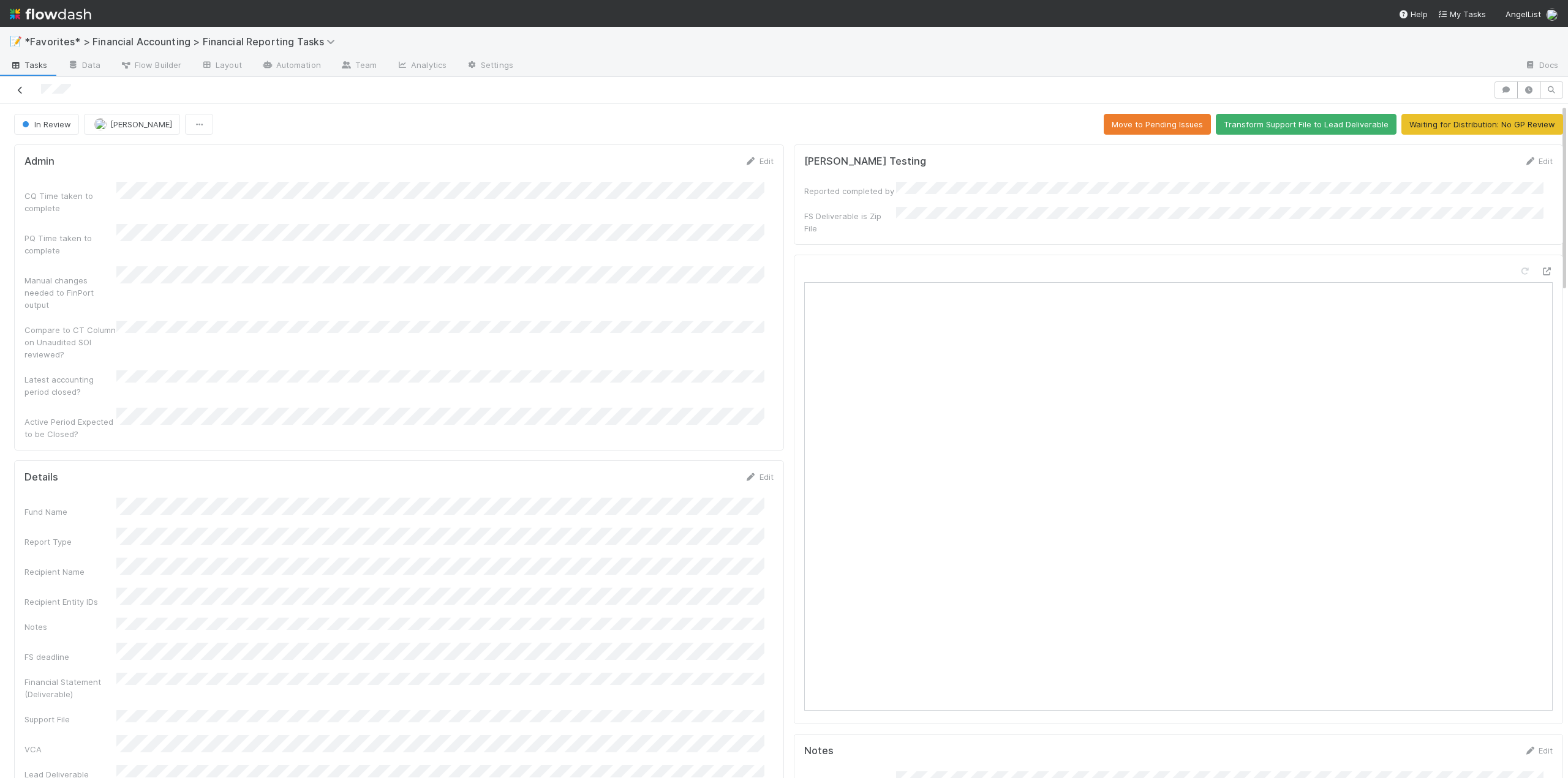
click at [22, 90] on icon at bounding box center [20, 90] width 12 height 8
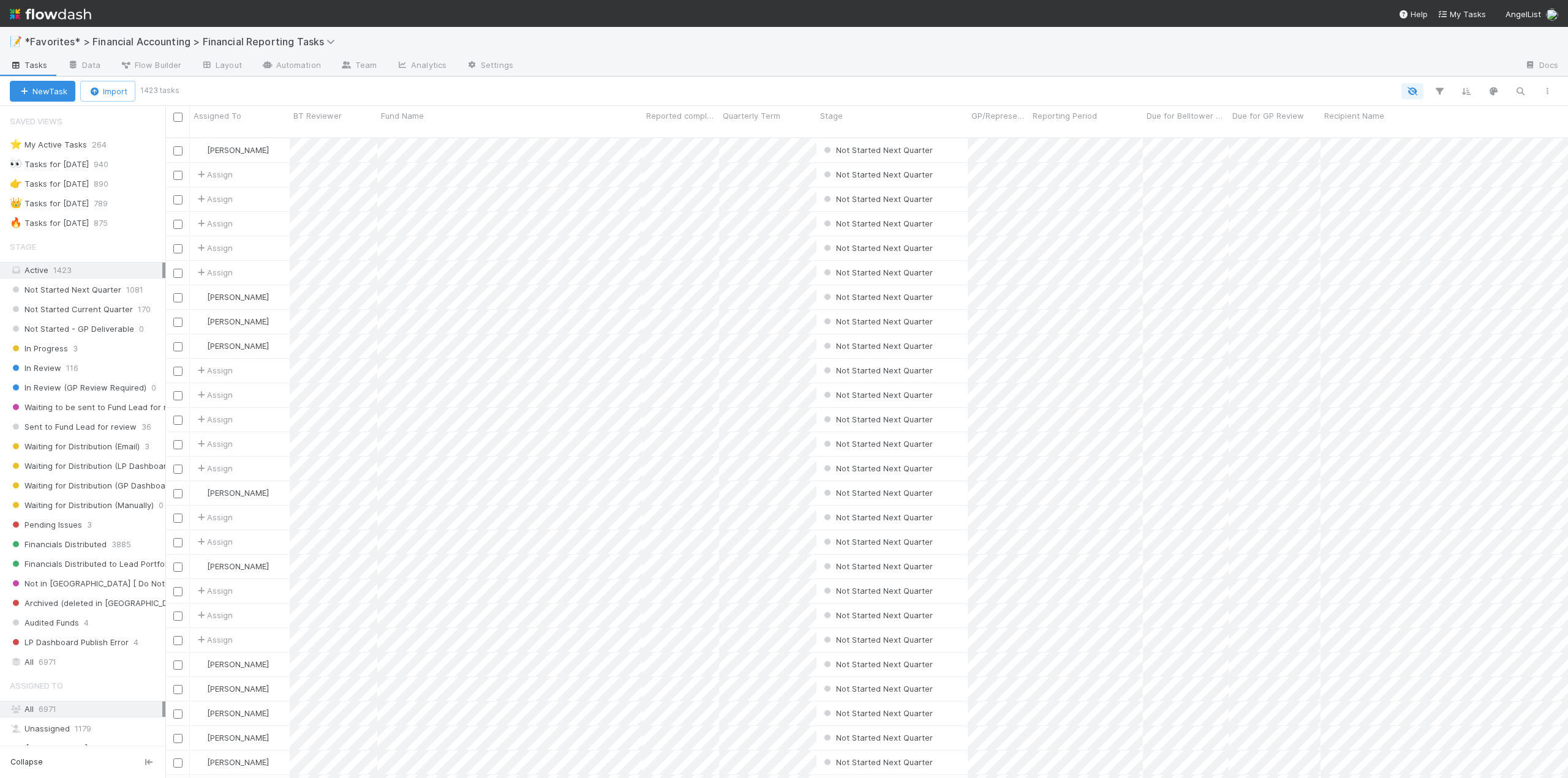
scroll to position [642, 1393]
click at [56, 365] on span "In Review" at bounding box center [36, 369] width 52 height 15
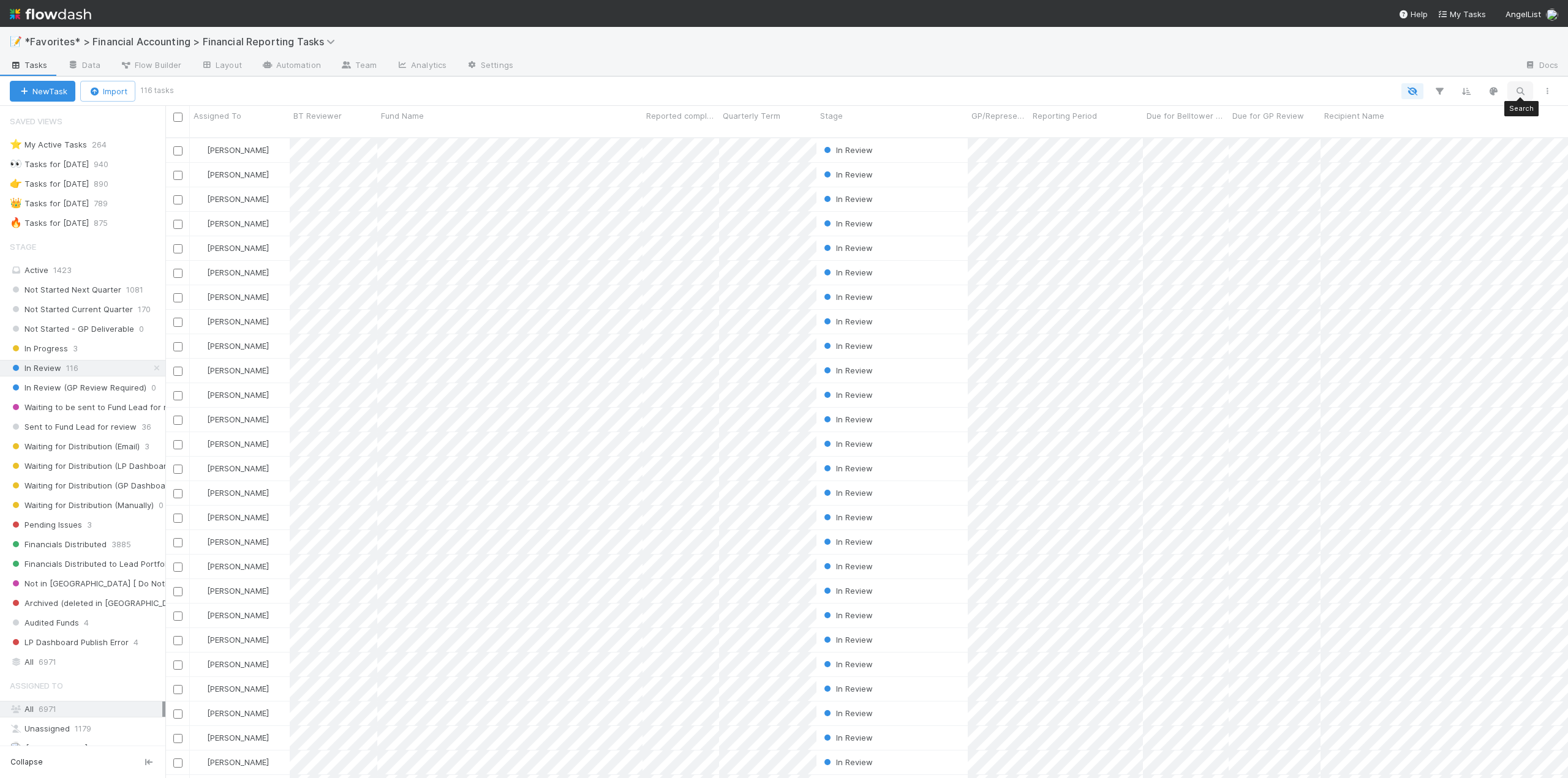
click at [1524, 85] on icon "button" at bounding box center [1520, 90] width 12 height 11
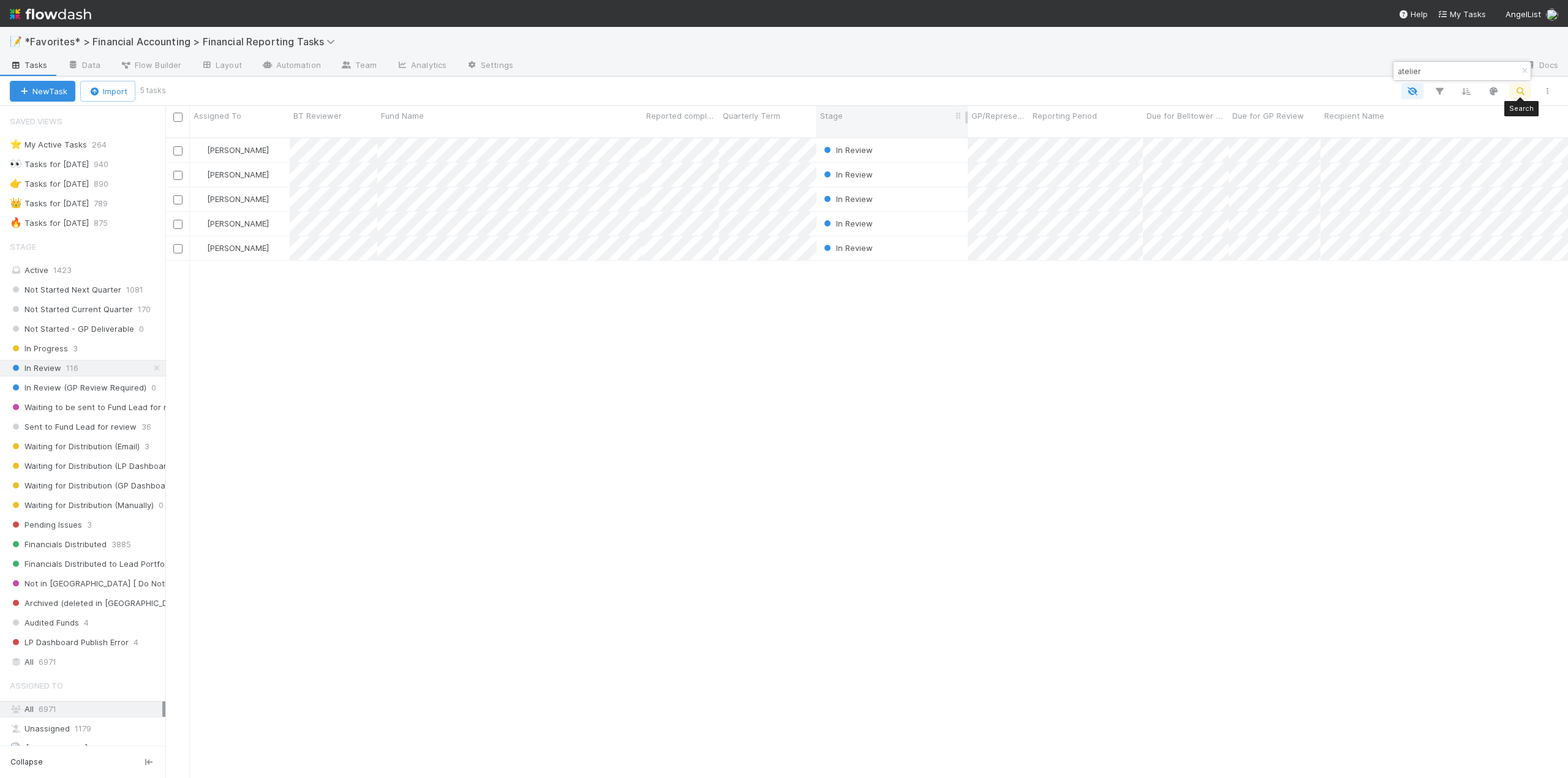
scroll to position [642, 1393]
type input "atelier"
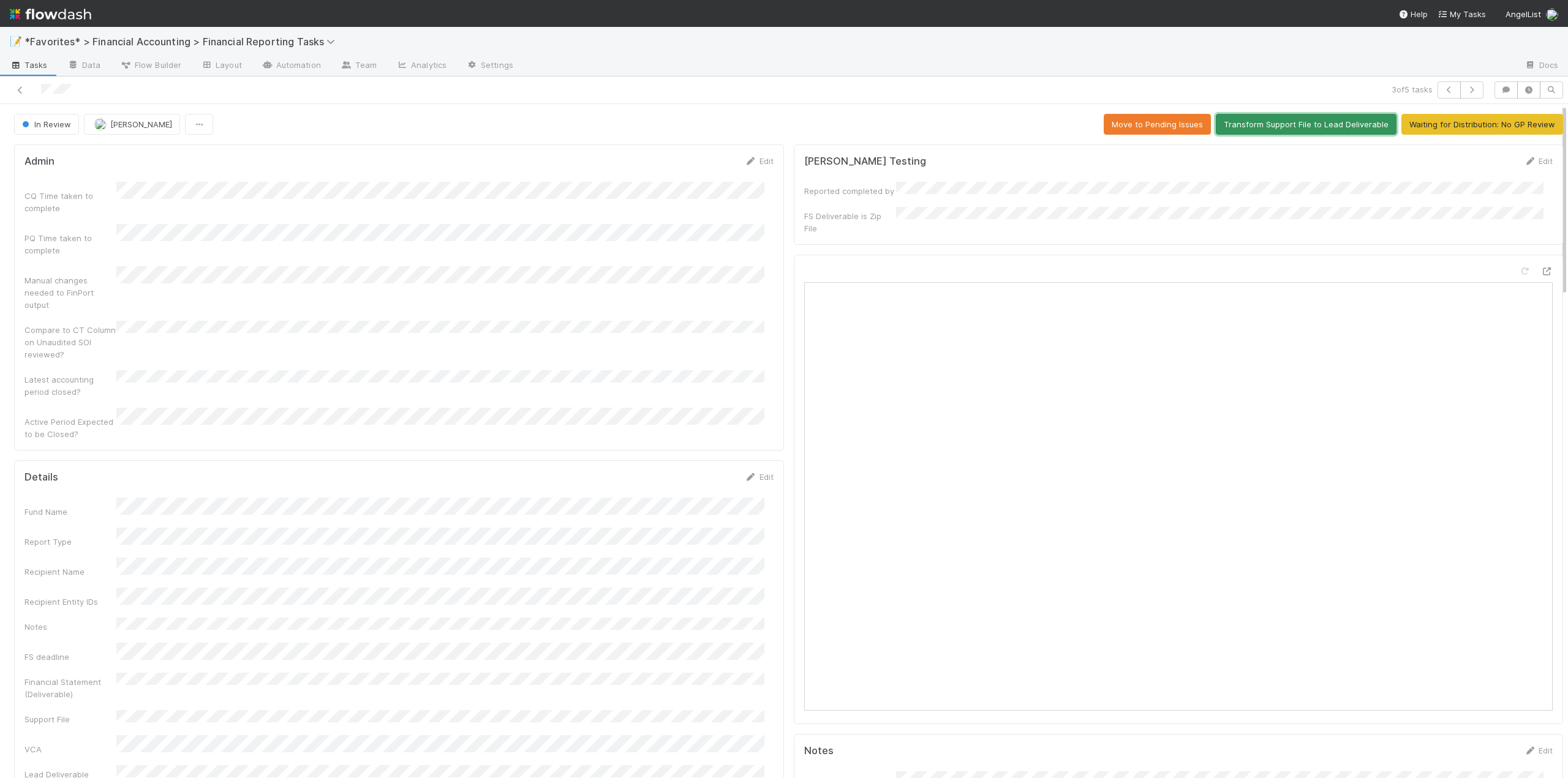
click at [1253, 126] on button "Transform Support File to Lead Deliverable" at bounding box center [1307, 125] width 181 height 21
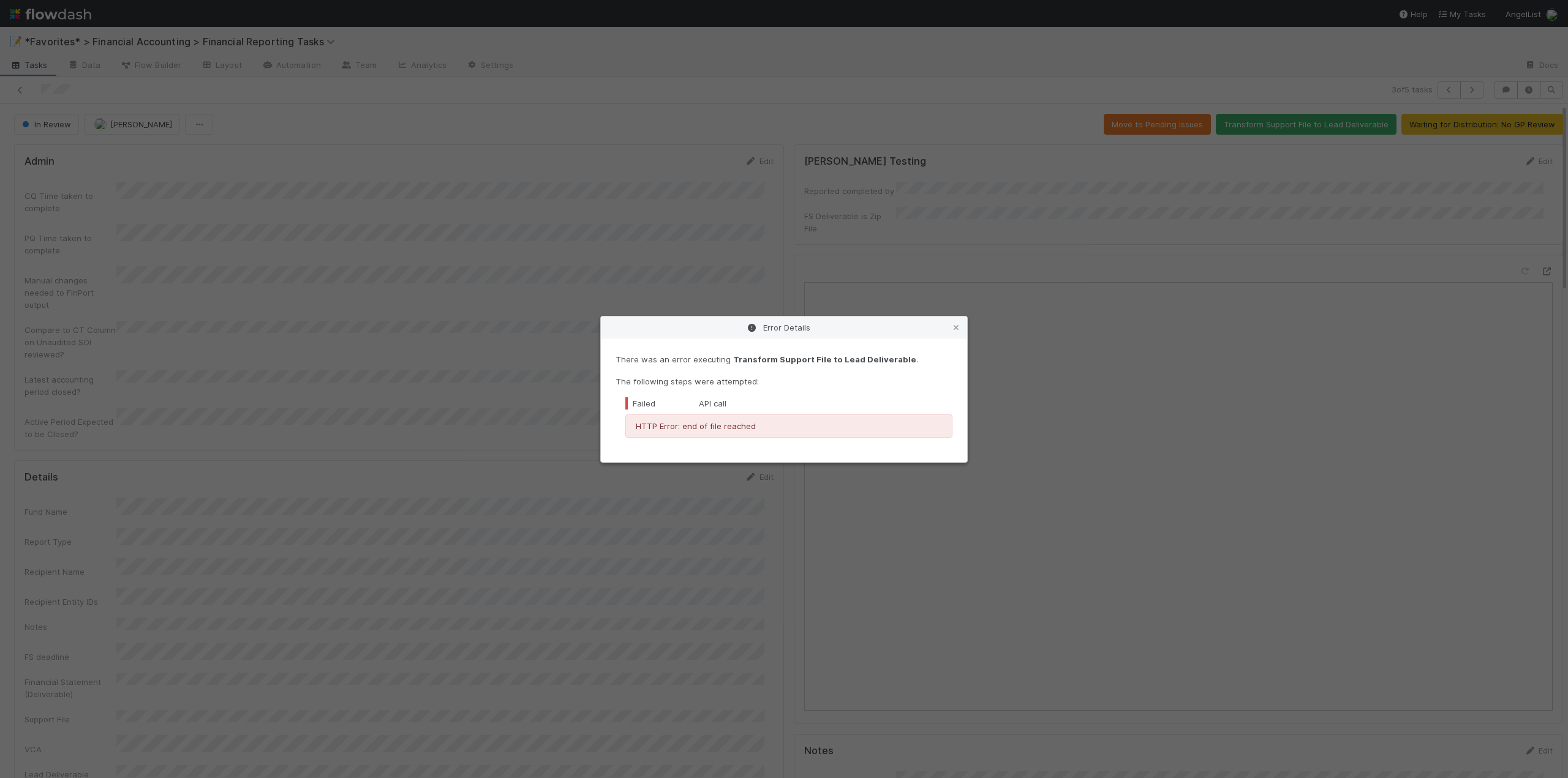
click at [453, 180] on div "Error Details There was an error executing Transform Support File to Lead Deliv…" at bounding box center [784, 389] width 1568 height 778
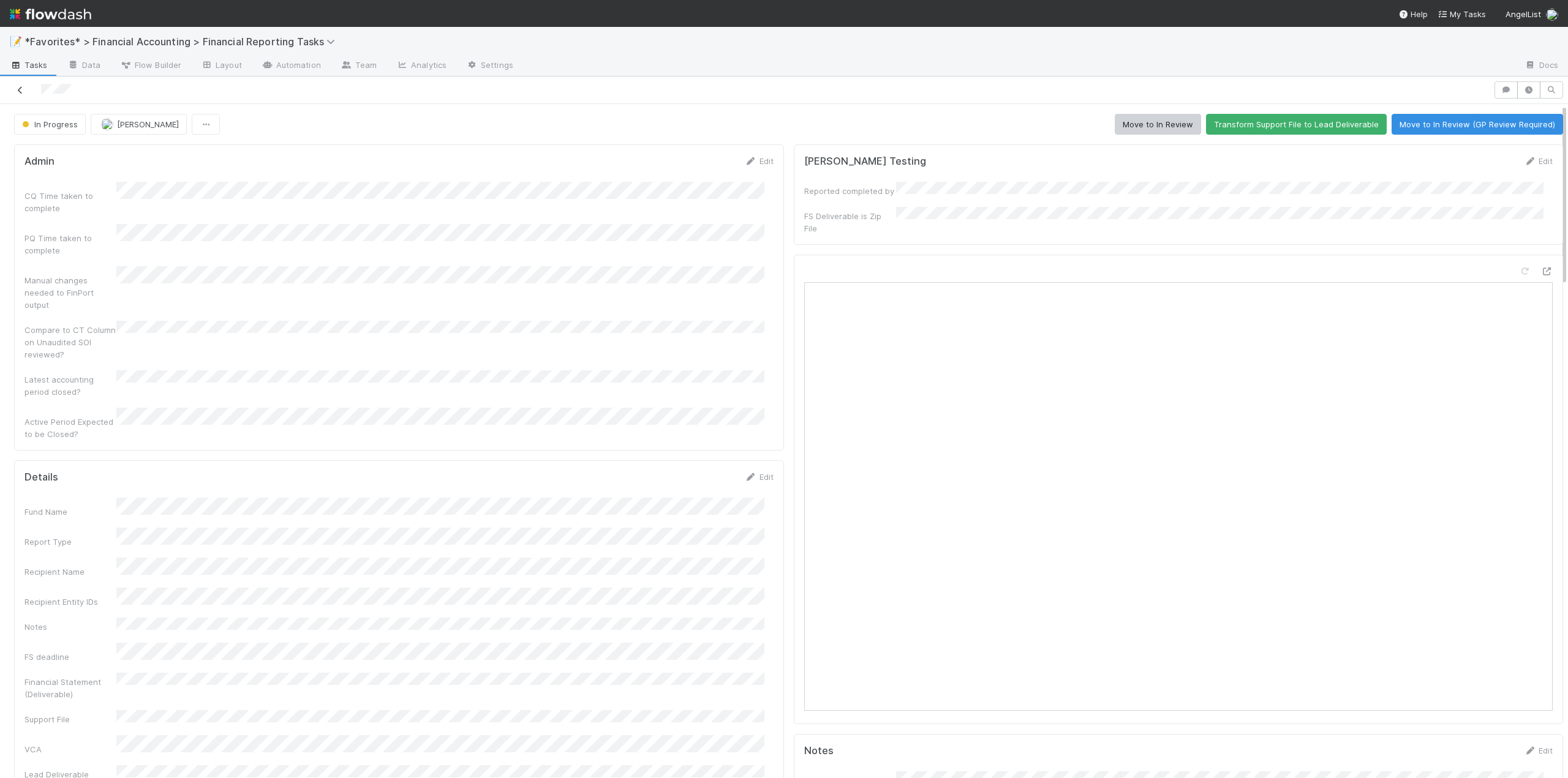
click at [24, 86] on icon at bounding box center [20, 90] width 12 height 8
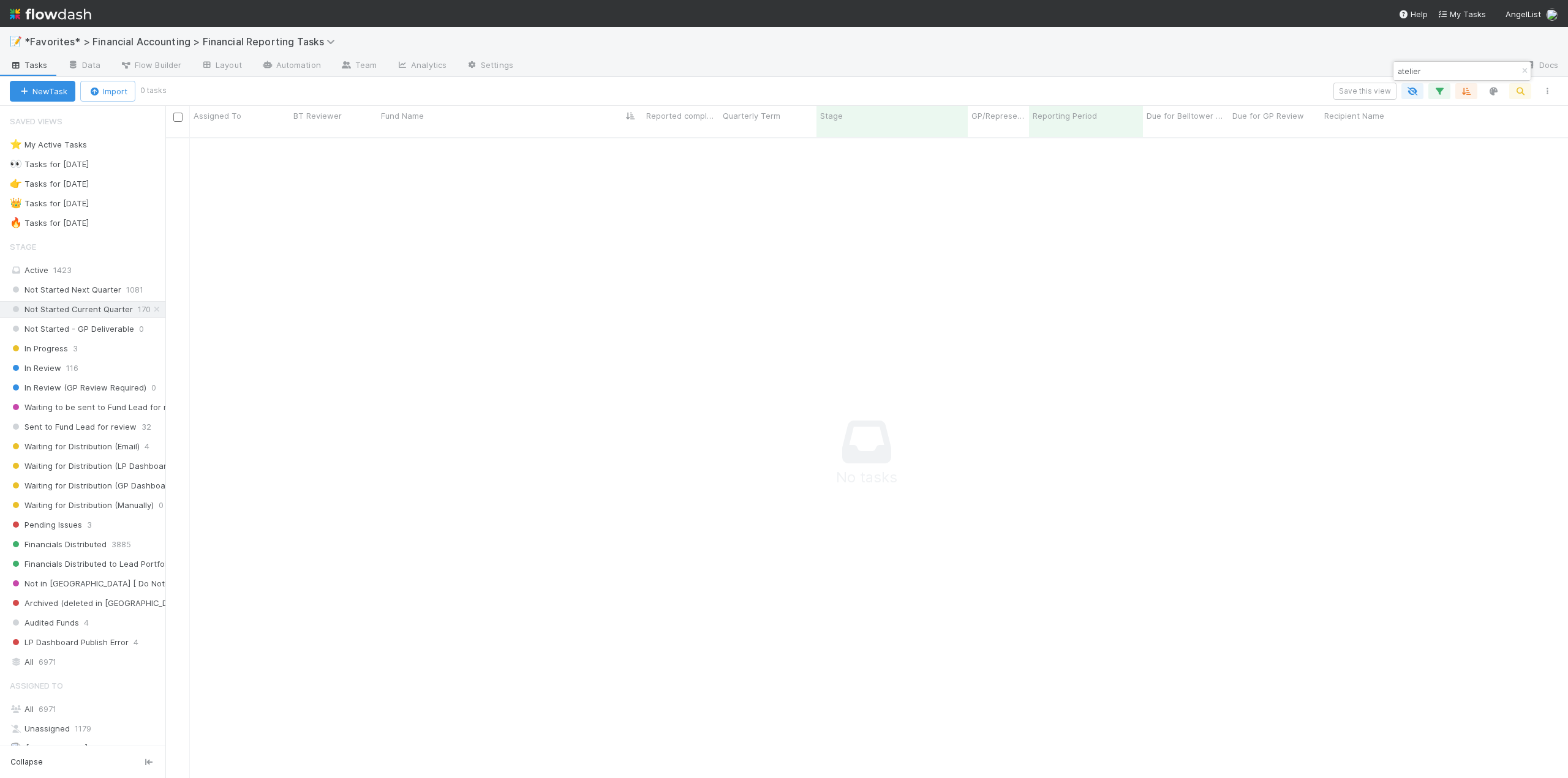
scroll to position [633, 1393]
click at [69, 220] on div "🔥 Tasks for 2025-06-30" at bounding box center [49, 223] width 79 height 15
click at [1527, 66] on button "button" at bounding box center [1525, 70] width 13 height 14
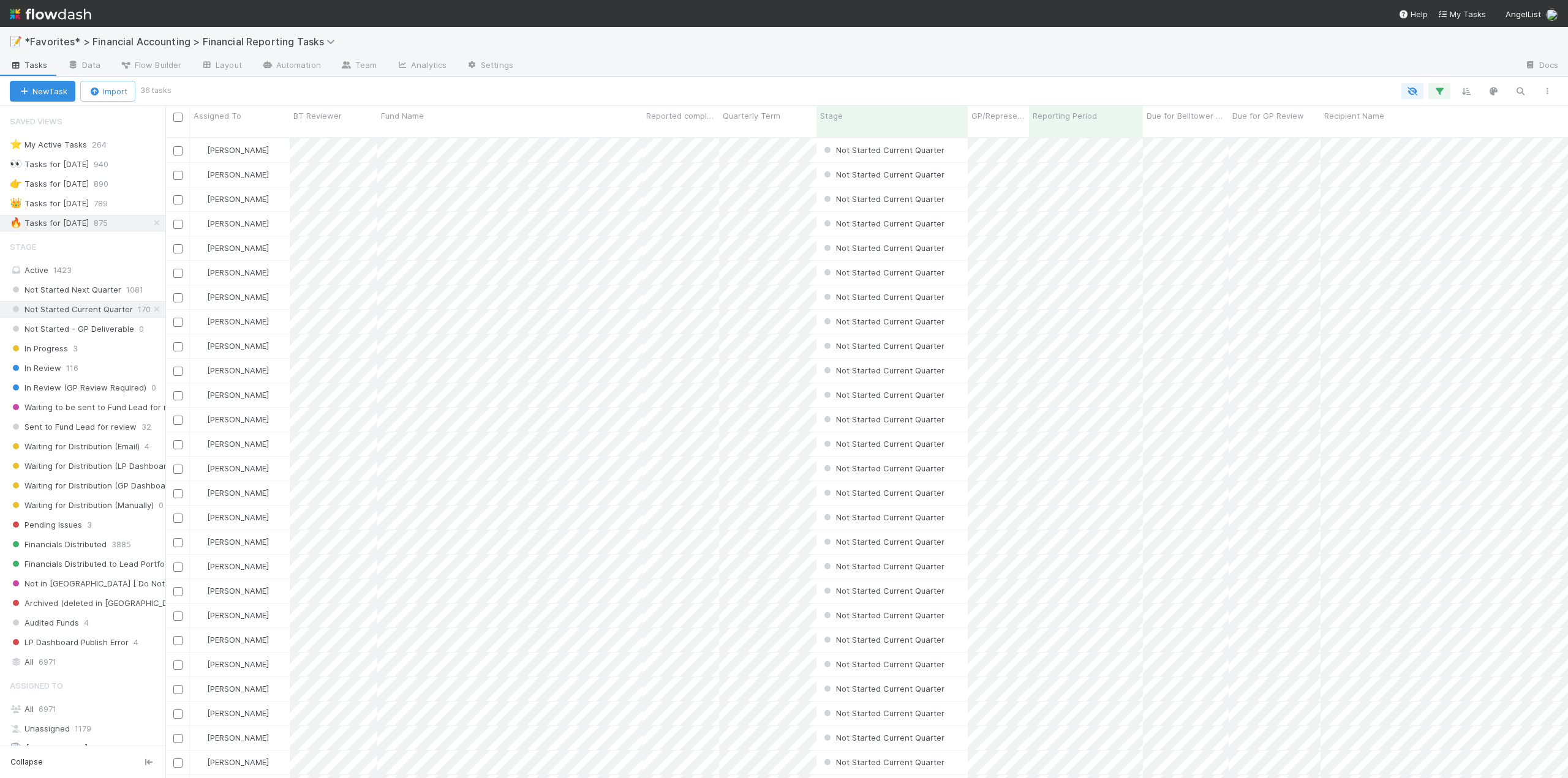
scroll to position [642, 1393]
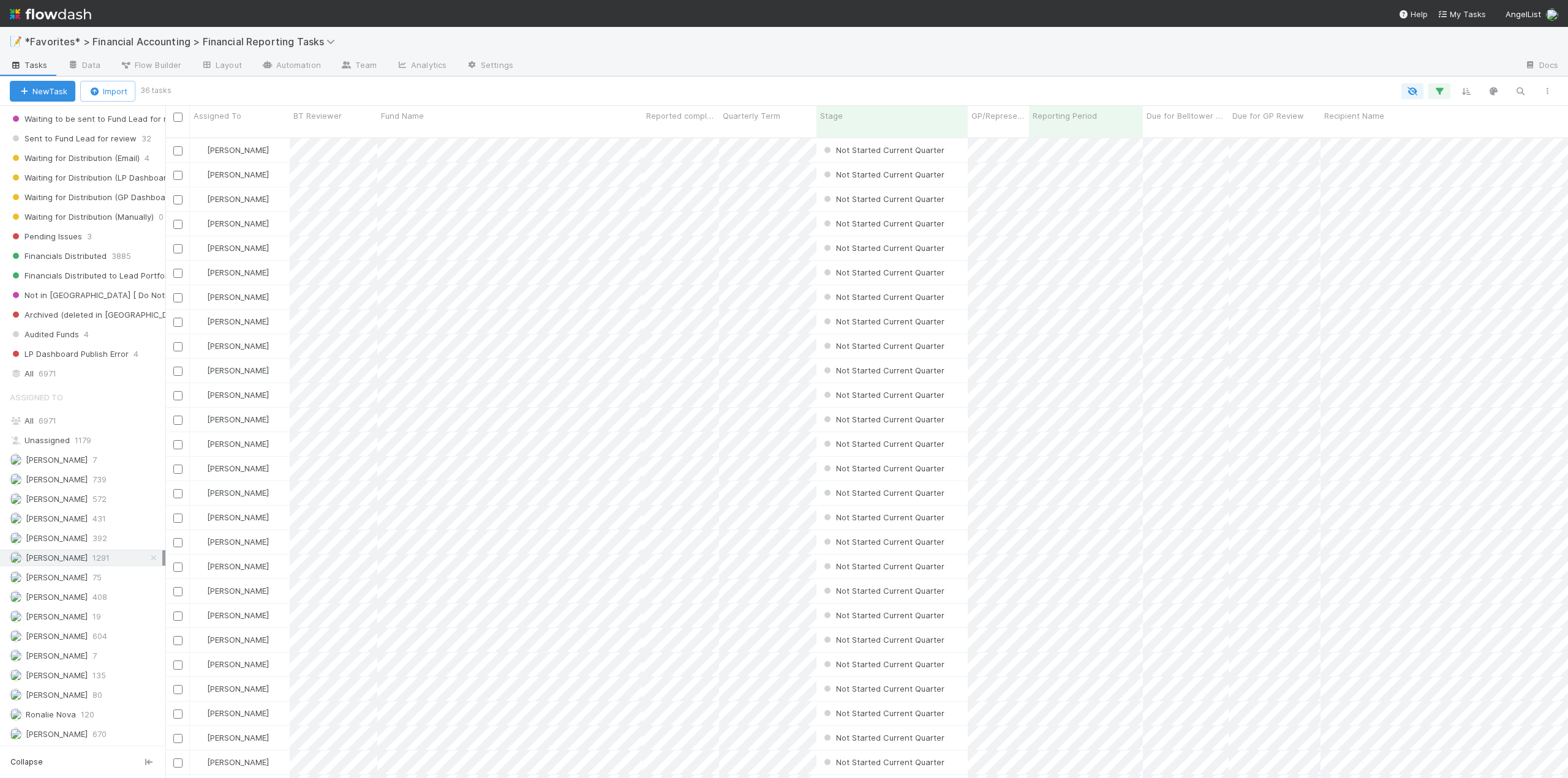
click at [58, 563] on span "[PERSON_NAME]" at bounding box center [48, 558] width 78 height 15
click at [449, 115] on div "Fund Name" at bounding box center [510, 115] width 258 height 12
click at [434, 141] on div "Sort A → Z" at bounding box center [451, 138] width 139 height 18
click at [755, 116] on span "Quarterly Term" at bounding box center [751, 115] width 58 height 12
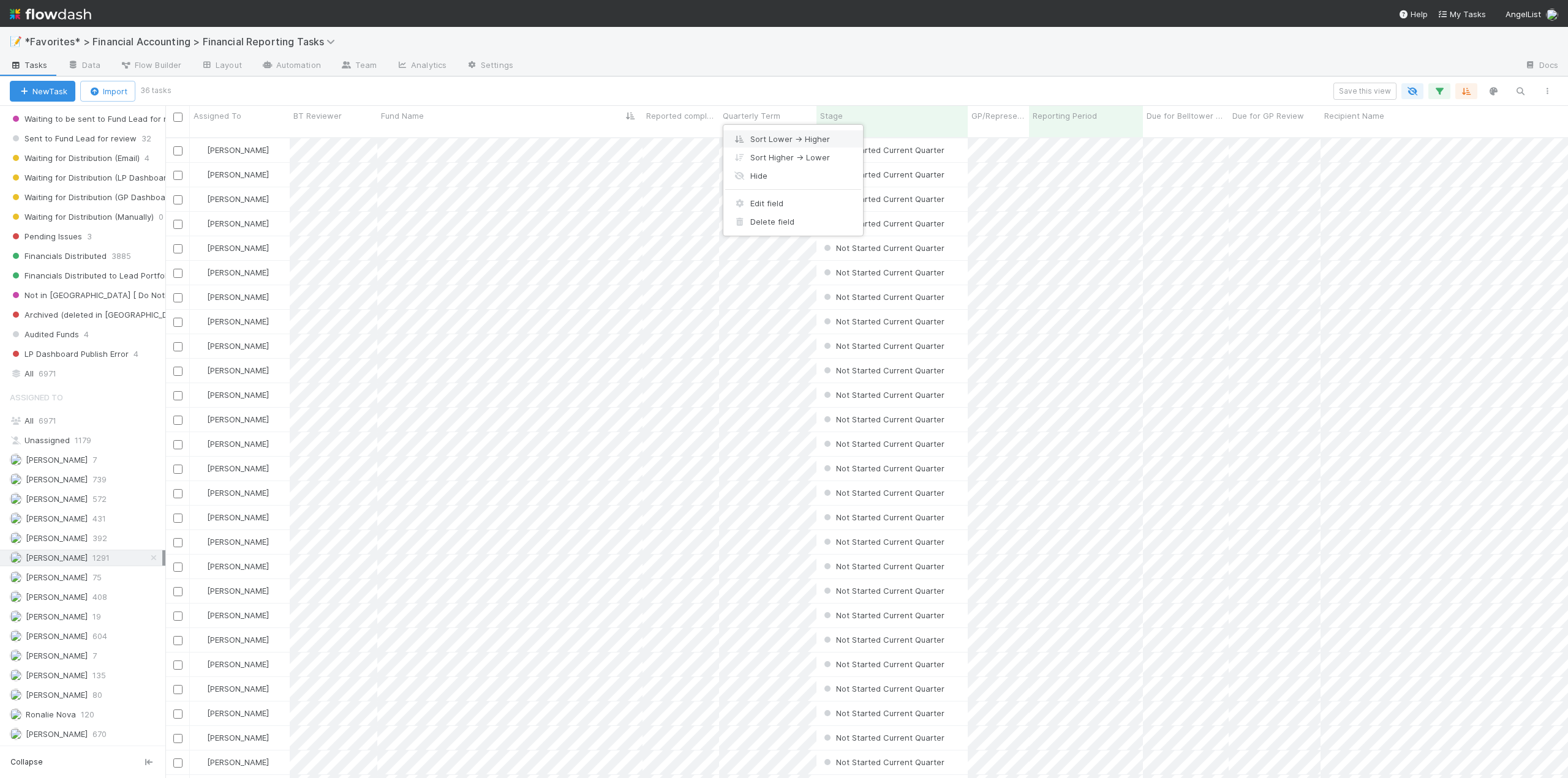
click at [768, 143] on div "Sort Lower → Higher" at bounding box center [793, 138] width 139 height 18
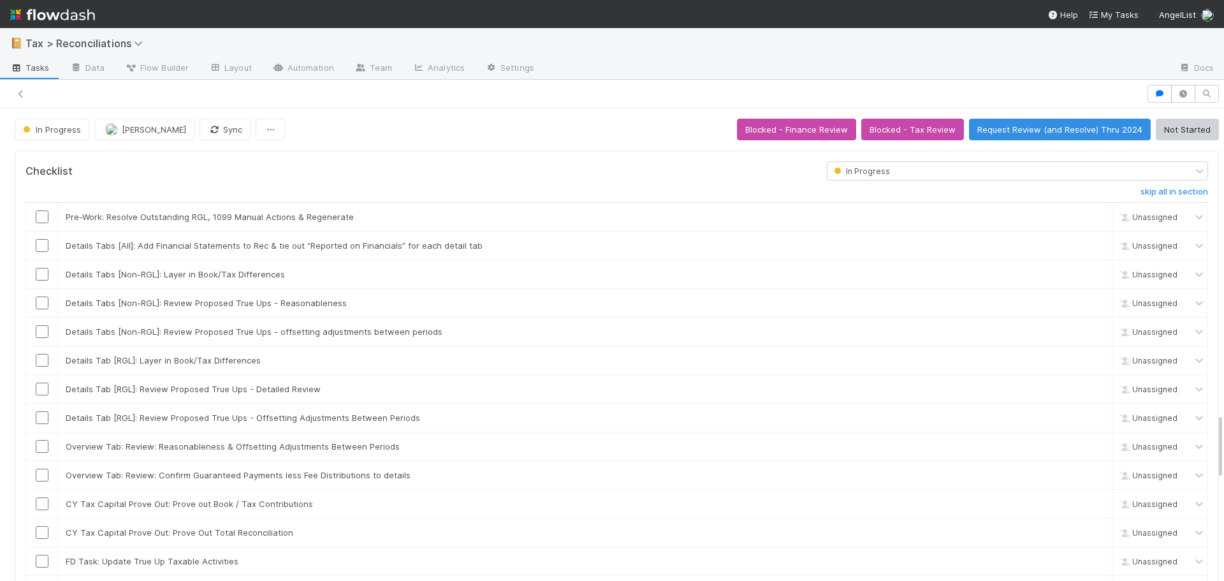
scroll to position [2166, 0]
